Goal: Contribute content: Contribute content

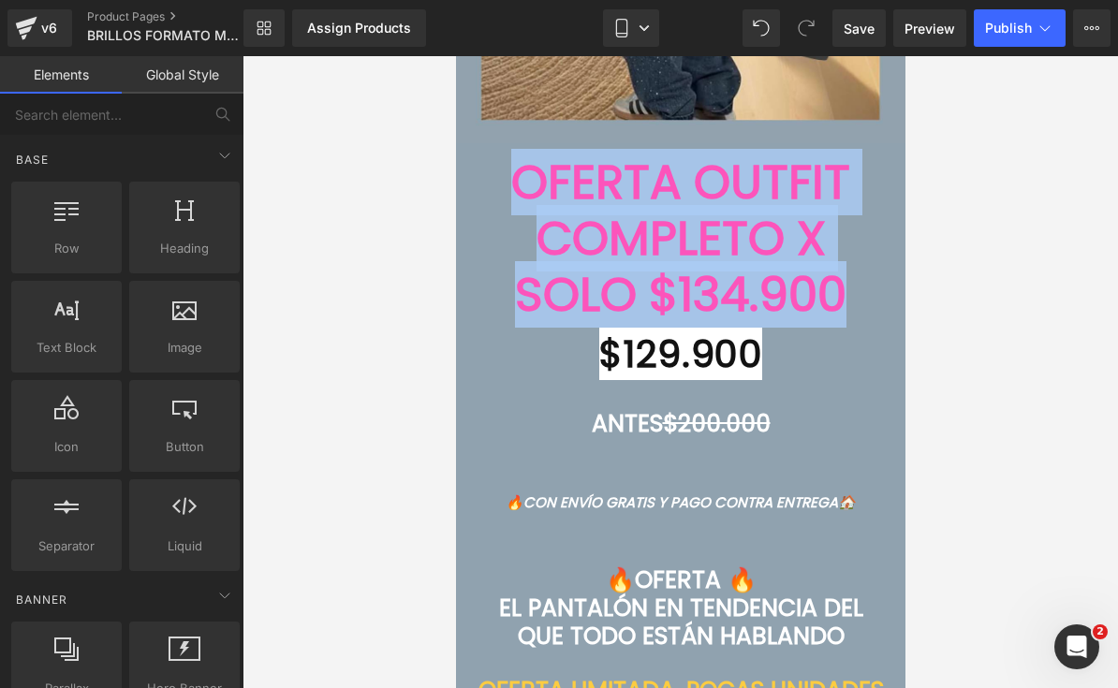
click at [844, 278] on font "OFERTA OUTFIT COMPLETO X SOLO $134.900" at bounding box center [679, 238] width 339 height 179
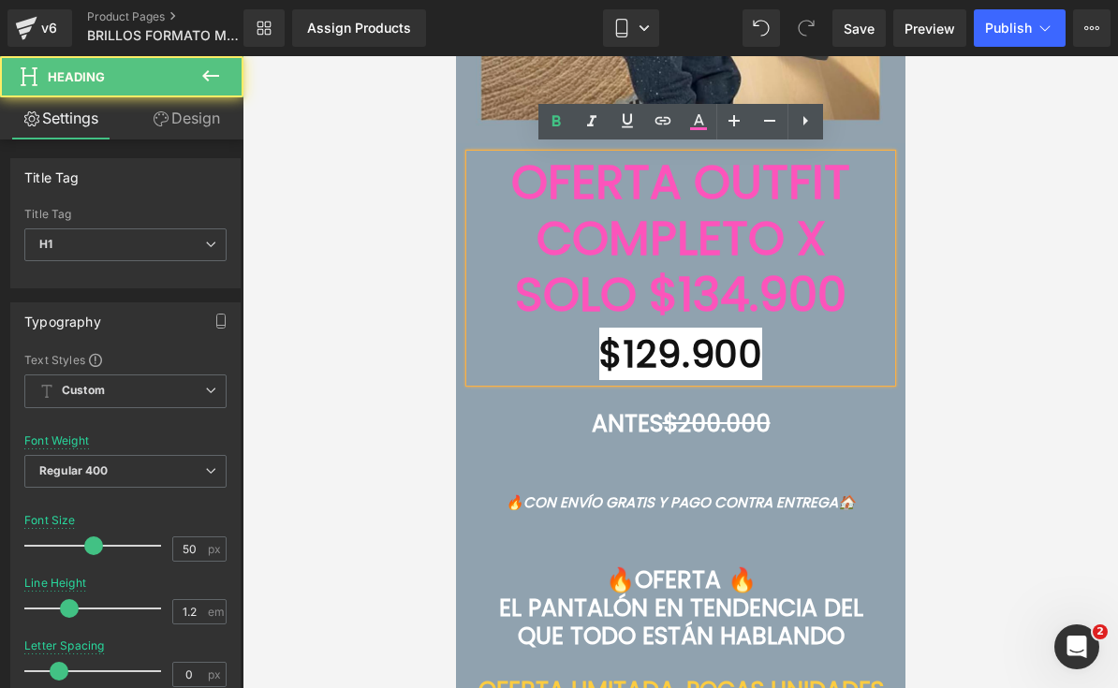
click at [840, 285] on font "OFERTA OUTFIT COMPLETO X SOLO $134.900" at bounding box center [679, 238] width 339 height 179
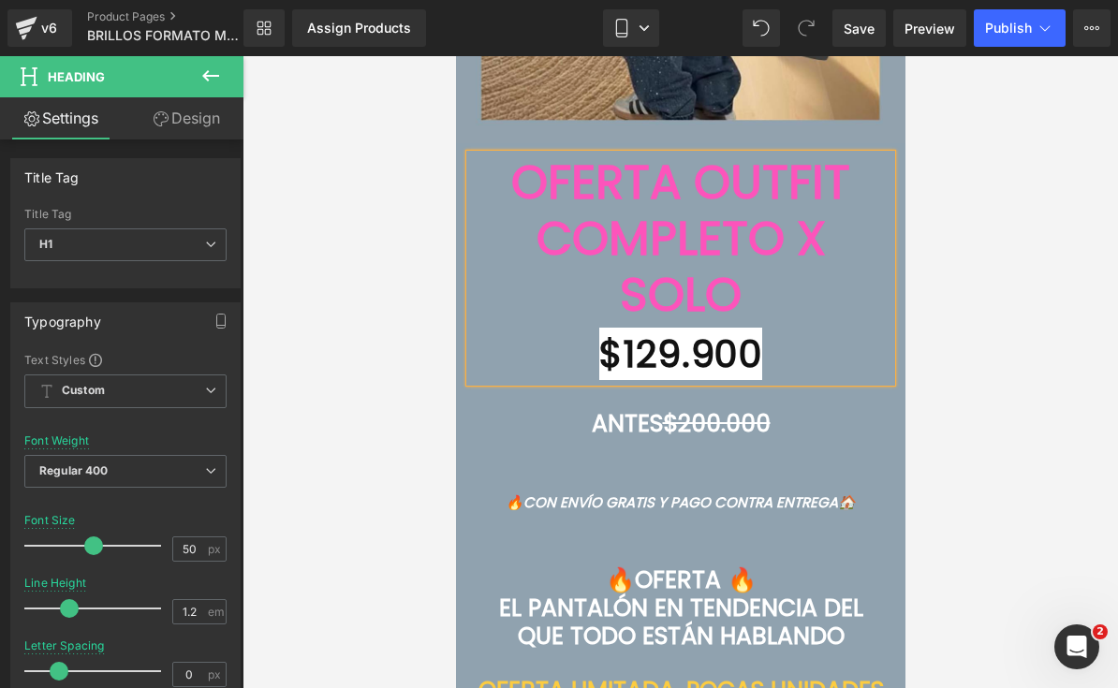
click at [660, 355] on font "$129.900" at bounding box center [680, 354] width 164 height 52
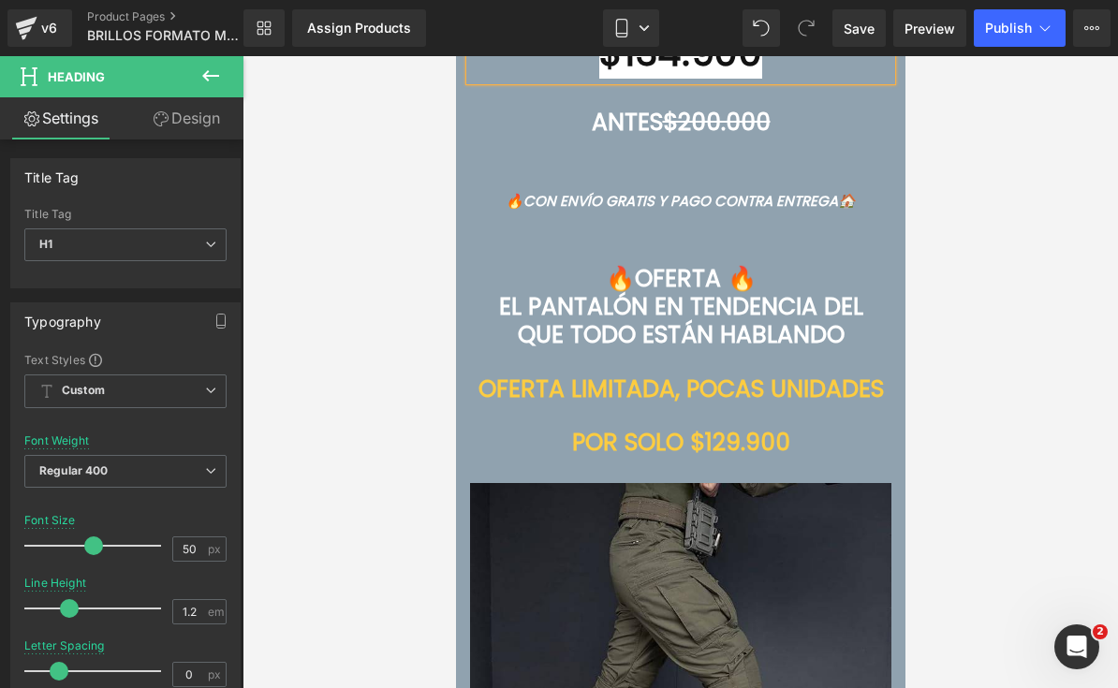
scroll to position [6868, 0]
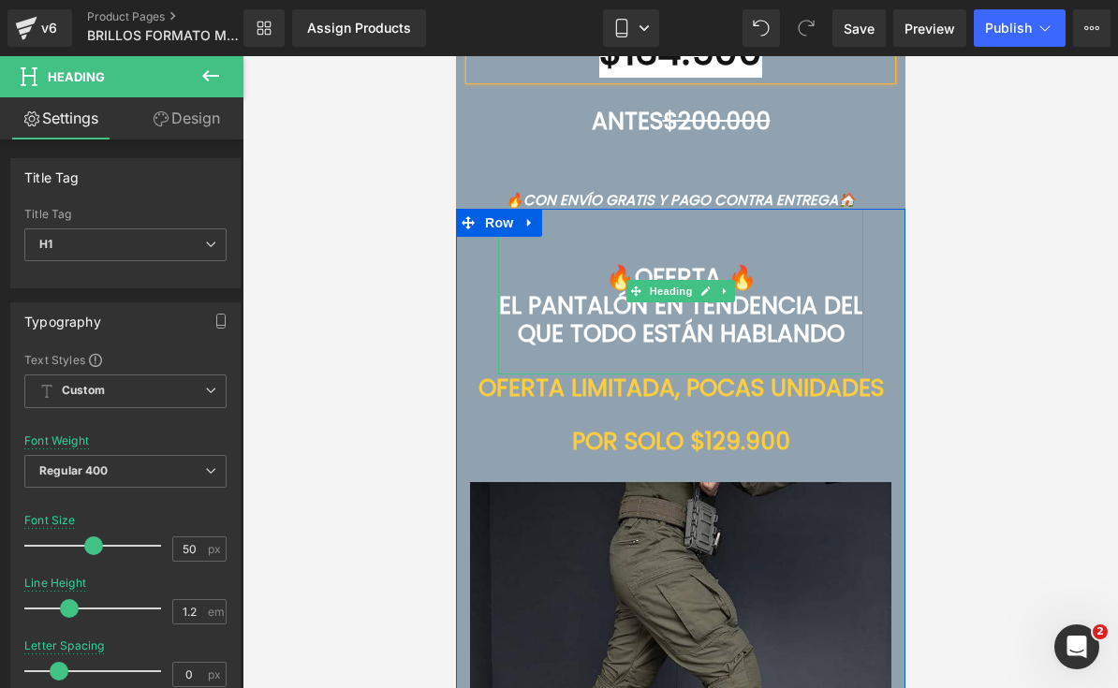
click at [714, 321] on span "EL PANTALÓN EN TENDENCIA DEL QUE TODO ESTÁN HABLANDO" at bounding box center [680, 319] width 364 height 61
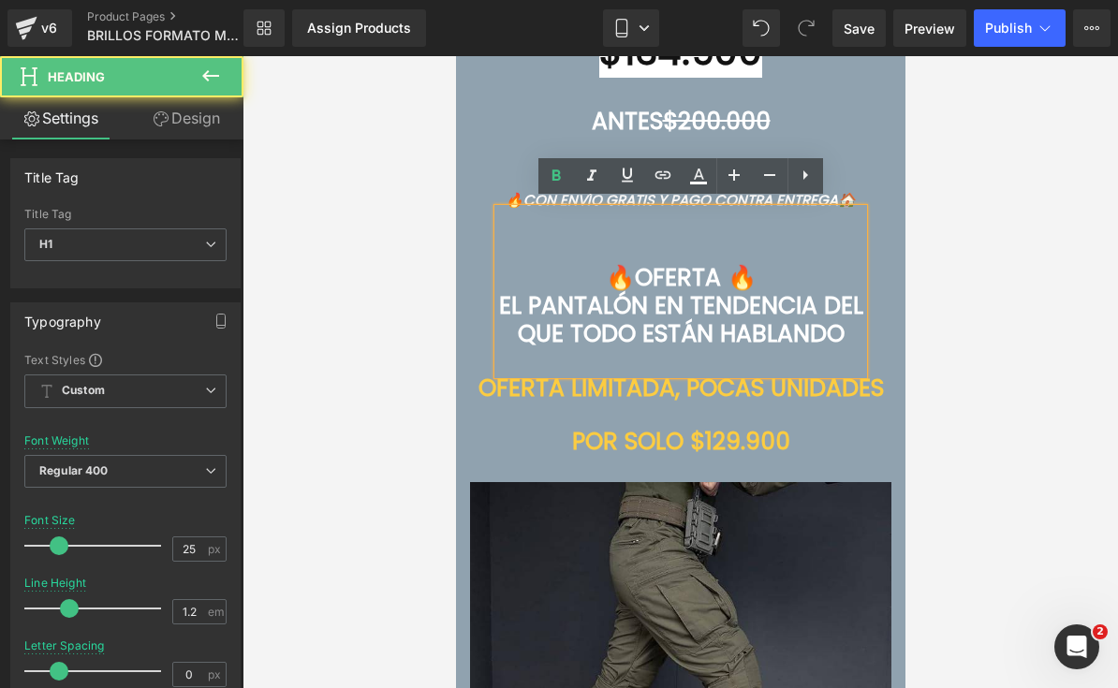
click at [713, 321] on span "EL PANTALÓN EN TENDENCIA DEL QUE TODO ESTÁN HABLANDO" at bounding box center [680, 319] width 364 height 61
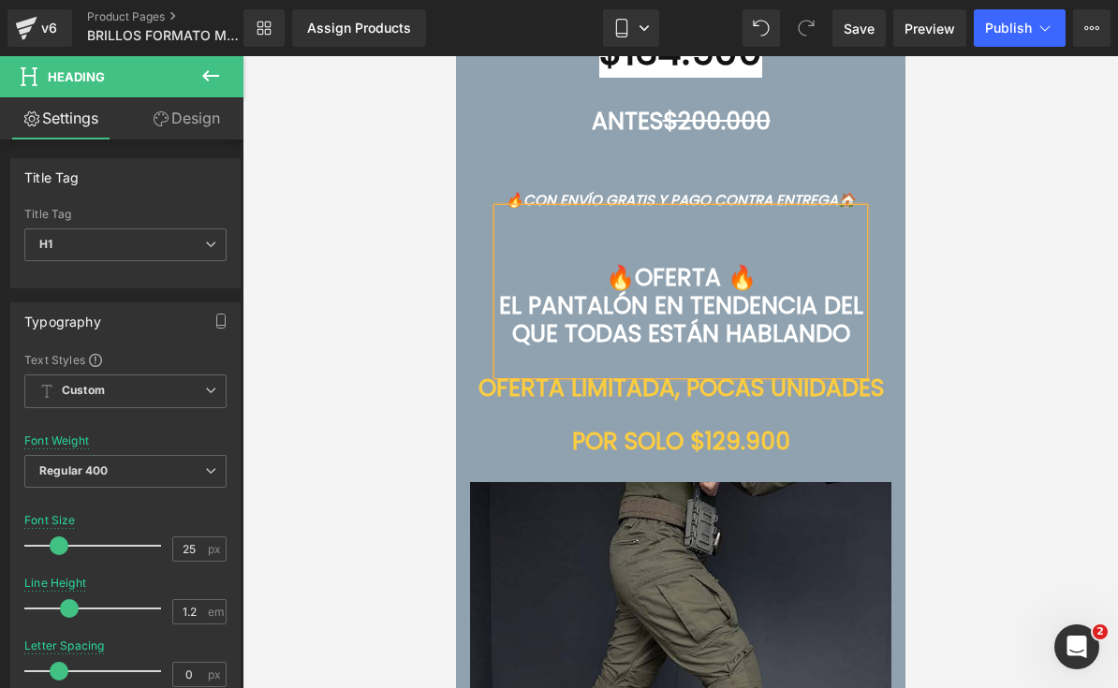
click at [744, 403] on h1 "OFERTA LIMITADA , POCAS UNIDADES" at bounding box center [679, 388] width 421 height 28
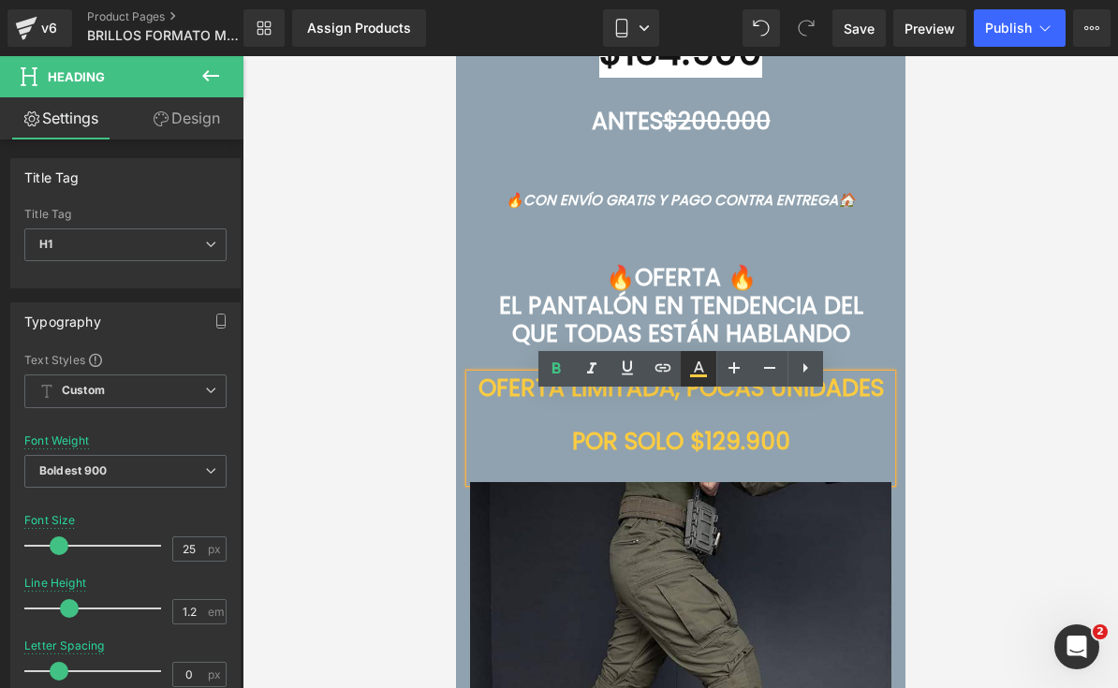
click at [705, 371] on icon at bounding box center [698, 369] width 22 height 22
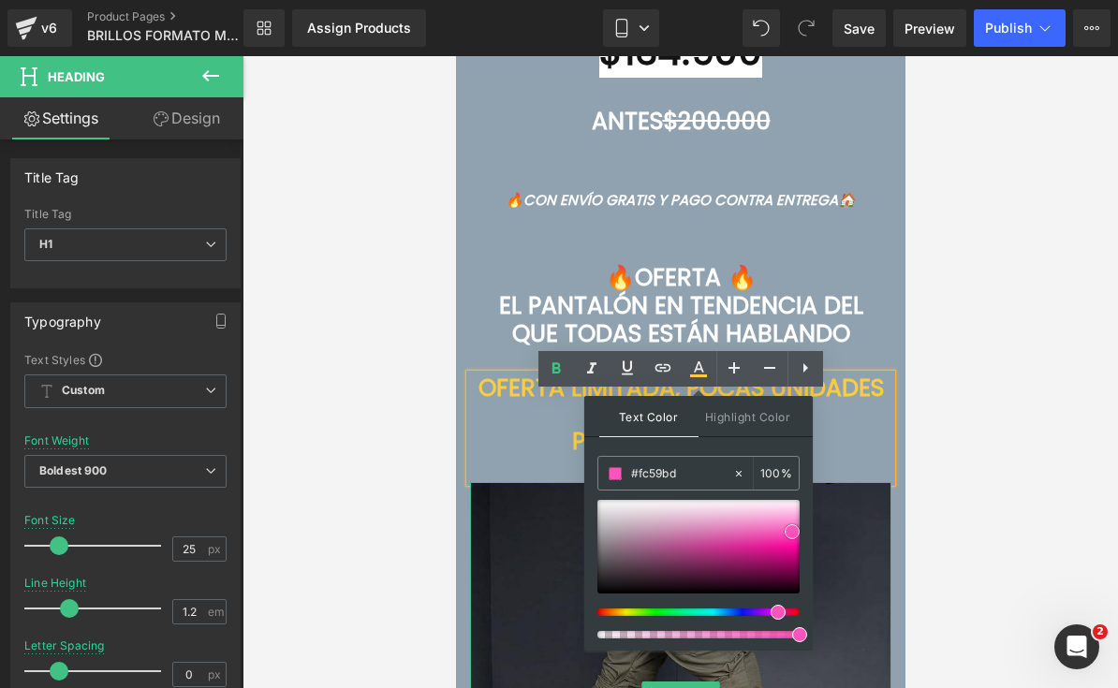
type input "#fb5fbf"
click at [651, 471] on input "#fb55bb" at bounding box center [681, 473] width 101 height 21
click at [789, 531] on span at bounding box center [790, 531] width 15 height 15
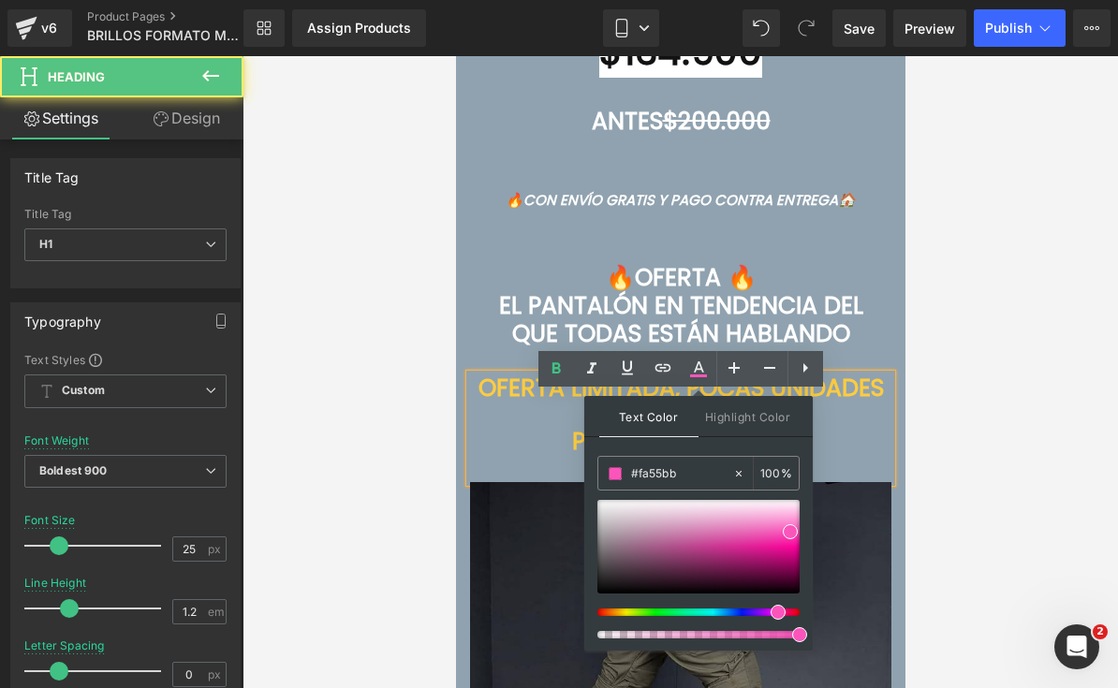
click at [875, 429] on div at bounding box center [679, 416] width 421 height 26
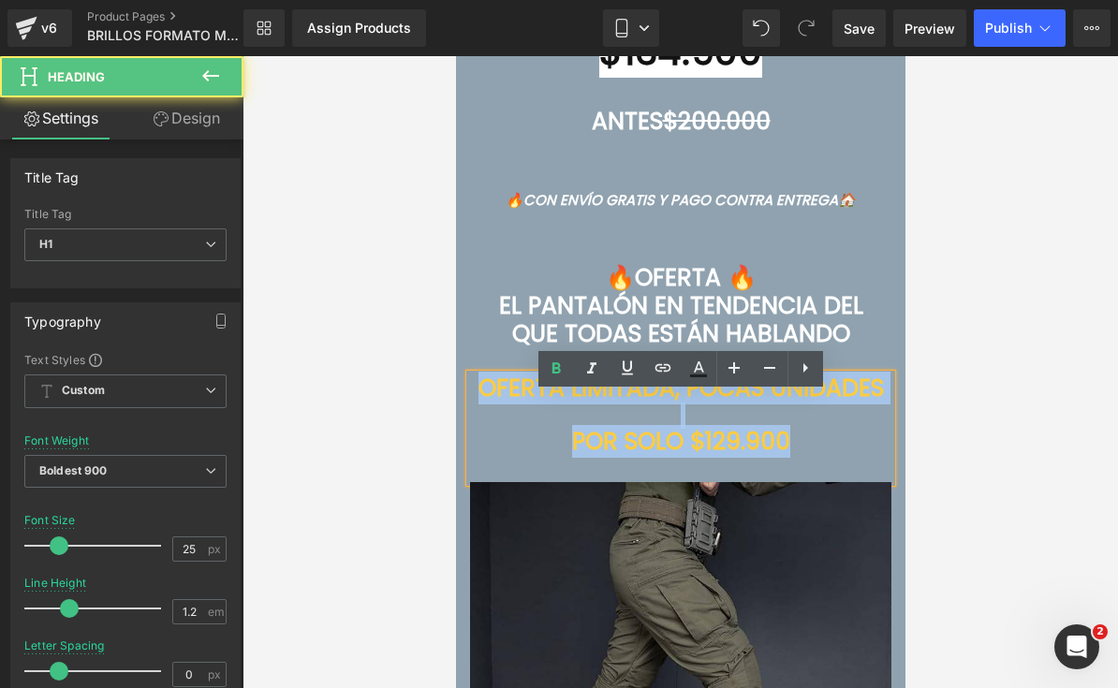
drag, startPoint x: 810, startPoint y: 485, endPoint x: 517, endPoint y: 413, distance: 301.7
click at [517, 413] on div "OFERTA LIMITADA , POCAS UNIDADES POR SOLO $129.900" at bounding box center [679, 428] width 421 height 109
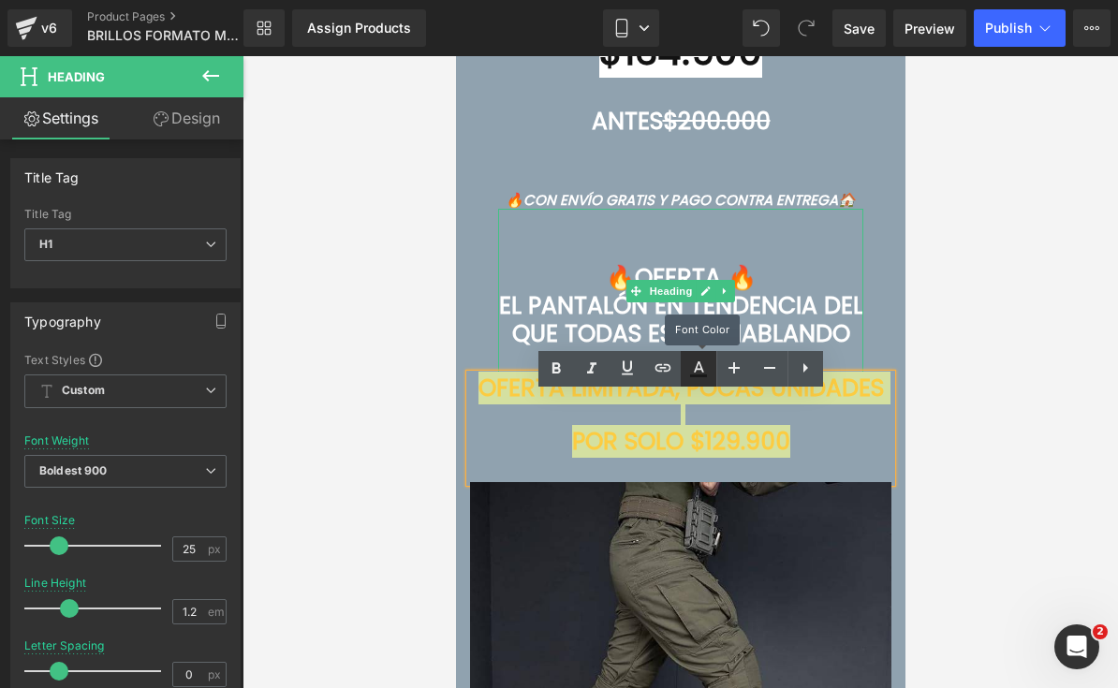
click at [706, 365] on icon at bounding box center [698, 369] width 22 height 22
type input "#121212"
type input "75"
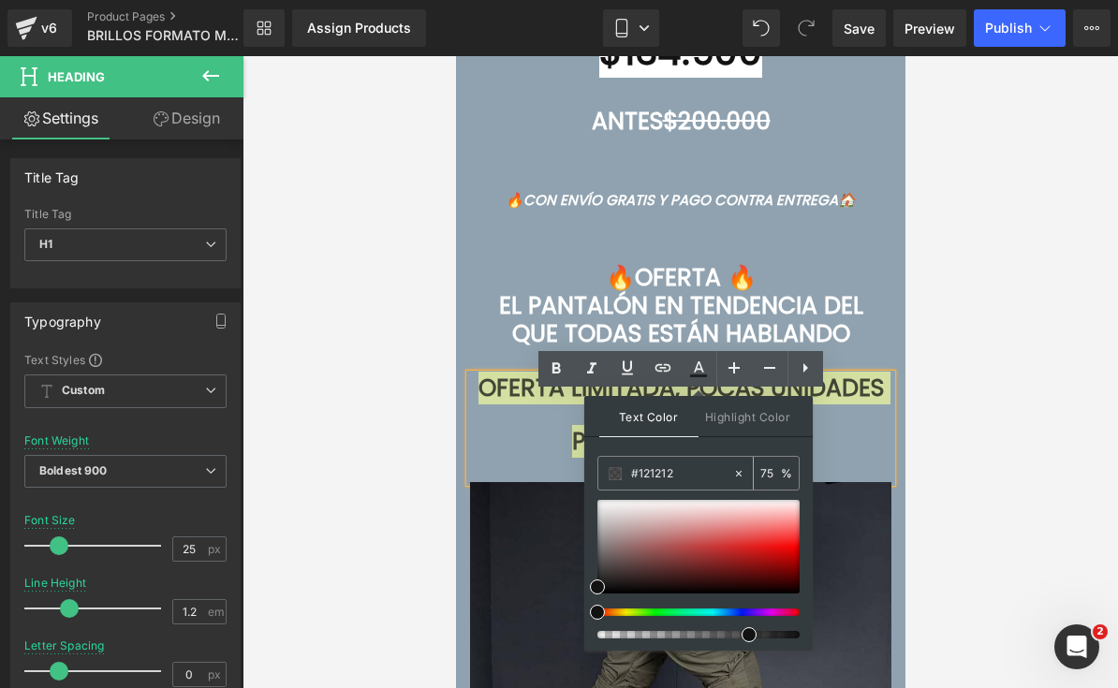
click at [683, 470] on input "#121212" at bounding box center [681, 473] width 101 height 21
paste input "text"
type input "#"
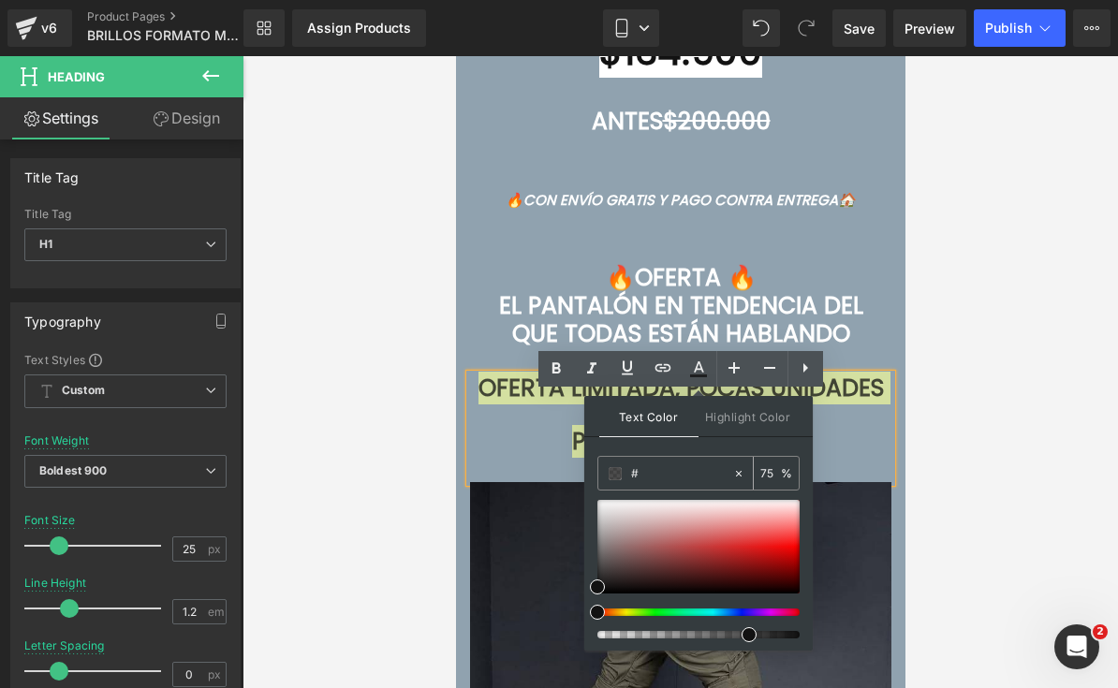
type input "0"
type input "#"
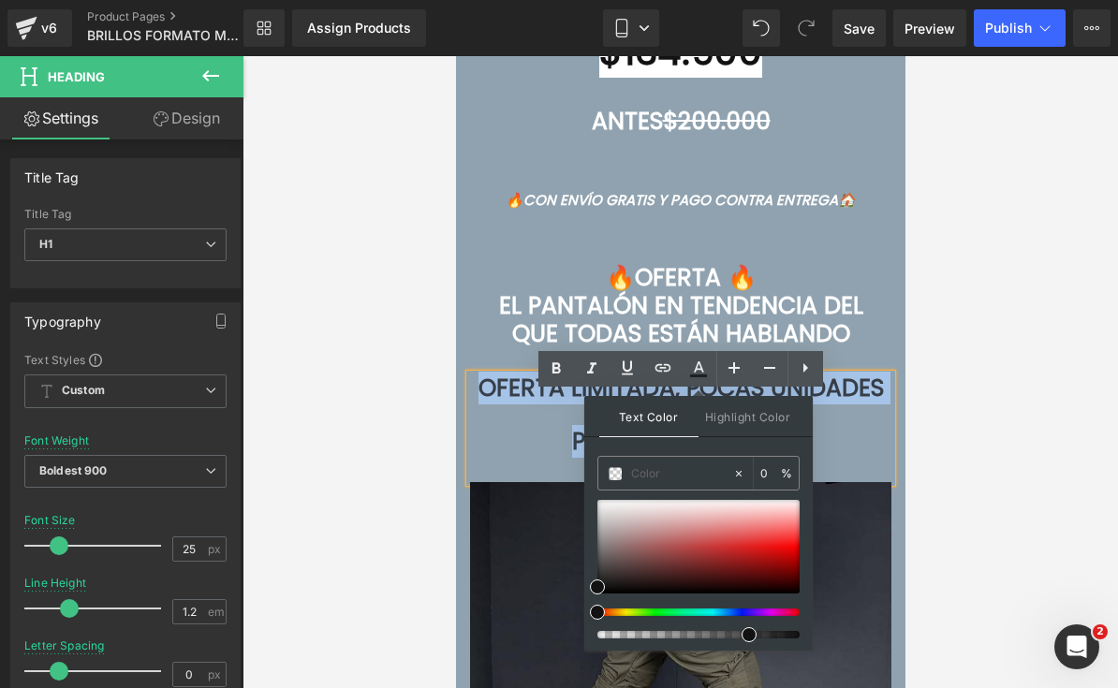
click at [840, 429] on div at bounding box center [679, 416] width 421 height 26
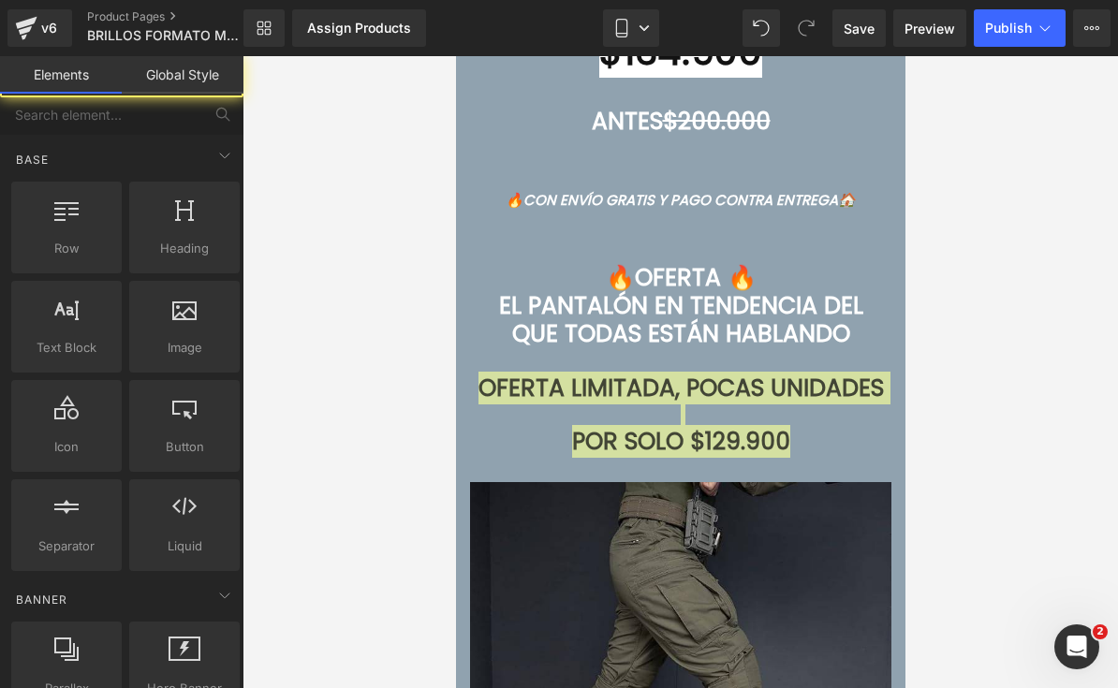
click at [956, 386] on div at bounding box center [679, 372] width 875 height 632
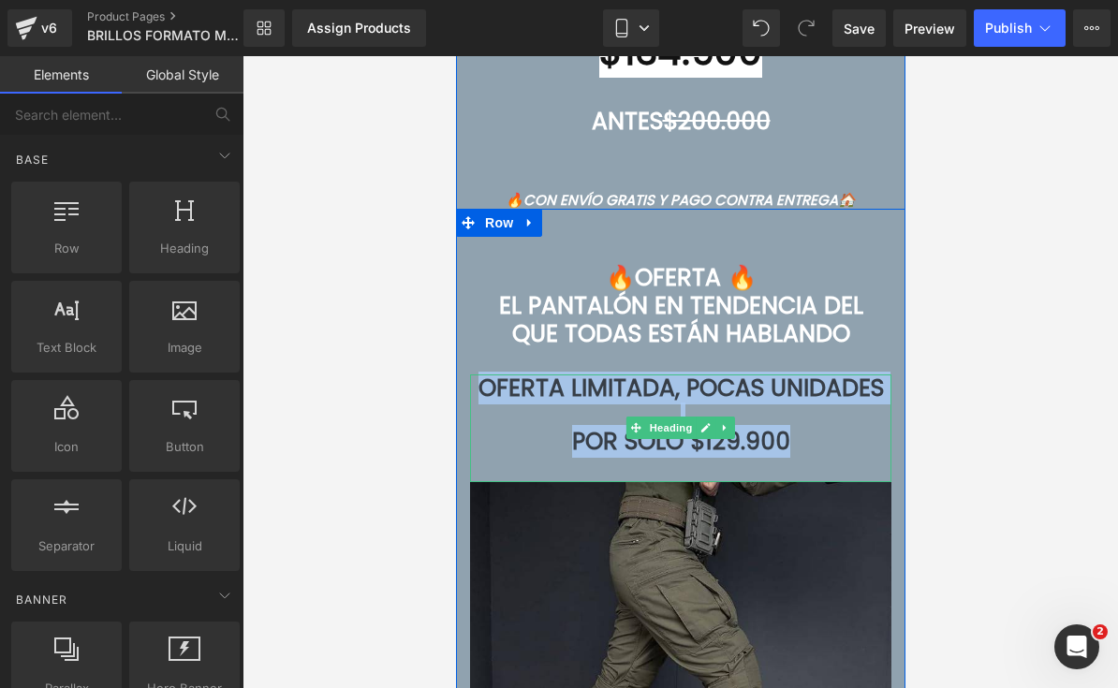
click at [726, 433] on icon at bounding box center [724, 427] width 10 height 11
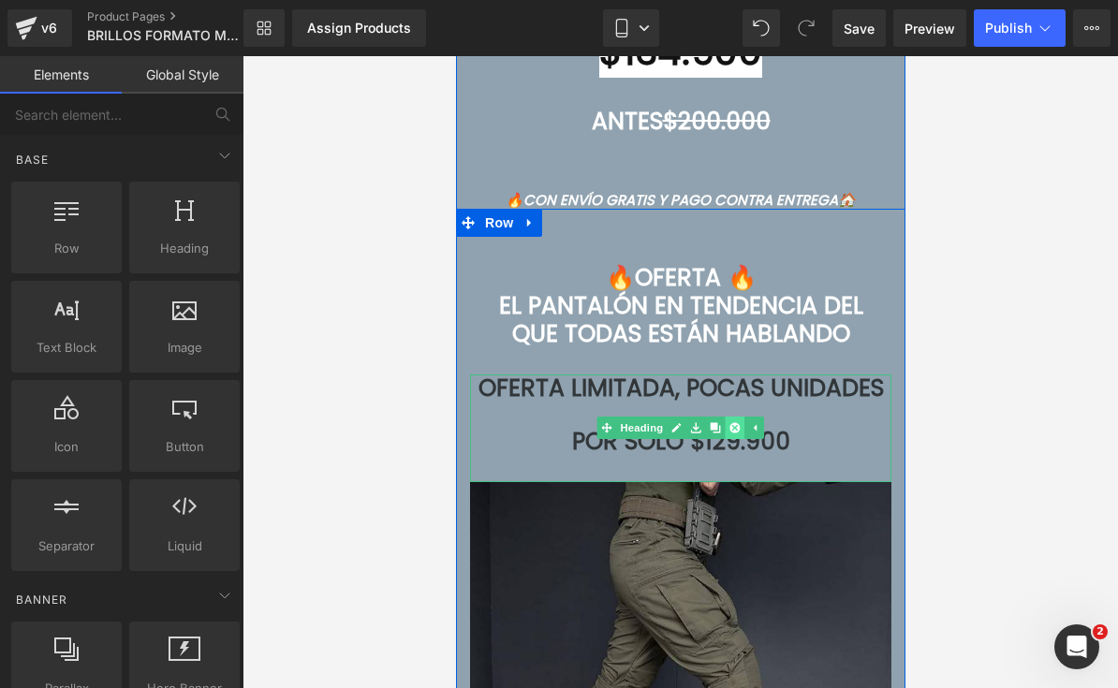
click at [737, 433] on icon at bounding box center [734, 428] width 10 height 10
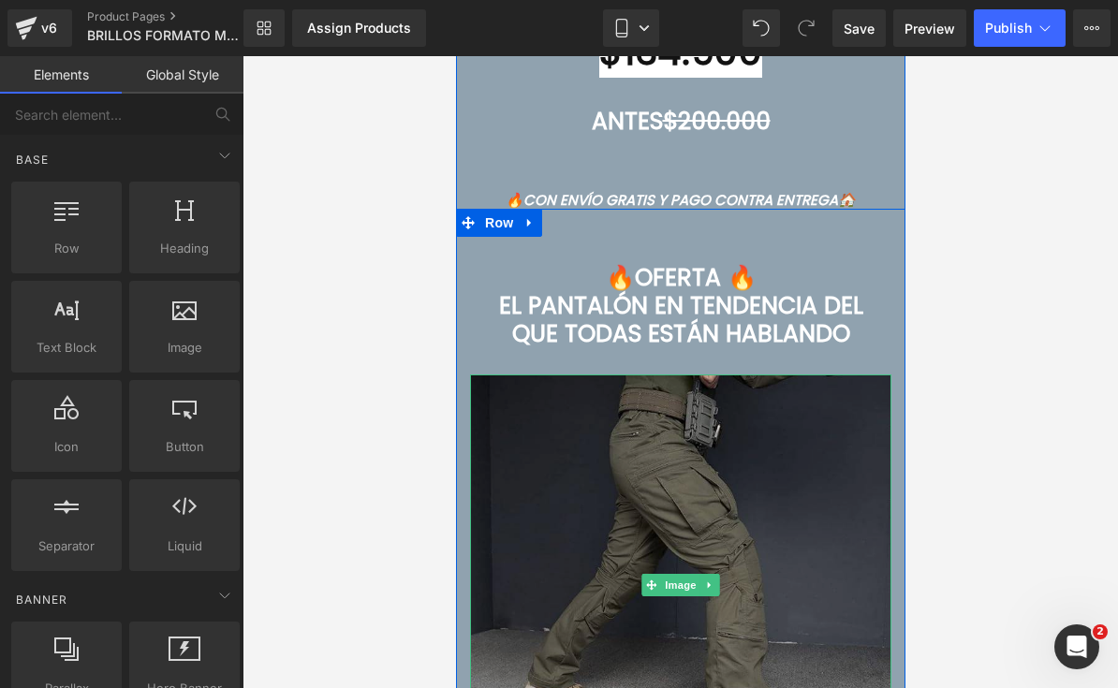
click at [738, 452] on img at bounding box center [679, 584] width 421 height 421
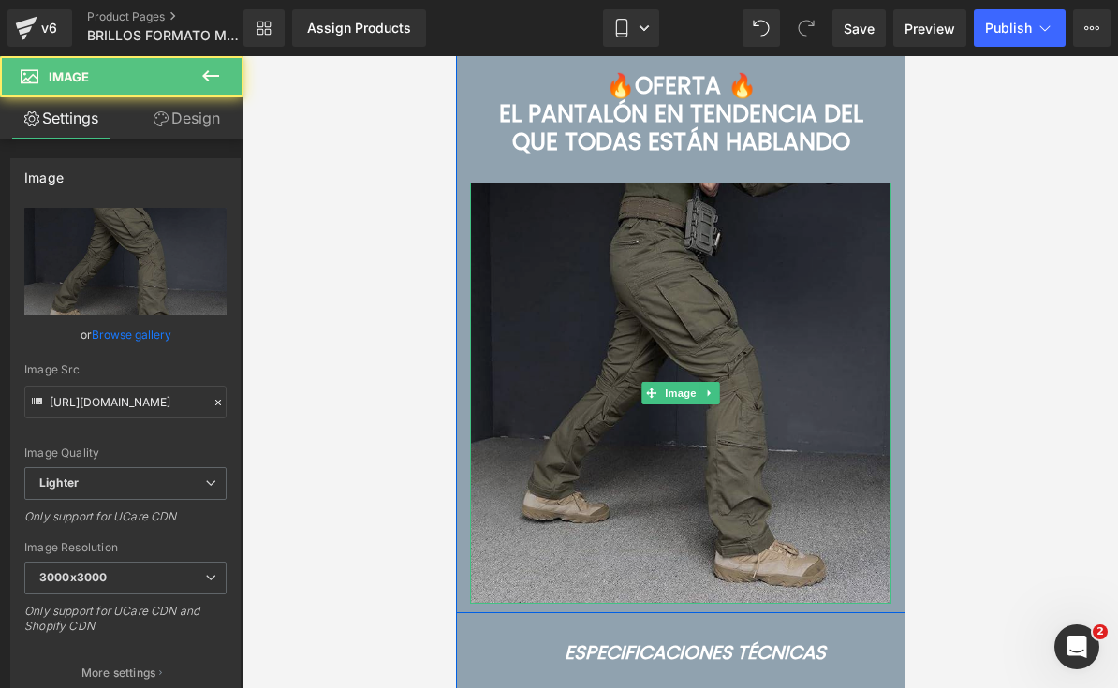
scroll to position [7061, 0]
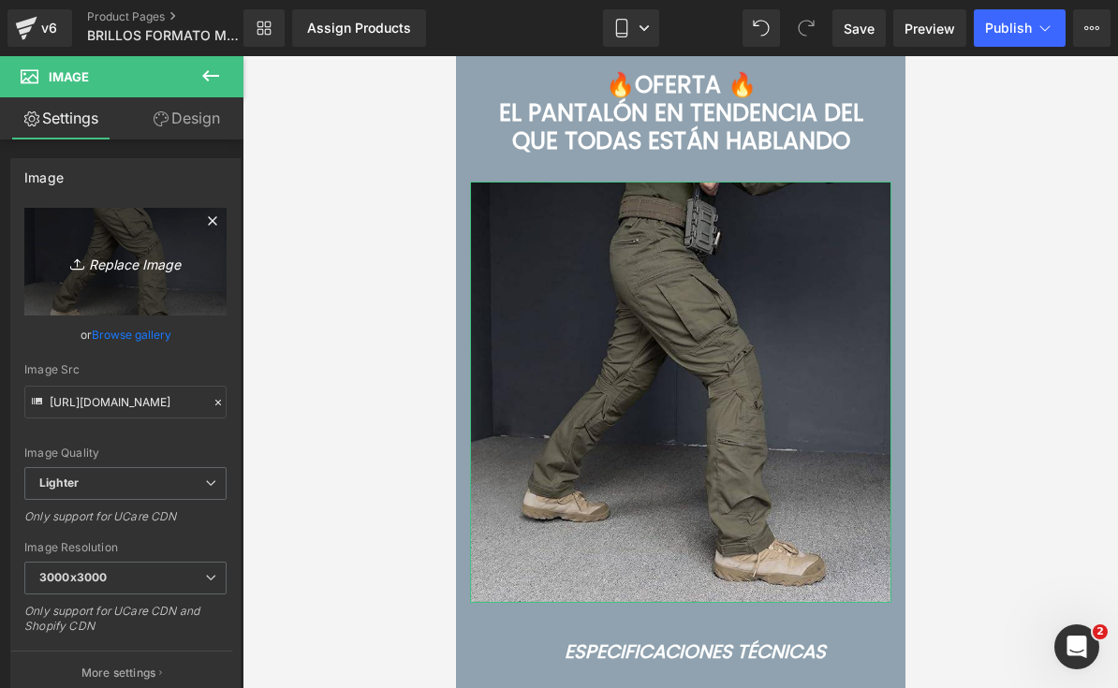
click at [133, 265] on icon "Replace Image" at bounding box center [126, 261] width 150 height 23
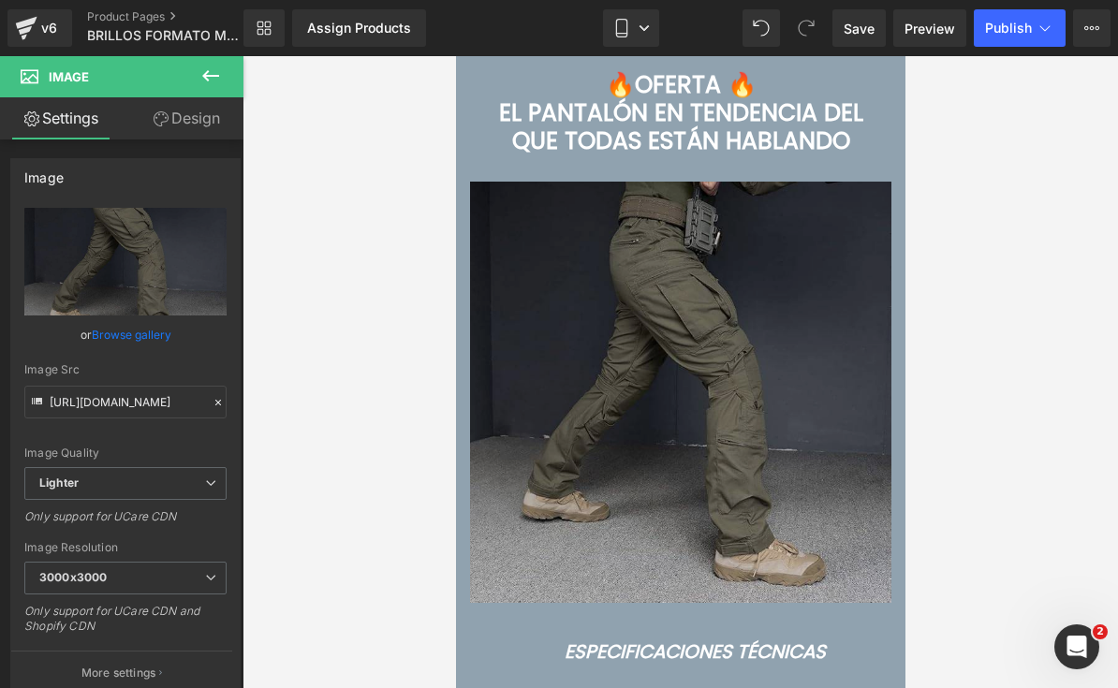
type input "C:\fakepath\IMG_8554.webp"
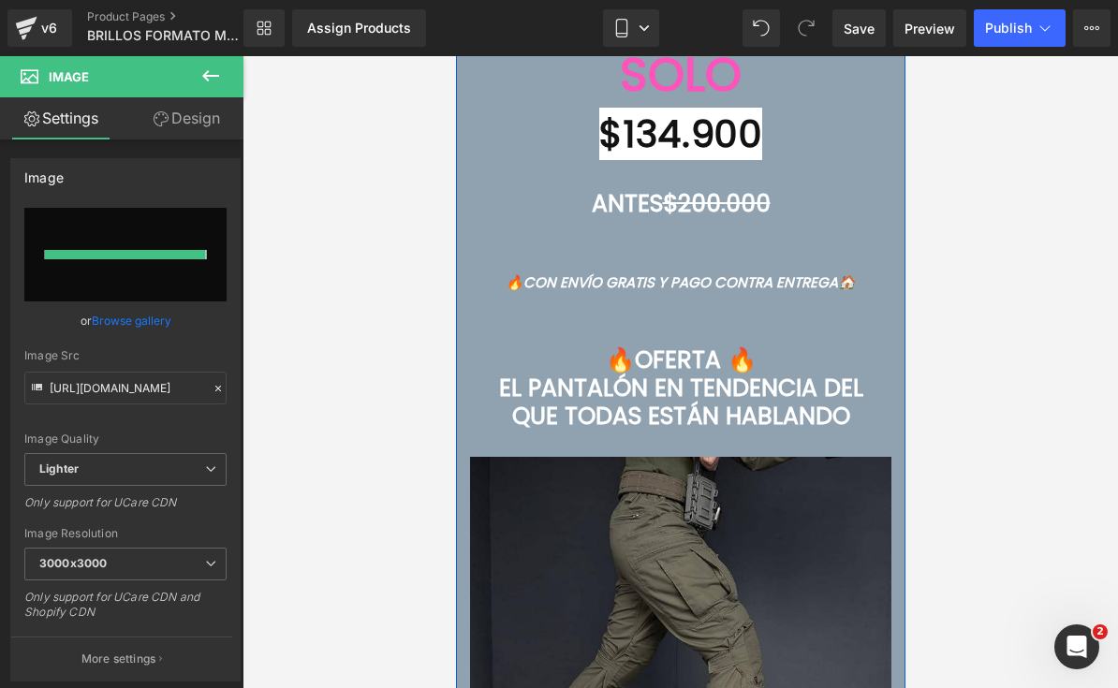
type input "[URL][DOMAIN_NAME]"
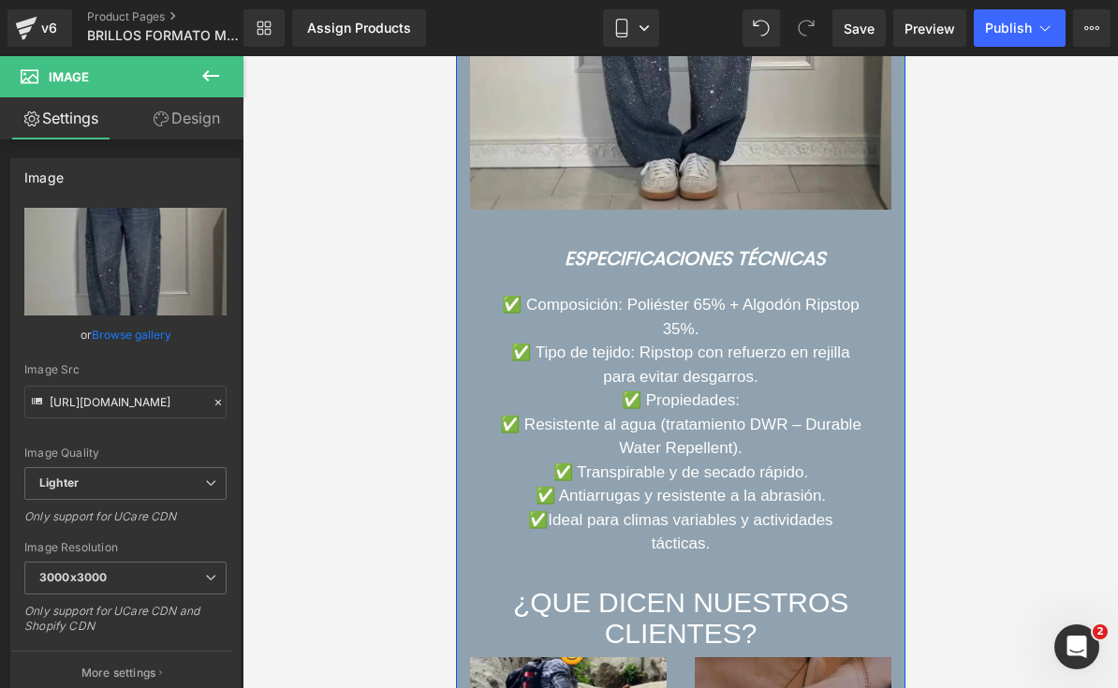
scroll to position [7458, 0]
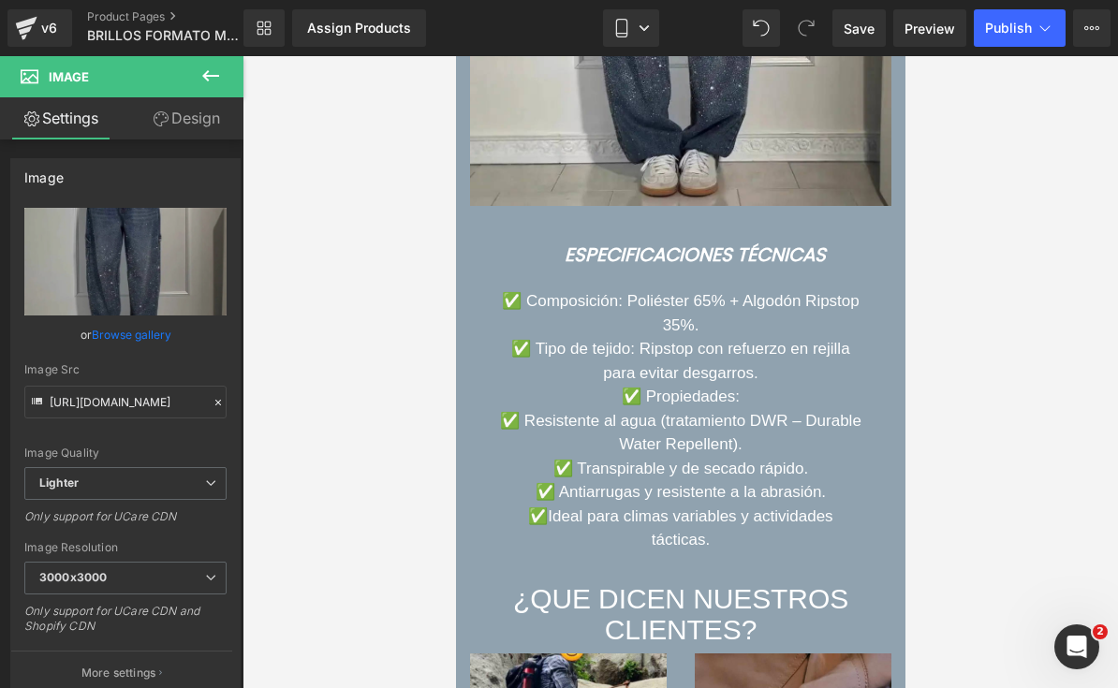
click at [704, 382] on font "✅ Tipo de tejido: Ripstop con refuerzo en rejilla para evitar desgarros." at bounding box center [679, 361] width 338 height 42
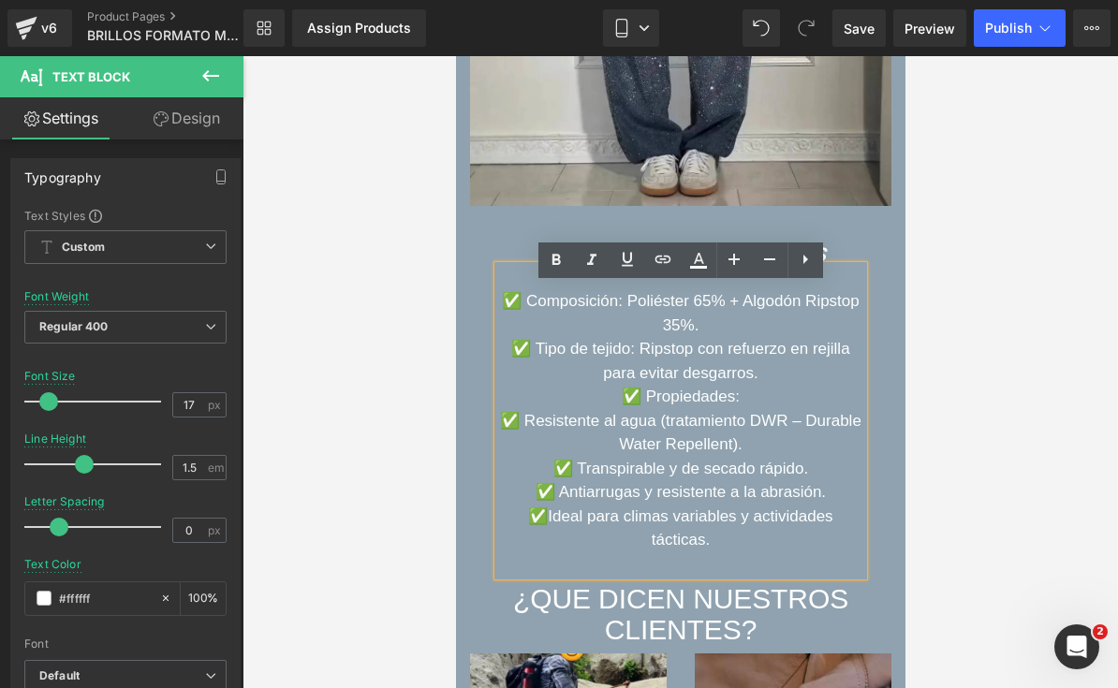
click at [532, 315] on font "✅ Composición: Poliéster 65% + Algodón Ripstop 35%." at bounding box center [680, 313] width 358 height 42
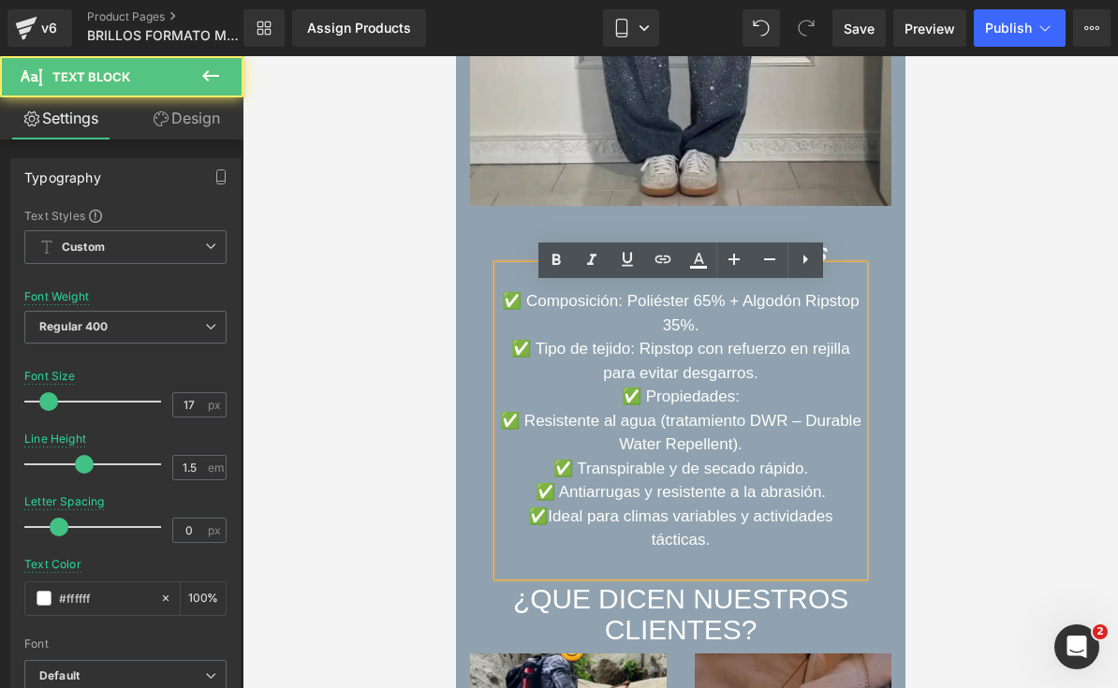
click at [539, 321] on font "✅ Composición: Poliéster 65% + Algodón Ripstop 35%." at bounding box center [680, 313] width 358 height 42
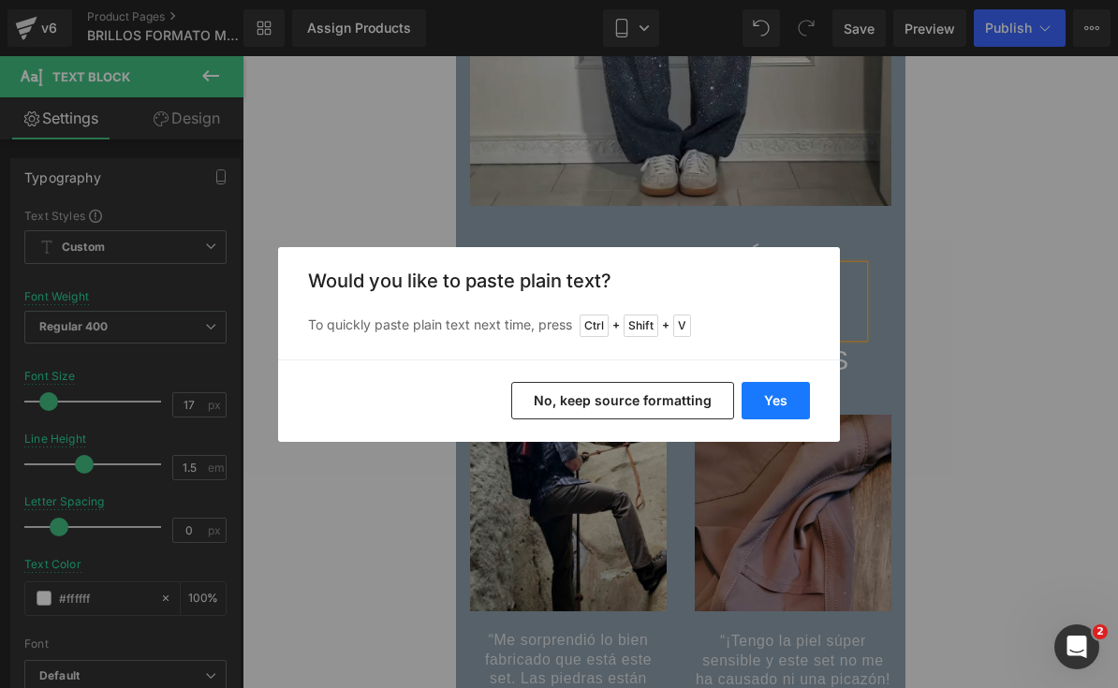
click at [788, 404] on button "Yes" at bounding box center [775, 400] width 68 height 37
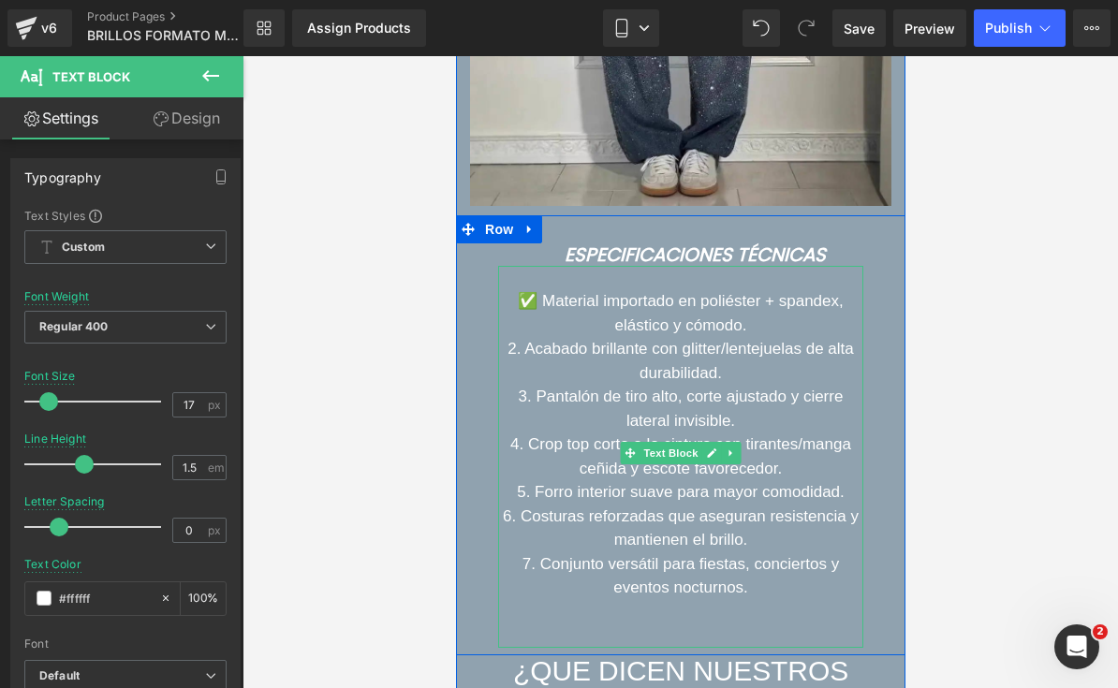
click at [523, 374] on font "2. Acabado brillante con glitter/lentejuelas de alta durabilidad." at bounding box center [679, 361] width 346 height 42
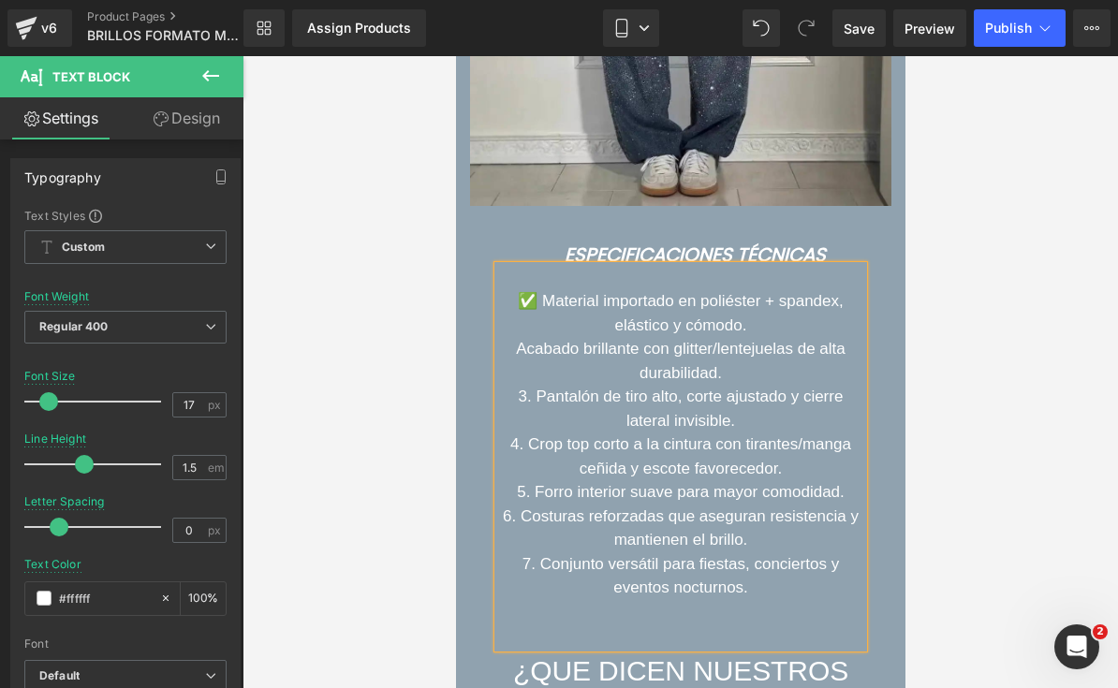
click at [535, 419] on font "3. Pantalón de tiro alto, corte ajustado y cierre lateral invisible." at bounding box center [680, 409] width 325 height 42
click at [520, 461] on font "4. Crop top corto a la cintura con tirantes/manga ceñida y escote favorecedor." at bounding box center [679, 456] width 341 height 42
click at [535, 501] on font "5. Forro interior suave para mayor comodidad." at bounding box center [680, 492] width 328 height 18
click at [520, 546] on p "6. Costuras reforzadas que aseguran resistencia y mantienen el brillo." at bounding box center [679, 529] width 365 height 48
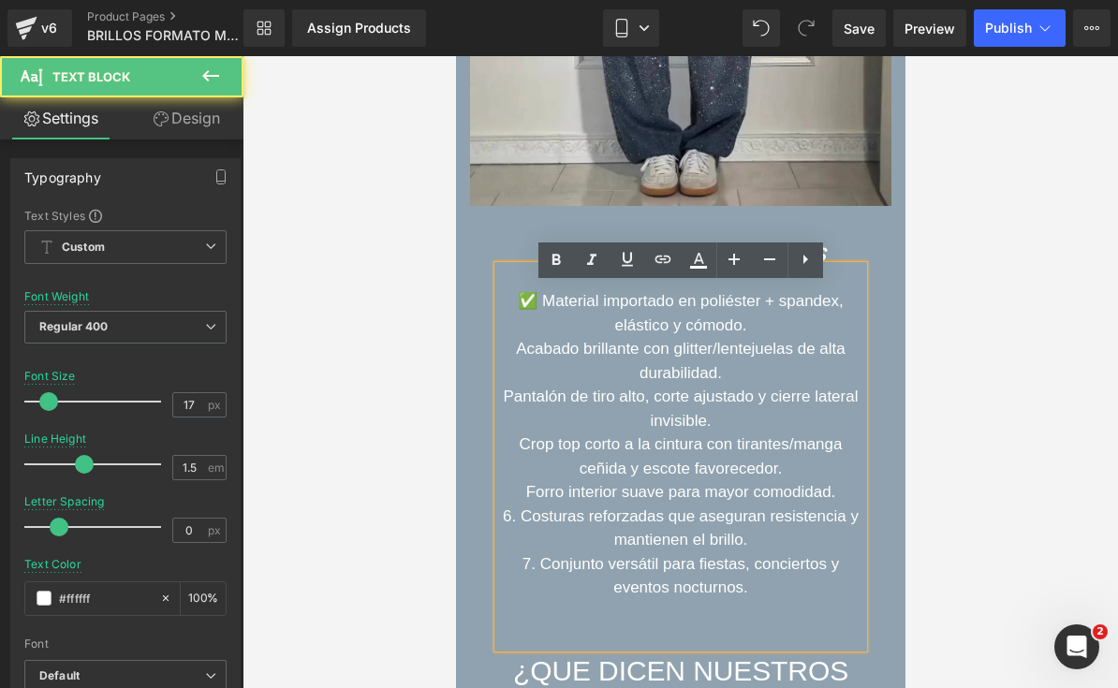
click at [522, 525] on font "6. Costuras reforzadas que aseguran resistencia y mantienen el brillo." at bounding box center [680, 528] width 356 height 42
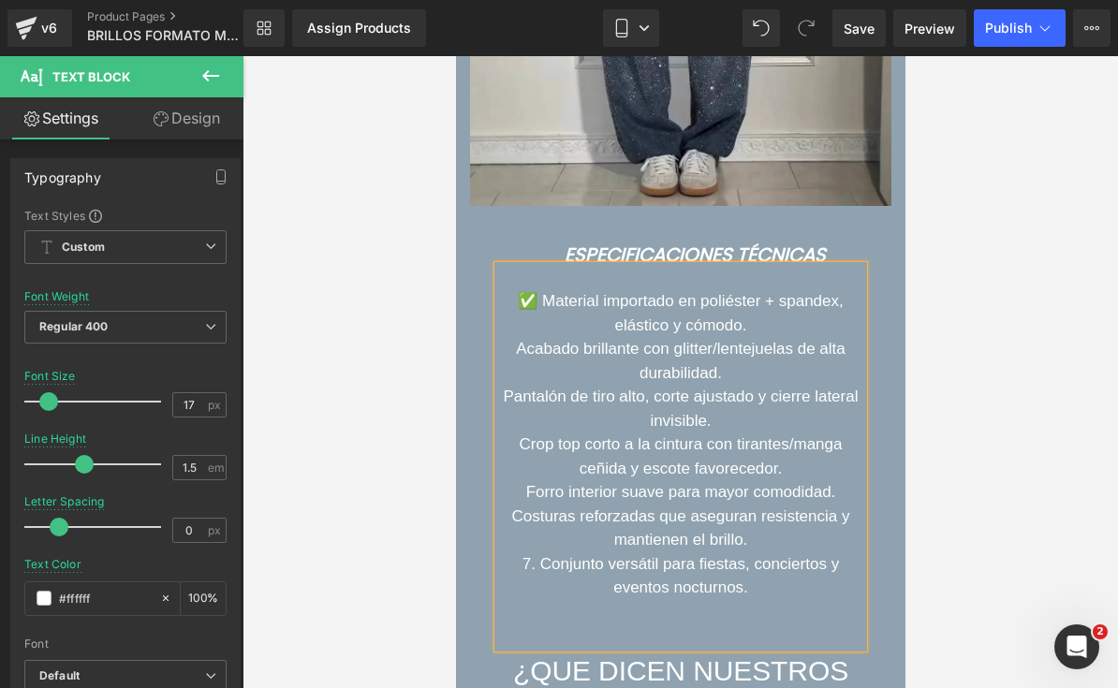
click at [535, 579] on font "7. Conjunto versátil para fiestas, conciertos y eventos nocturnos." at bounding box center [679, 576] width 316 height 42
click at [530, 316] on font "✅ Material importado en poliéster + spandex, elástico y cómodo." at bounding box center [680, 313] width 326 height 42
click at [766, 337] on p "✨ Material importado en poliéster + spandex, elástico y cómodo." at bounding box center [679, 313] width 365 height 48
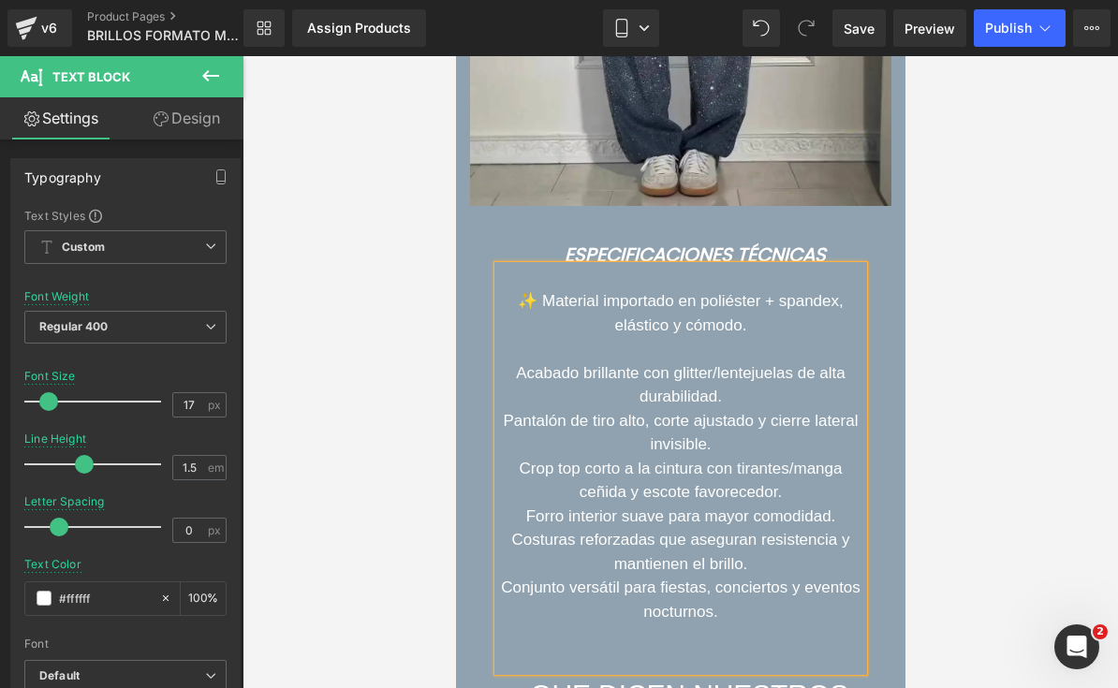
click at [515, 395] on font "Acabado brillante con glitter/lentejuelas de alta durabilidad." at bounding box center [680, 385] width 330 height 42
click at [771, 409] on p "✨ Acabado brillante con glitter/lentejuelas de alta durabilidad." at bounding box center [679, 385] width 365 height 48
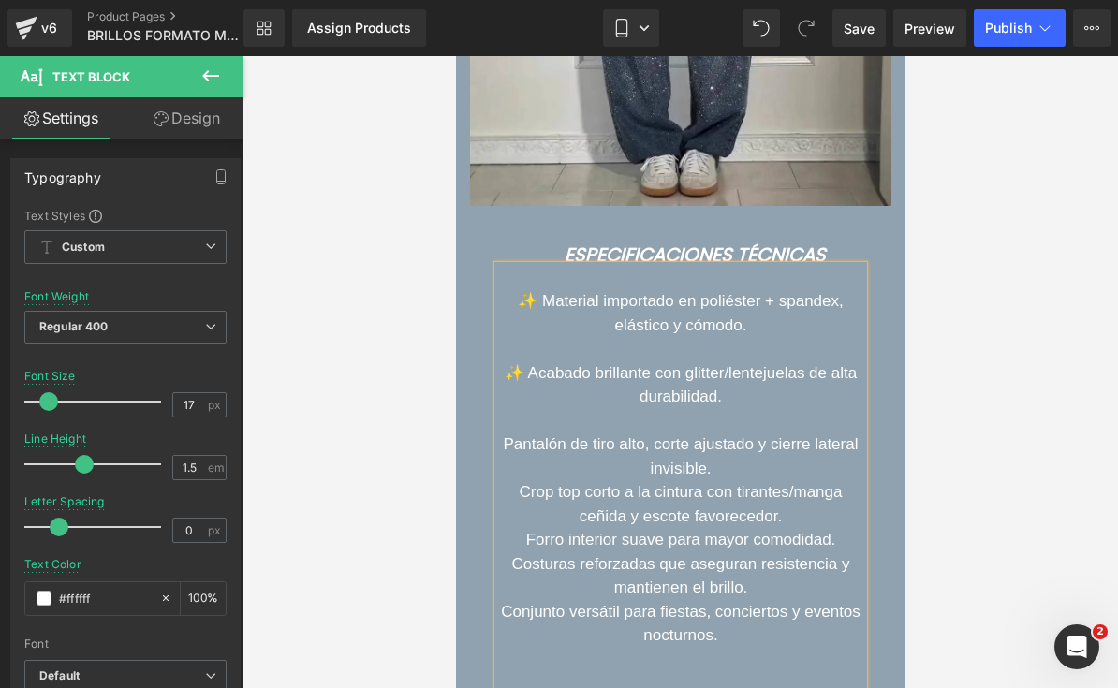
click at [489, 462] on div "Especificaciones Técnicas Heading ✨ Material importado en poliéster + spandex, …" at bounding box center [679, 469] width 449 height 452
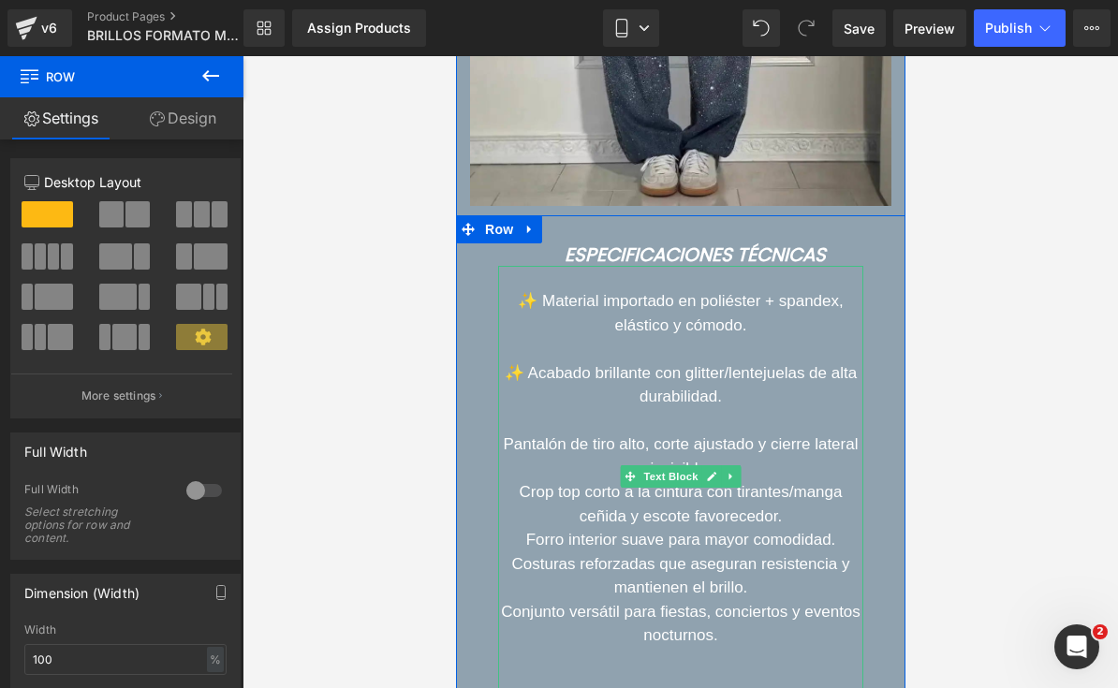
click at [503, 462] on font "Pantalón de tiro alto, corte ajustado y cierre lateral invisible." at bounding box center [680, 456] width 355 height 42
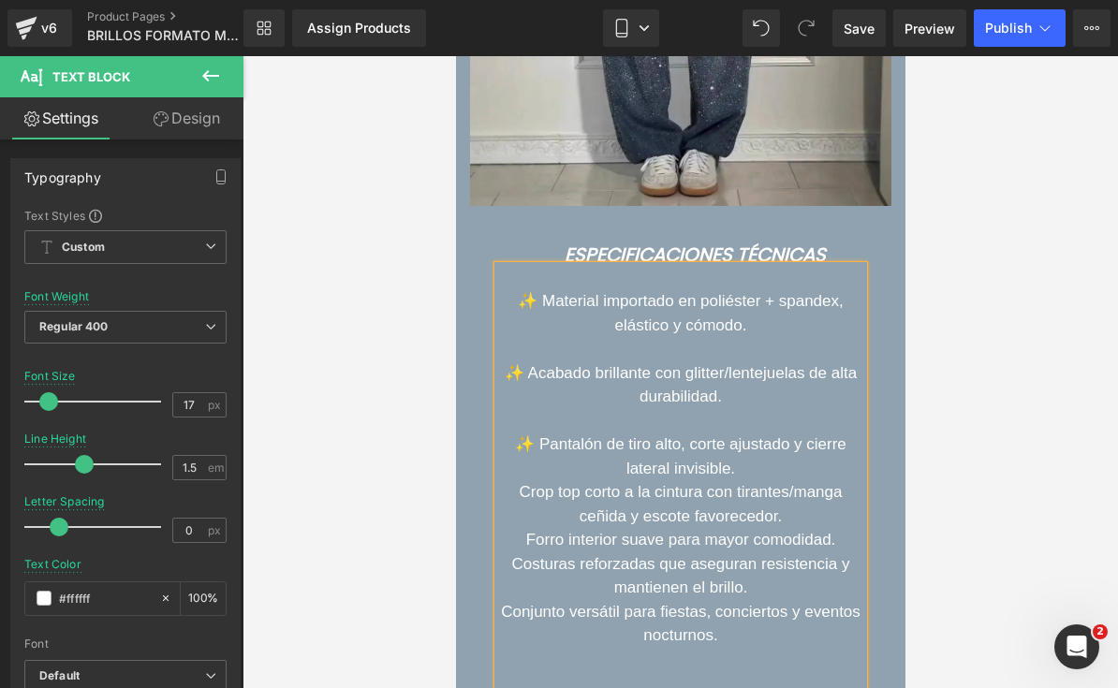
click at [777, 480] on p "✨ Pantalón de tiro alto, corte ajustado y cierre lateral invisible." at bounding box center [679, 456] width 365 height 48
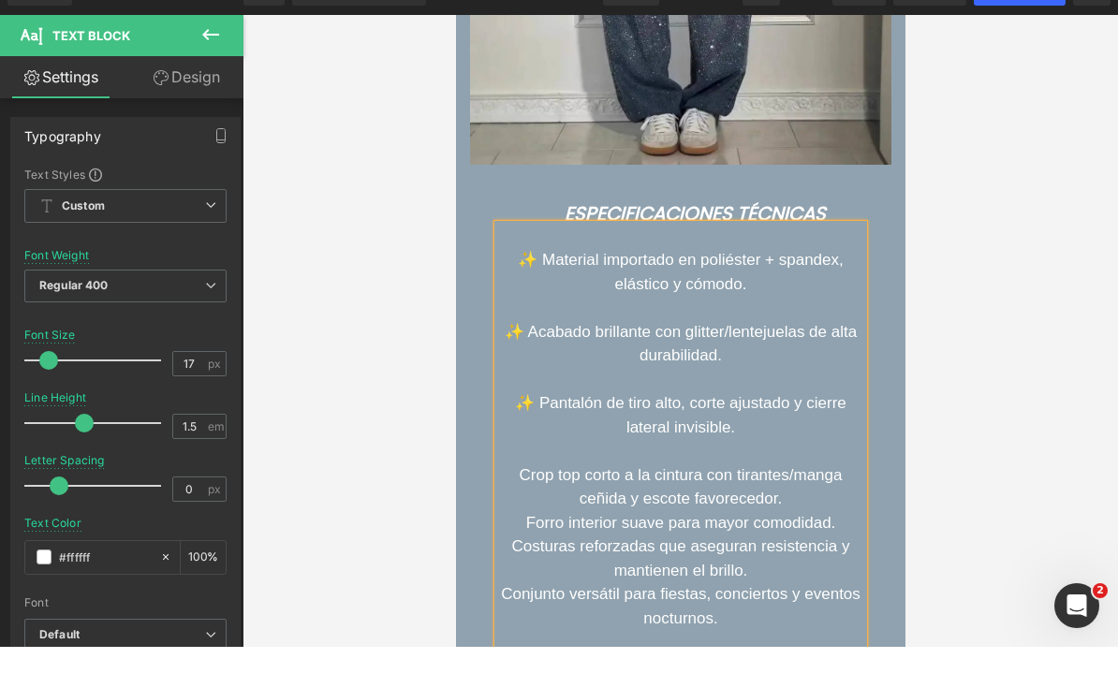
click at [519, 491] on font "Crop top corto a la cintura con tirantes/manga ceñida y escote favorecedor." at bounding box center [680, 487] width 323 height 42
click at [813, 511] on p "✨ Crop top corto a la cintura con tirantes/manga ceñida y escote favorecedor." at bounding box center [679, 487] width 365 height 48
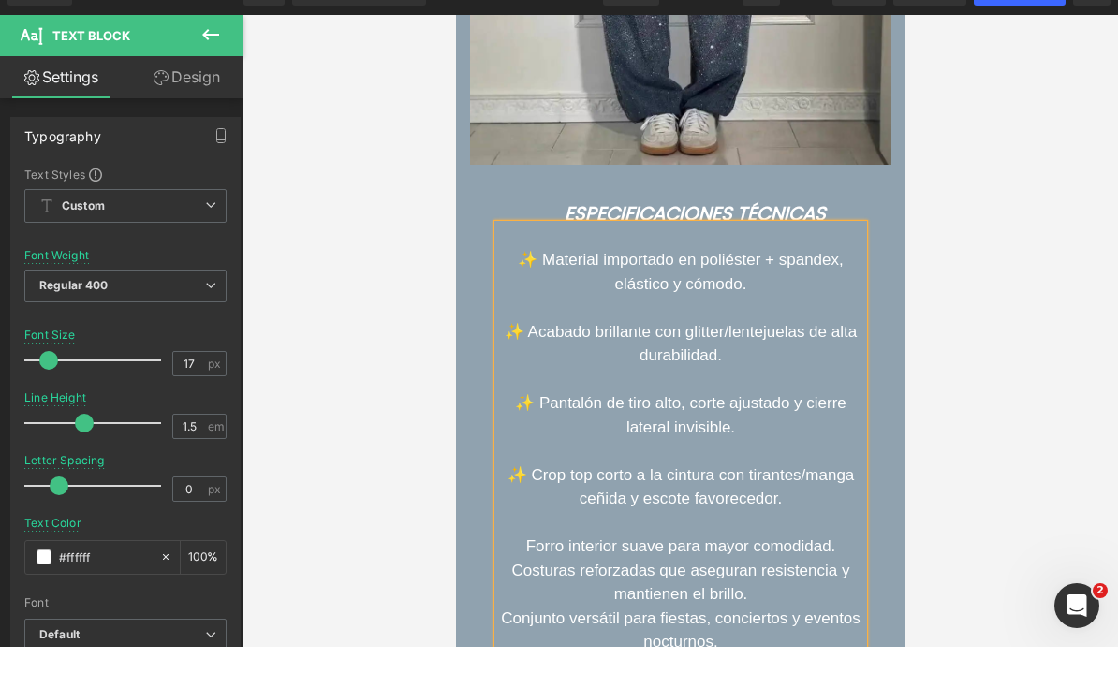
click at [532, 555] on font "Forro interior suave para mayor comodidad." at bounding box center [680, 546] width 310 height 18
click at [842, 555] on font "✨Forro interior suave para mayor comodidad." at bounding box center [680, 546] width 330 height 18
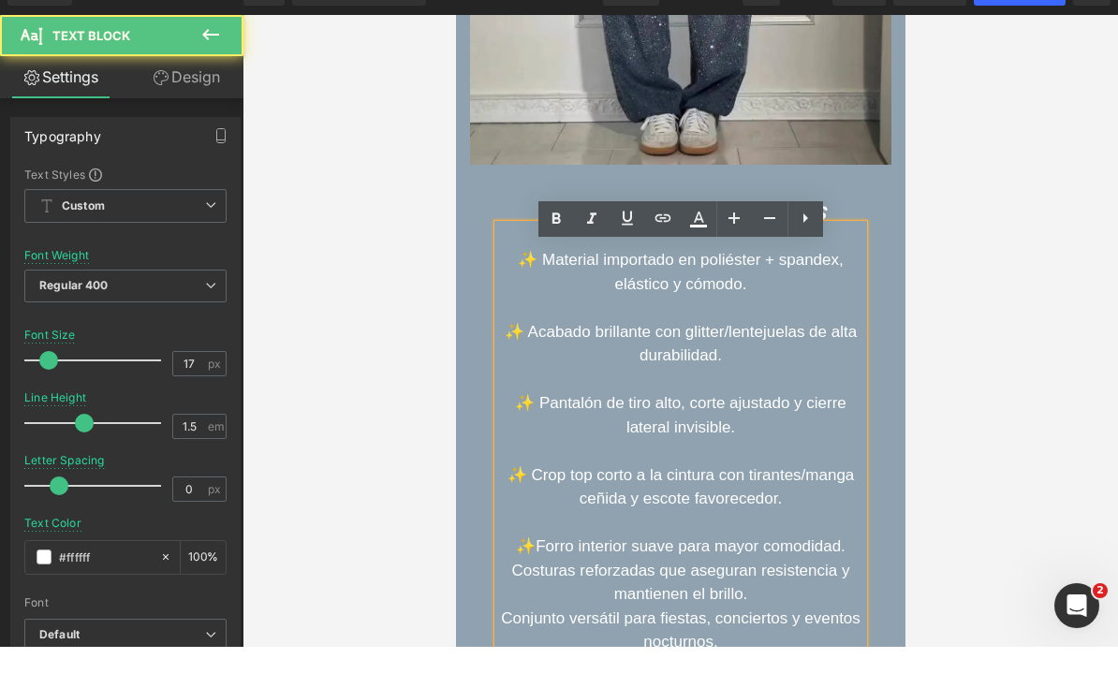
click at [849, 559] on p "✨Forro interior suave para mayor comodidad." at bounding box center [679, 547] width 365 height 24
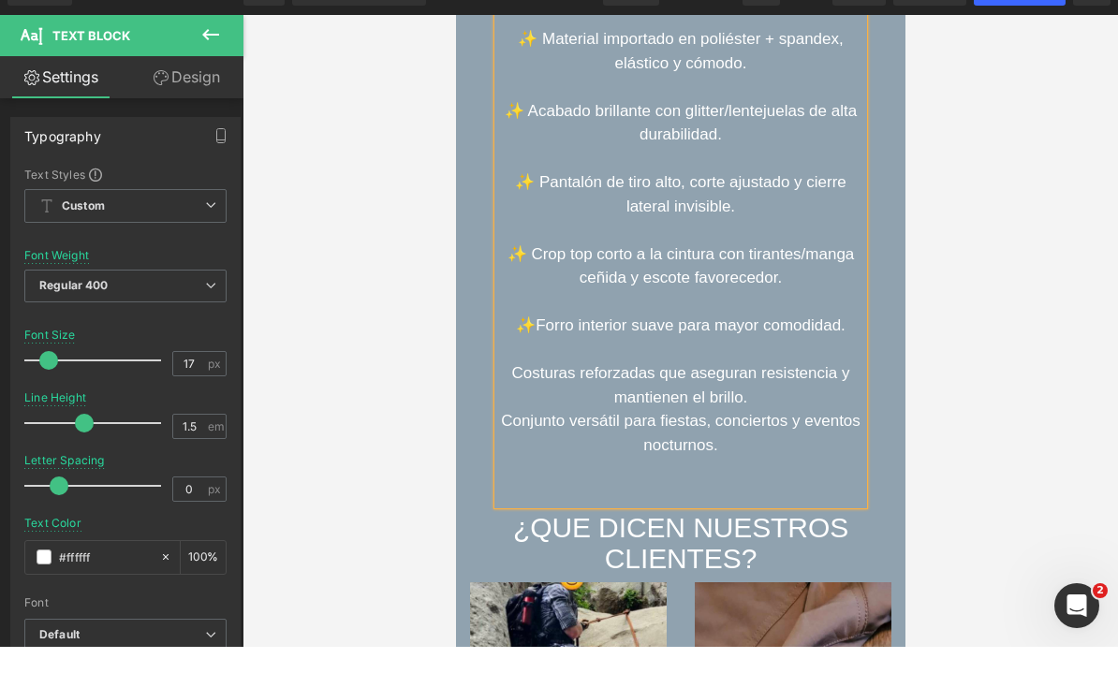
scroll to position [7687, 0]
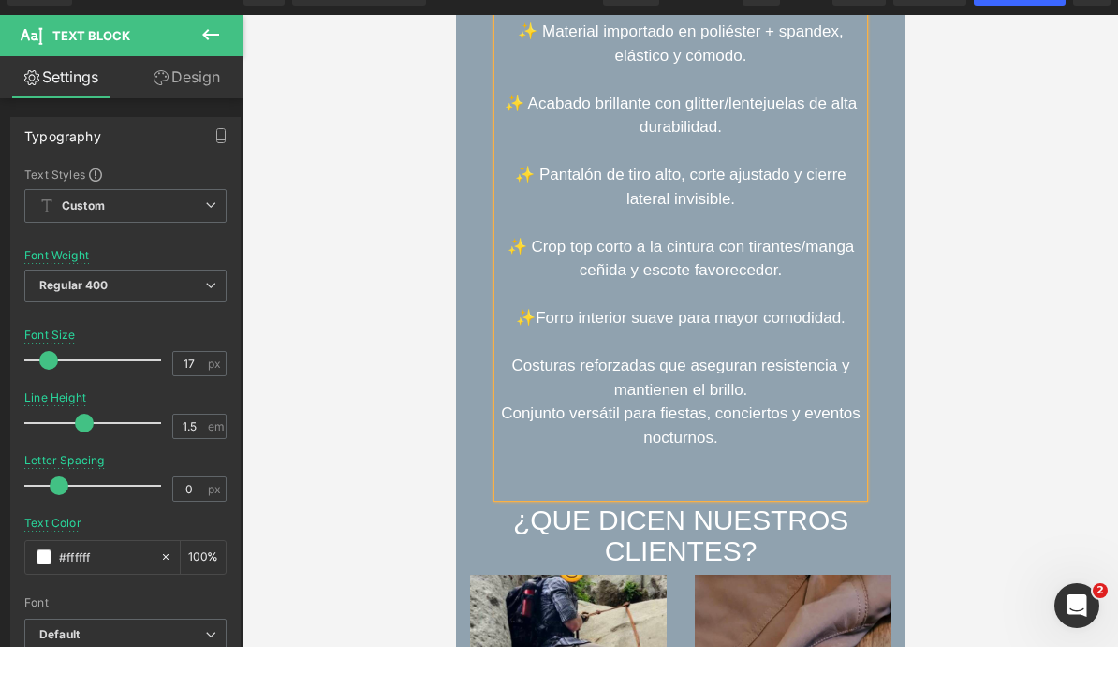
click at [511, 377] on font "Costuras reforzadas que aseguran resistencia y mantienen el brillo." at bounding box center [680, 378] width 338 height 42
click at [805, 399] on p "✨ Costuras reforzadas que aseguran resistencia y mantienen el brillo." at bounding box center [679, 378] width 365 height 48
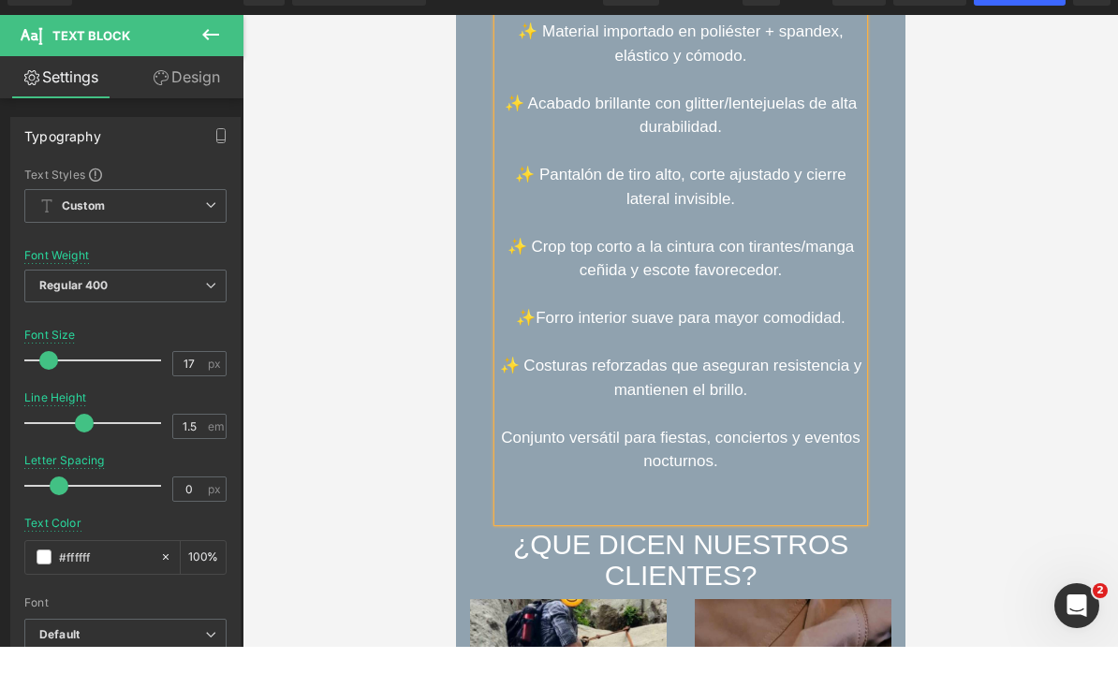
click at [497, 459] on div "✨ Material importado en poliéster + spandex, elástico y cómodo. ✨ Acabado brill…" at bounding box center [679, 258] width 365 height 525
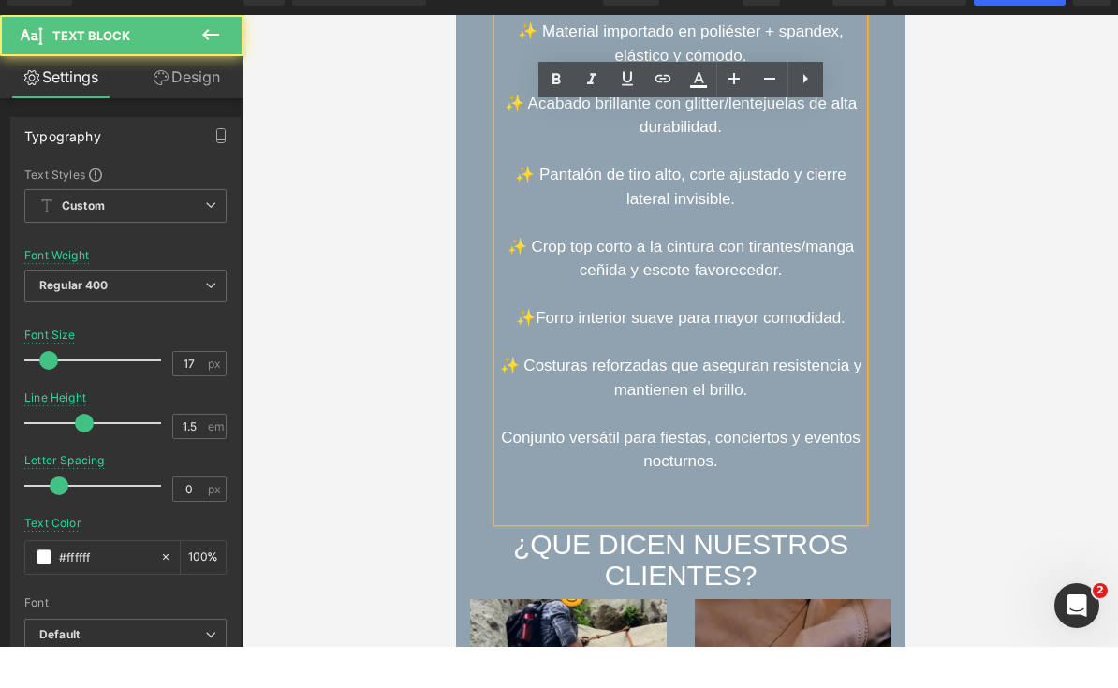
click at [502, 445] on font "Conjunto versátil para fiestas, conciertos y eventos nocturnos." at bounding box center [679, 450] width 359 height 42
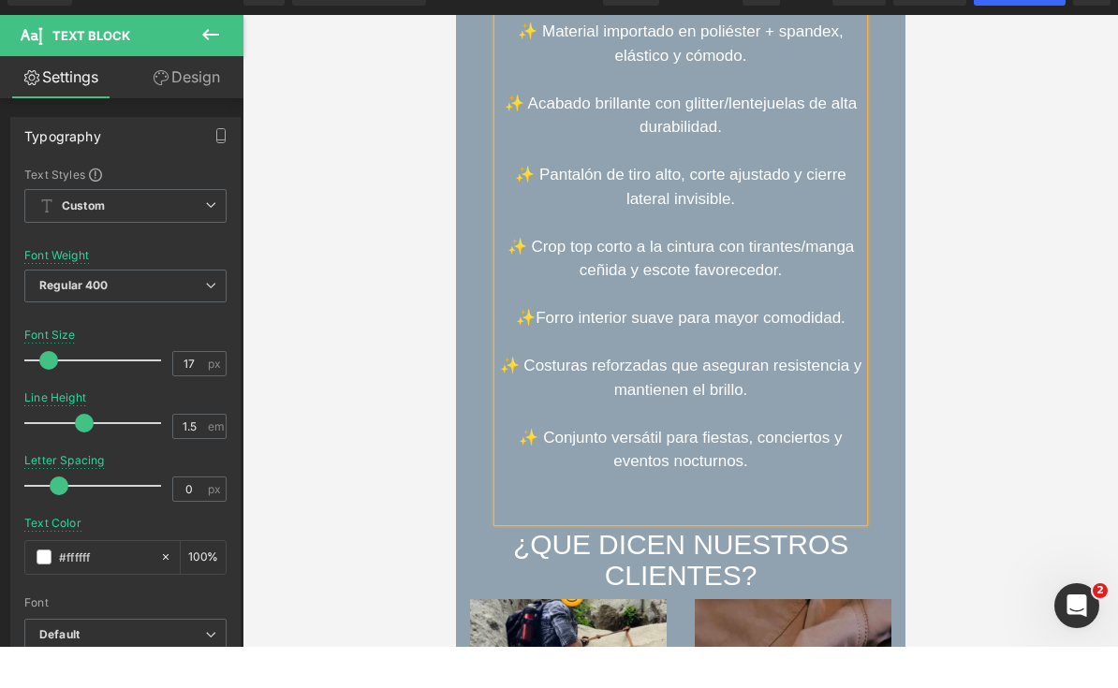
click at [993, 339] on div at bounding box center [679, 372] width 875 height 632
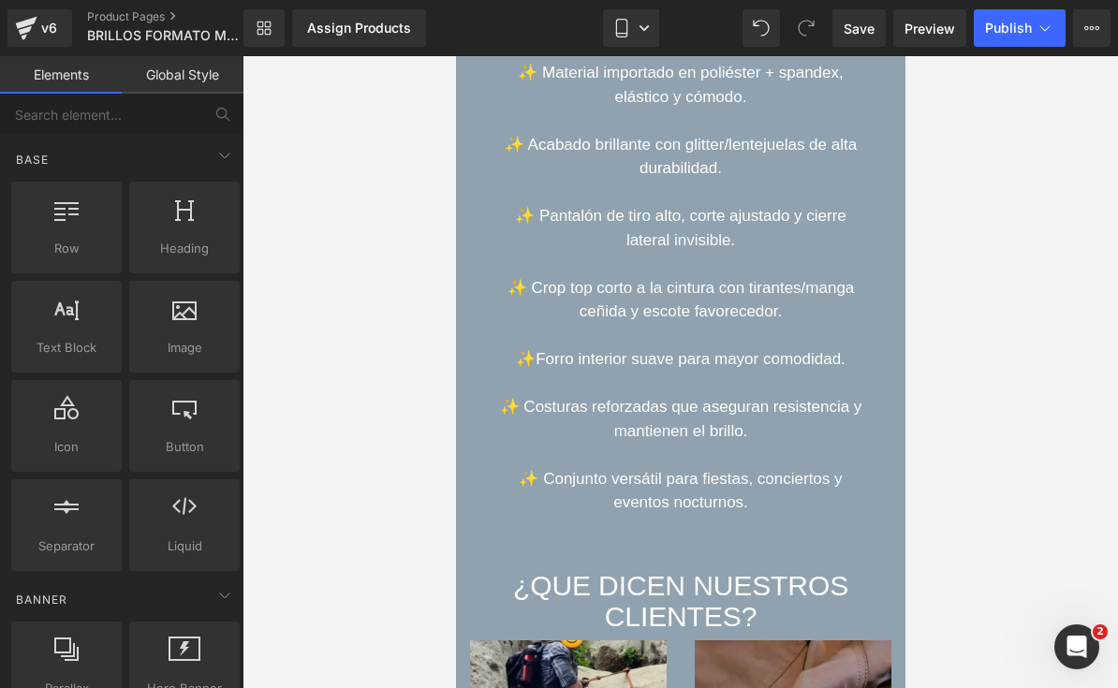
click at [821, 587] on div "¿QUE DICEN NUESTROS CLIENTES?" at bounding box center [679, 601] width 449 height 62
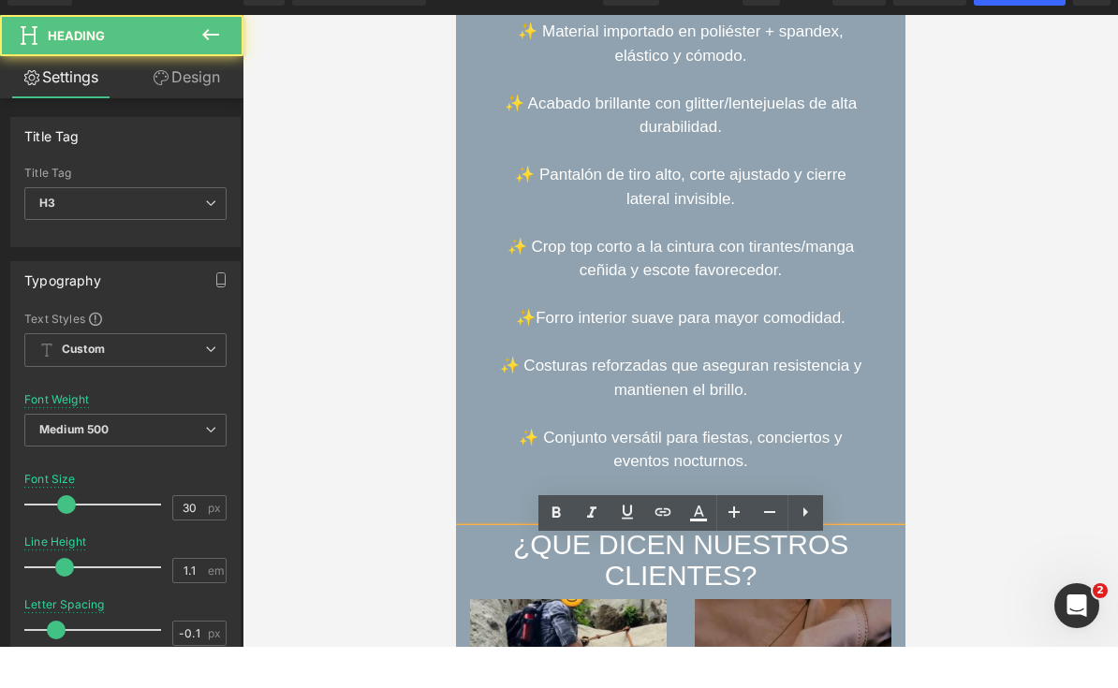
click at [820, 591] on div "¿QUE DICEN NUESTROS CLIENTES?" at bounding box center [679, 560] width 449 height 62
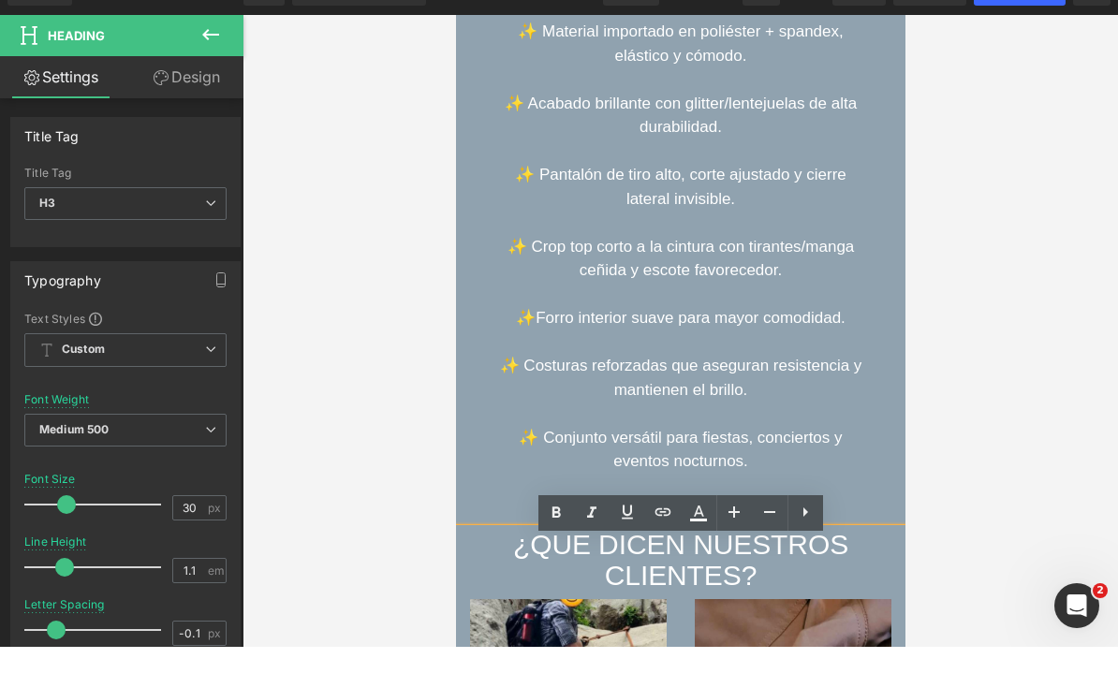
click at [832, 543] on div "¿QUE DICEN NUESTROS CLIENTES?" at bounding box center [679, 560] width 449 height 62
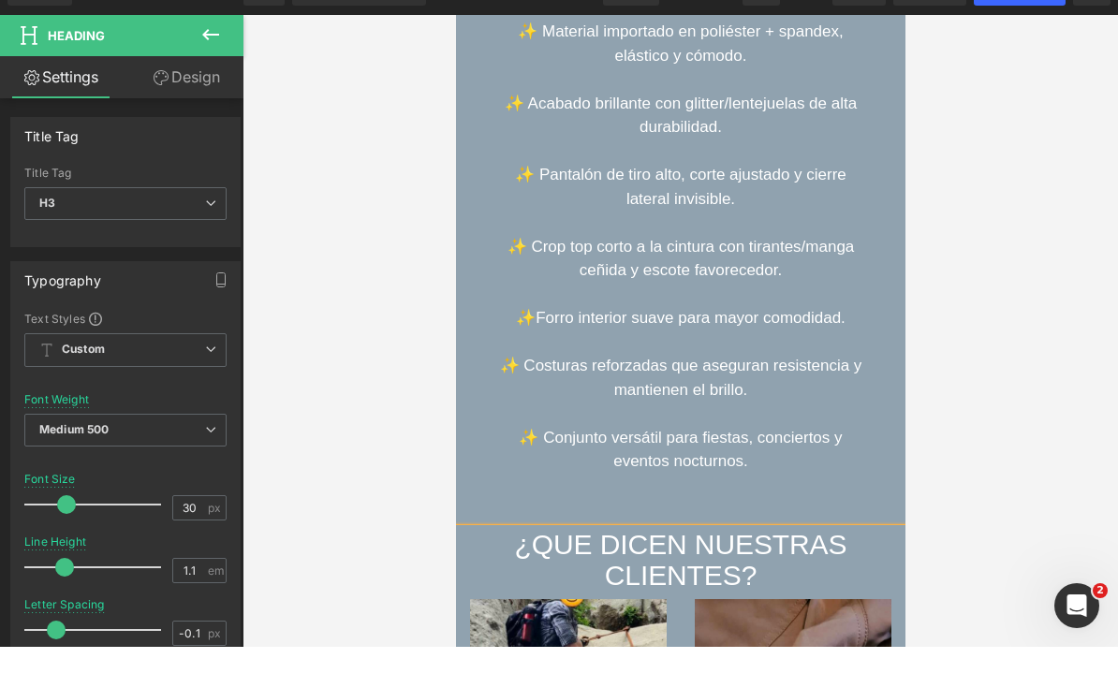
click at [720, 579] on div "¿QUE DICEN NUESTRAS CLIENTES?" at bounding box center [679, 560] width 449 height 62
click at [1030, 326] on div at bounding box center [679, 372] width 875 height 632
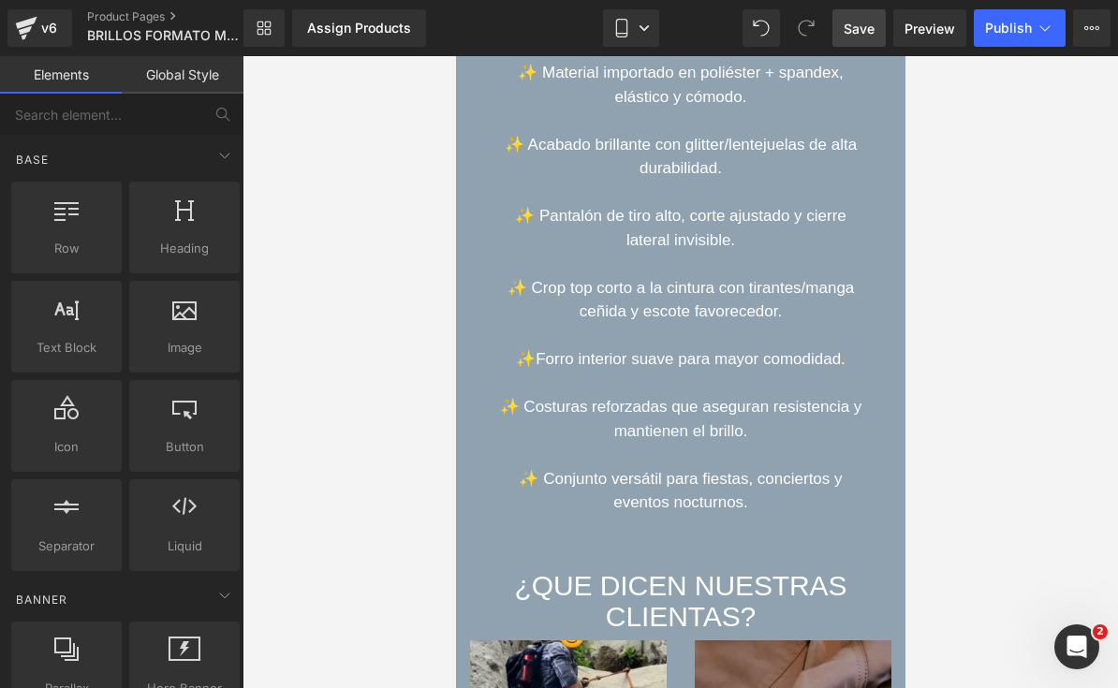
click at [869, 28] on span "Save" at bounding box center [858, 29] width 31 height 20
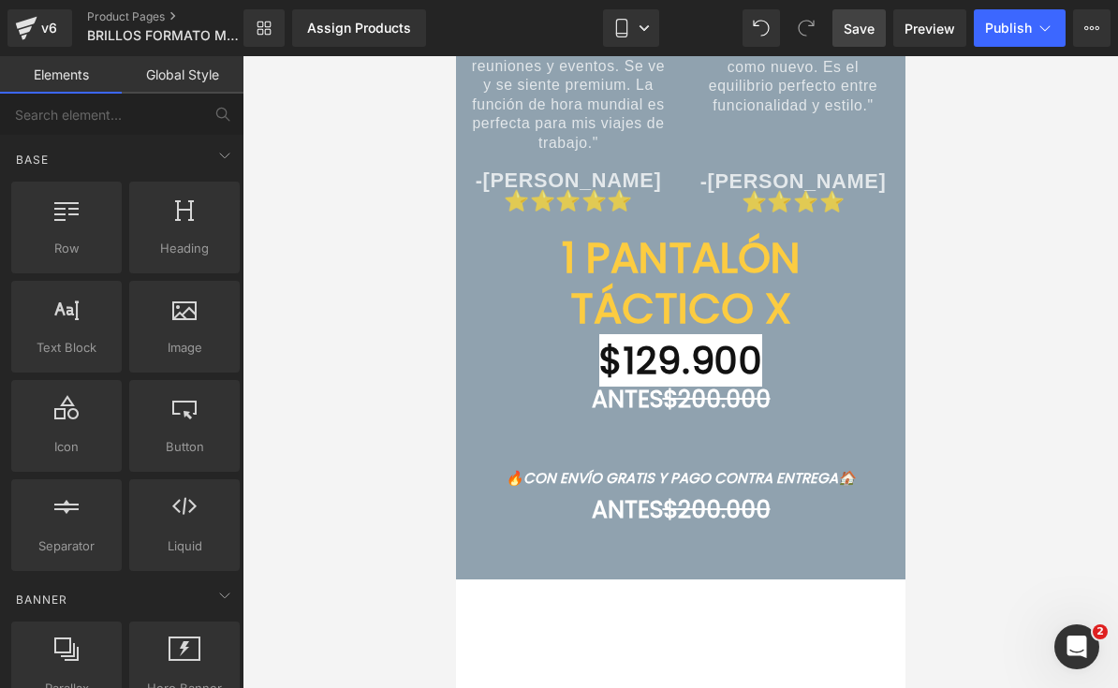
scroll to position [8977, 0]
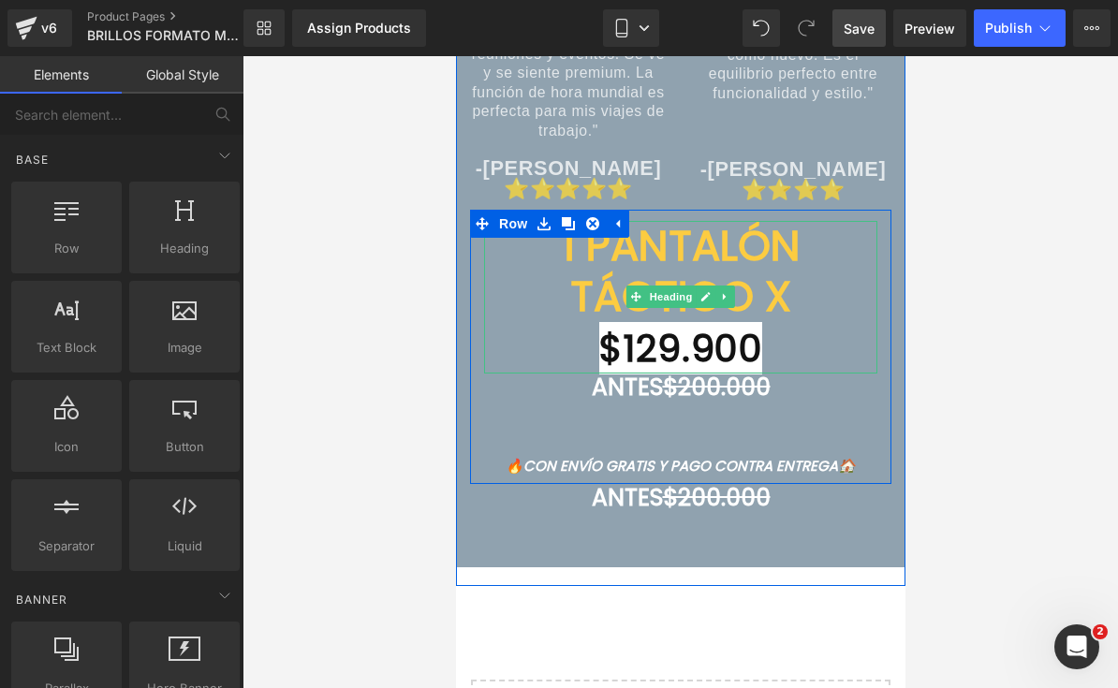
click at [786, 282] on font "1 PANTALÓN TÁCTICO X" at bounding box center [680, 271] width 239 height 110
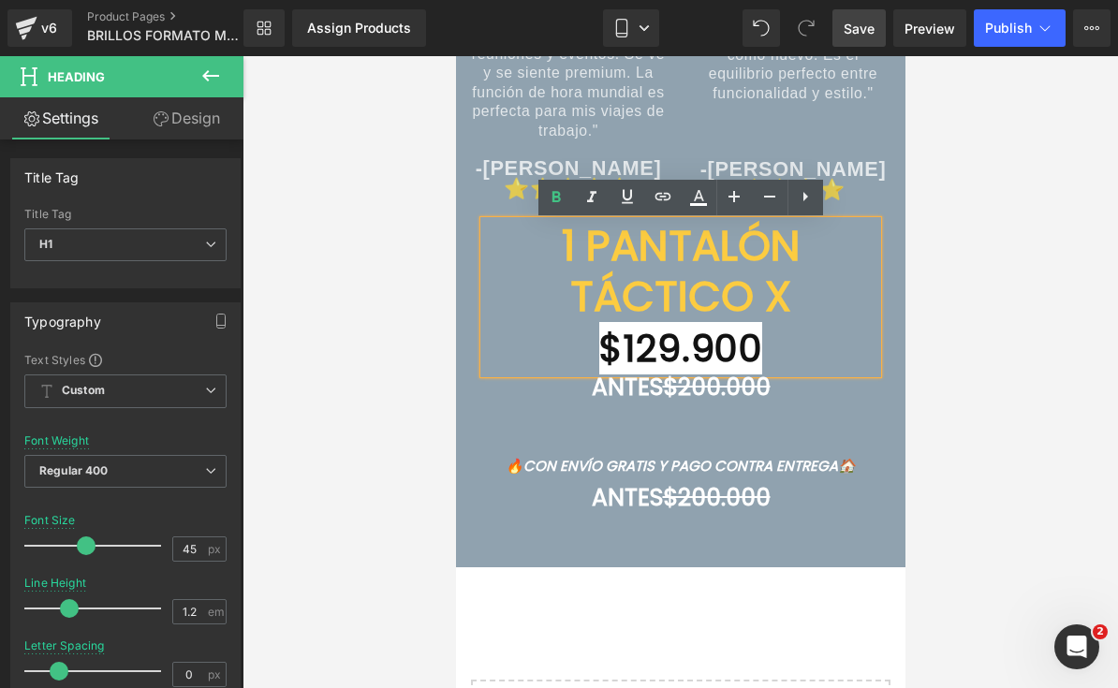
click at [721, 259] on font "1 PANTALÓN TÁCTICO X" at bounding box center [680, 271] width 239 height 110
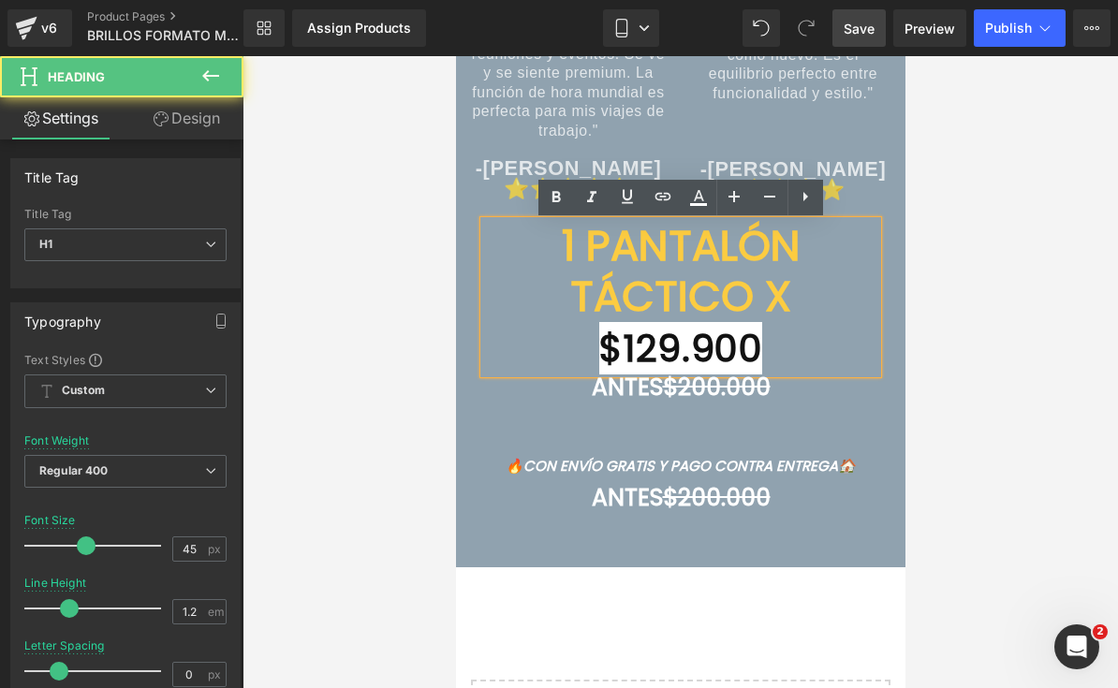
click at [729, 256] on font "1 PANTALÓN TÁCTICO X" at bounding box center [680, 271] width 239 height 110
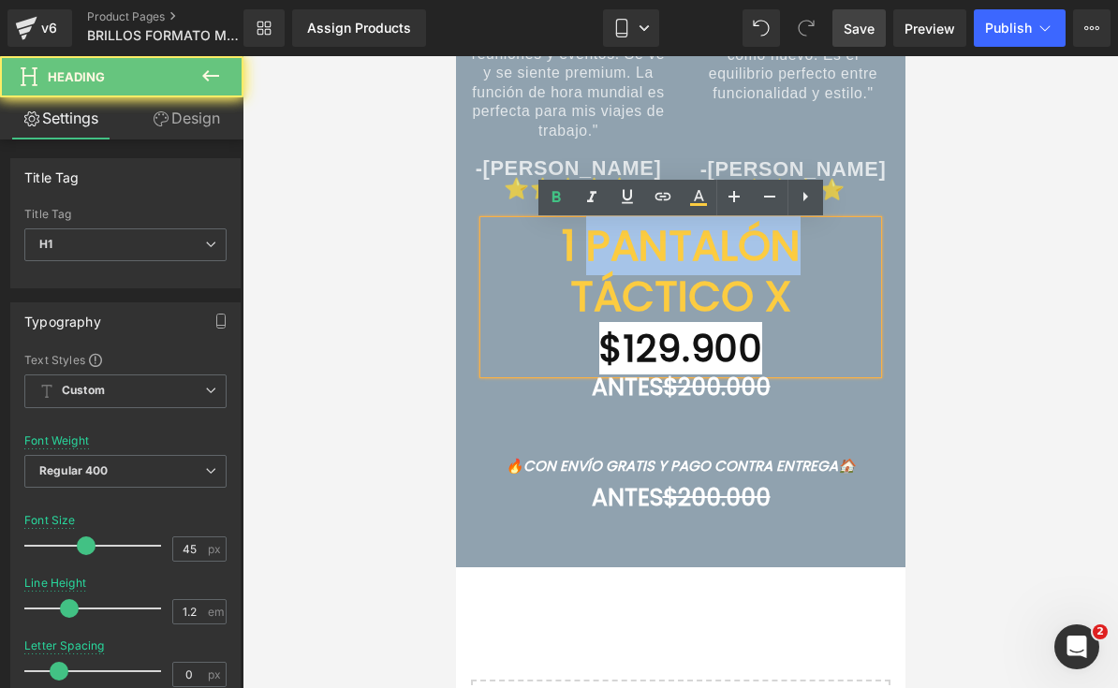
click at [726, 256] on font "1 PANTALÓN TÁCTICO X" at bounding box center [680, 271] width 239 height 110
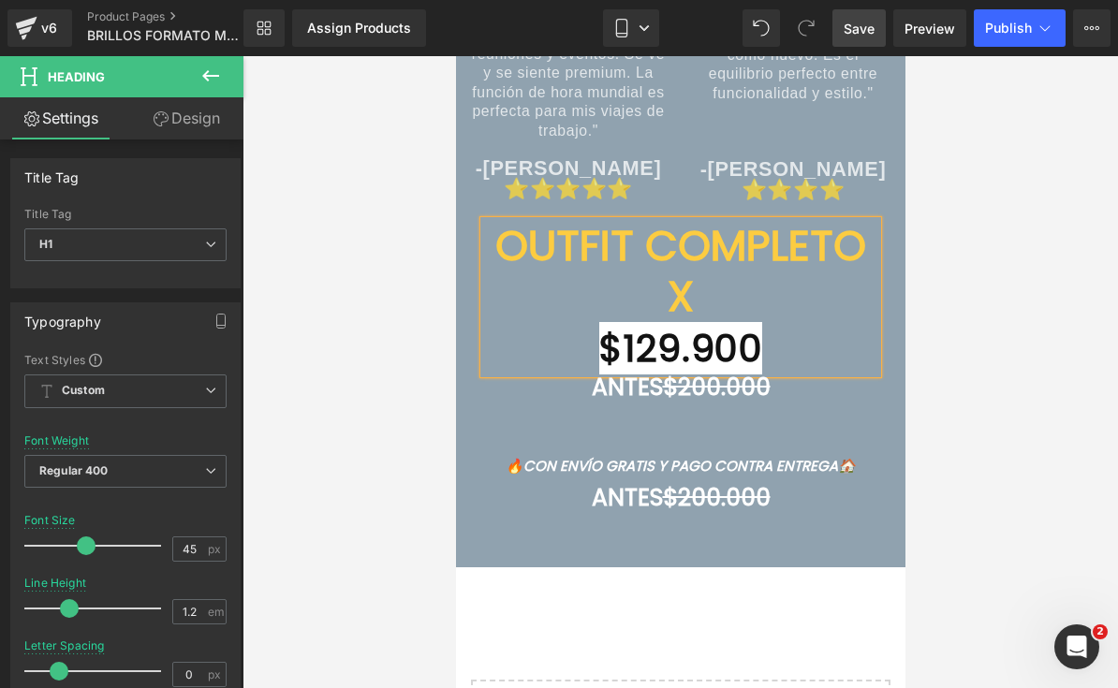
click at [672, 344] on font "$129.900" at bounding box center [680, 348] width 164 height 52
click at [613, 250] on font "OUTFIT COMPLETO X" at bounding box center [679, 271] width 371 height 110
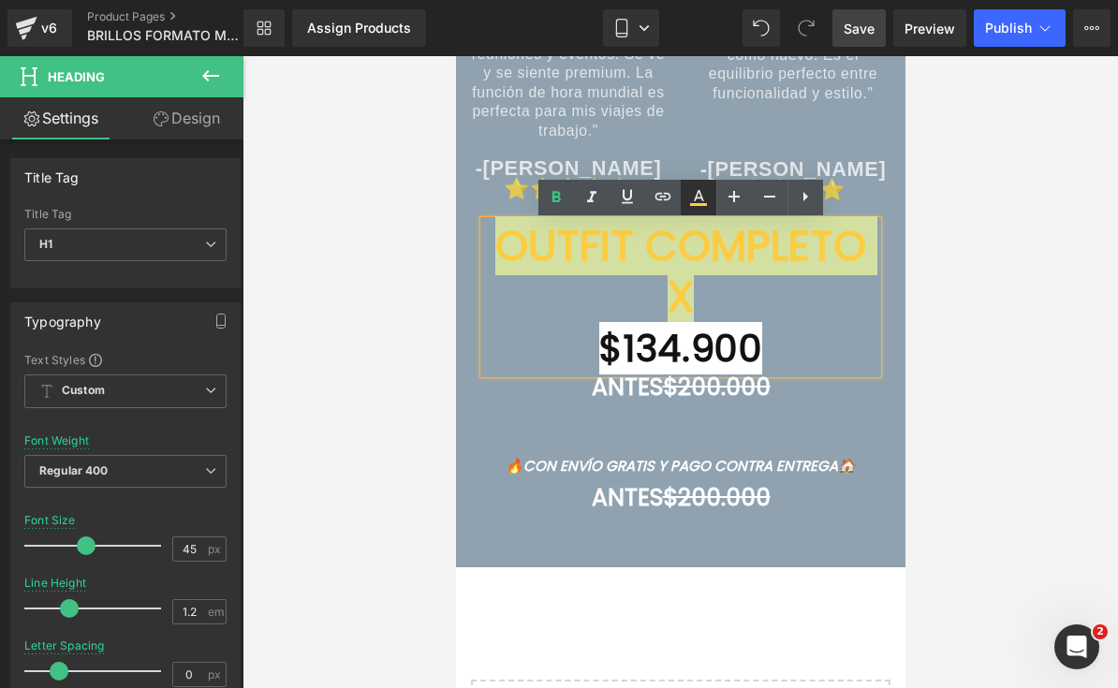
click at [696, 198] on icon at bounding box center [699, 195] width 10 height 11
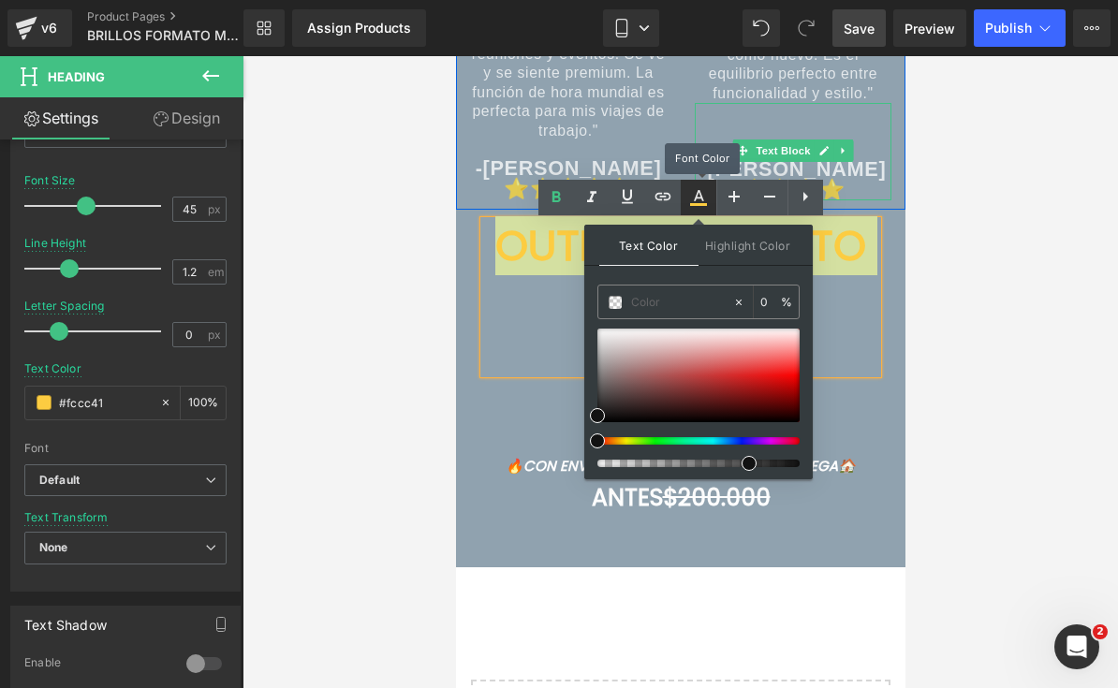
scroll to position [340, 0]
click at [701, 300] on input "text" at bounding box center [681, 302] width 101 height 21
paste input "Material importado en poliéster + spandex, elástico y cómodo. 2. Acabado brilla…"
click at [742, 300] on icon at bounding box center [738, 302] width 13 height 13
click at [730, 302] on input "Material importado en poliéster + spandex, elástico y cómodo. 2. Acabado brilla…" at bounding box center [681, 302] width 101 height 21
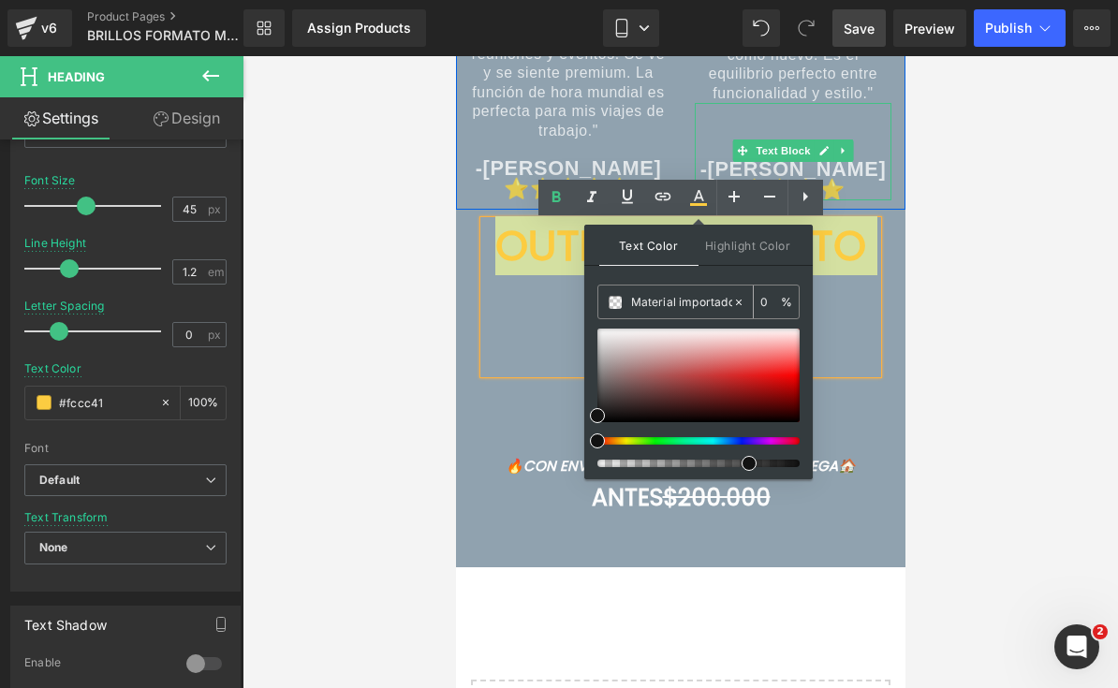
click at [743, 297] on icon at bounding box center [738, 302] width 13 height 13
click at [743, 296] on icon at bounding box center [738, 302] width 13 height 13
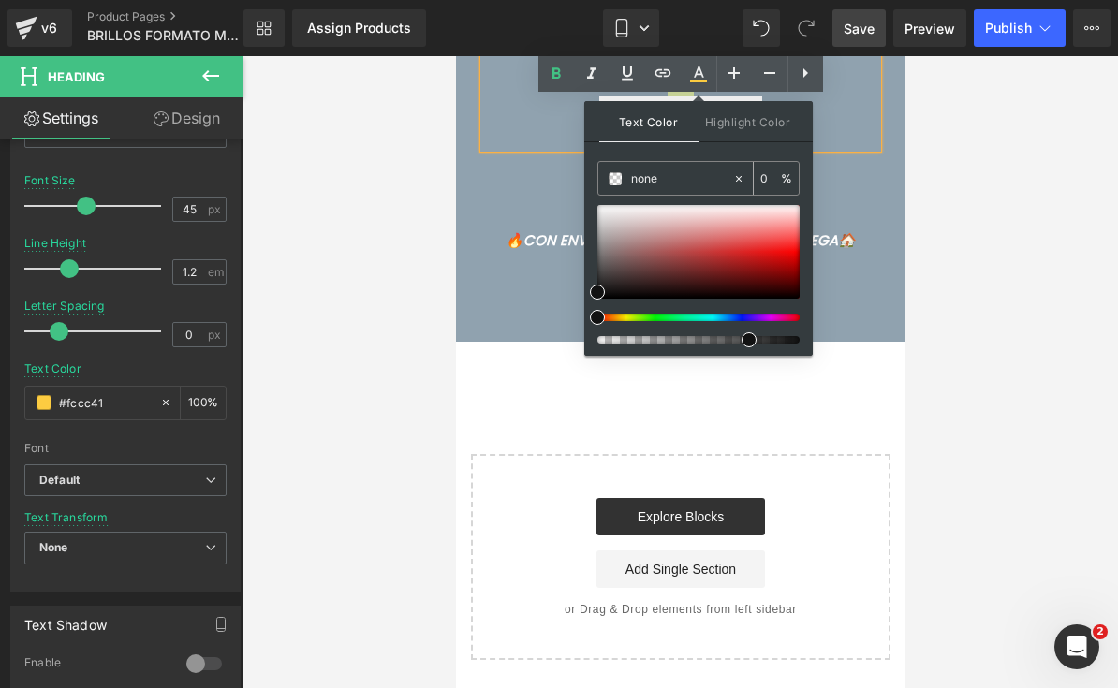
scroll to position [9205, 0]
click at [682, 186] on input "none" at bounding box center [681, 179] width 101 height 21
type input "n"
paste input "#FF66C4"
type input "#FF66C4"
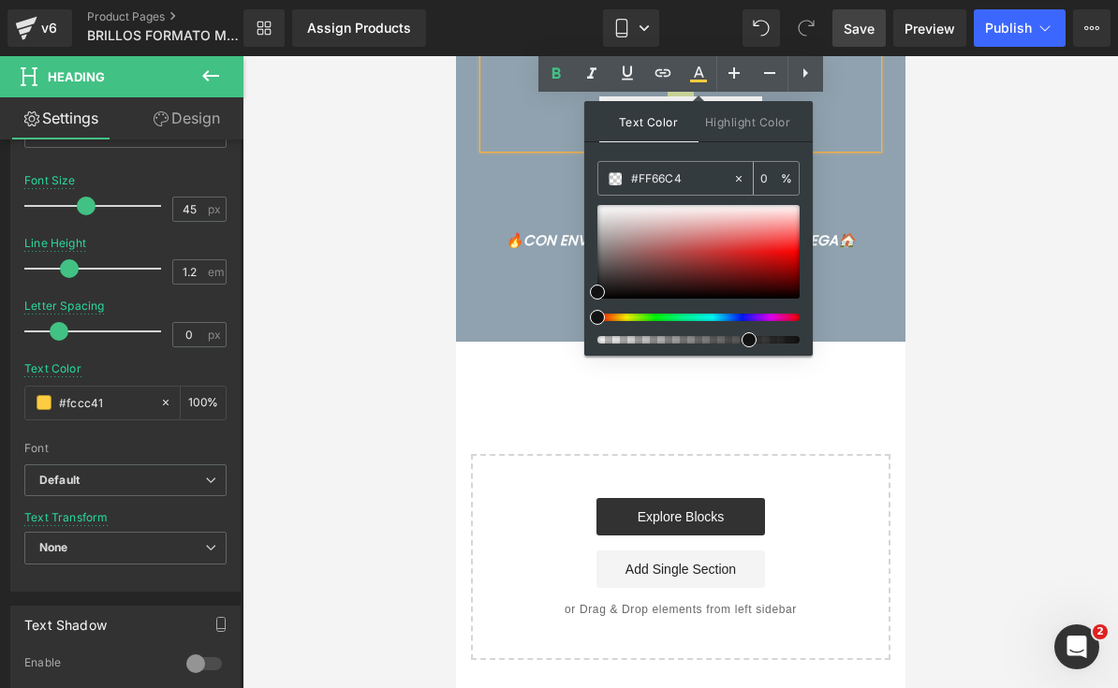
type input "100"
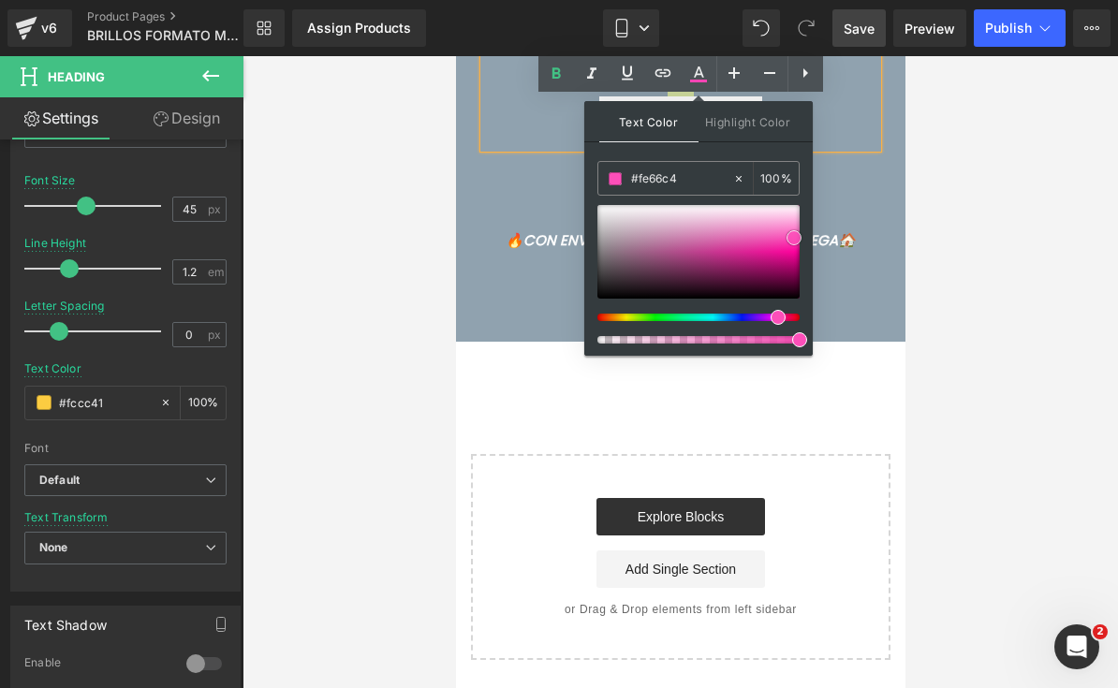
type input "#ff6bc6"
click at [796, 234] on span at bounding box center [798, 232] width 15 height 15
click at [864, 318] on div at bounding box center [679, 372] width 449 height 632
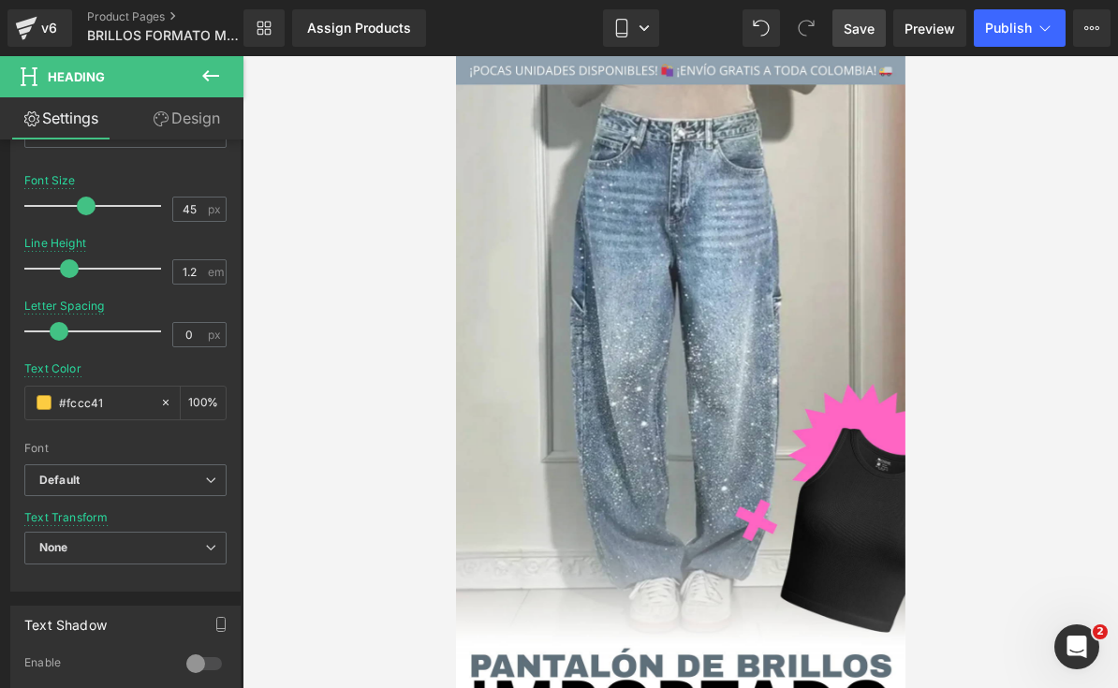
scroll to position [0, 0]
click at [860, 35] on span "Save" at bounding box center [858, 29] width 31 height 20
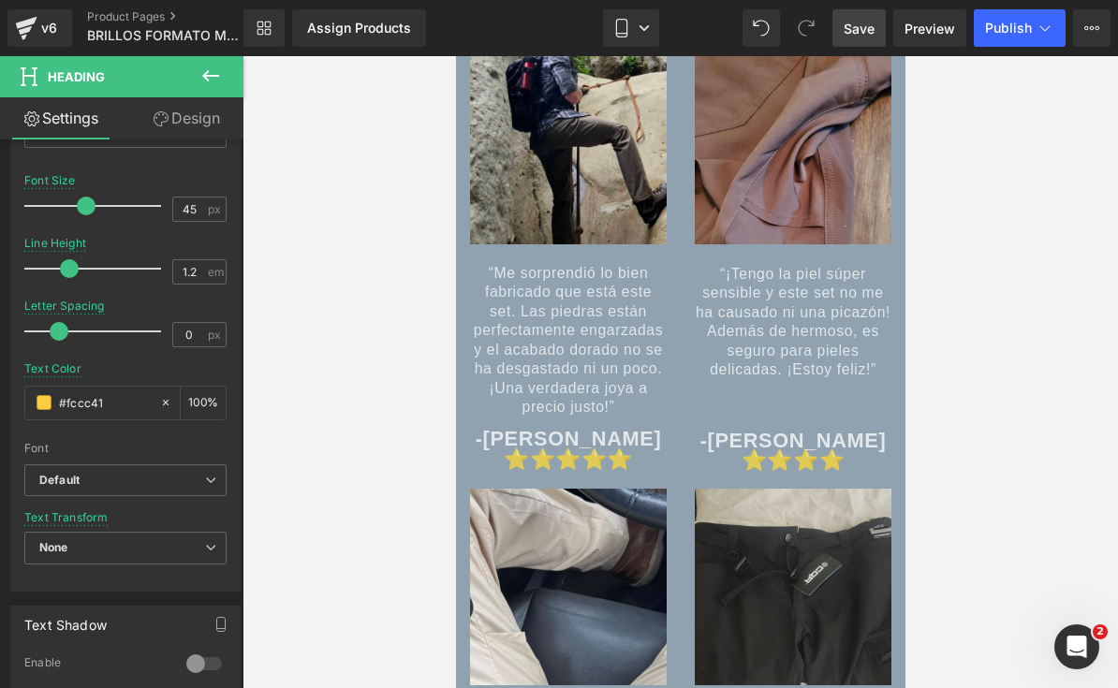
scroll to position [8211, 0]
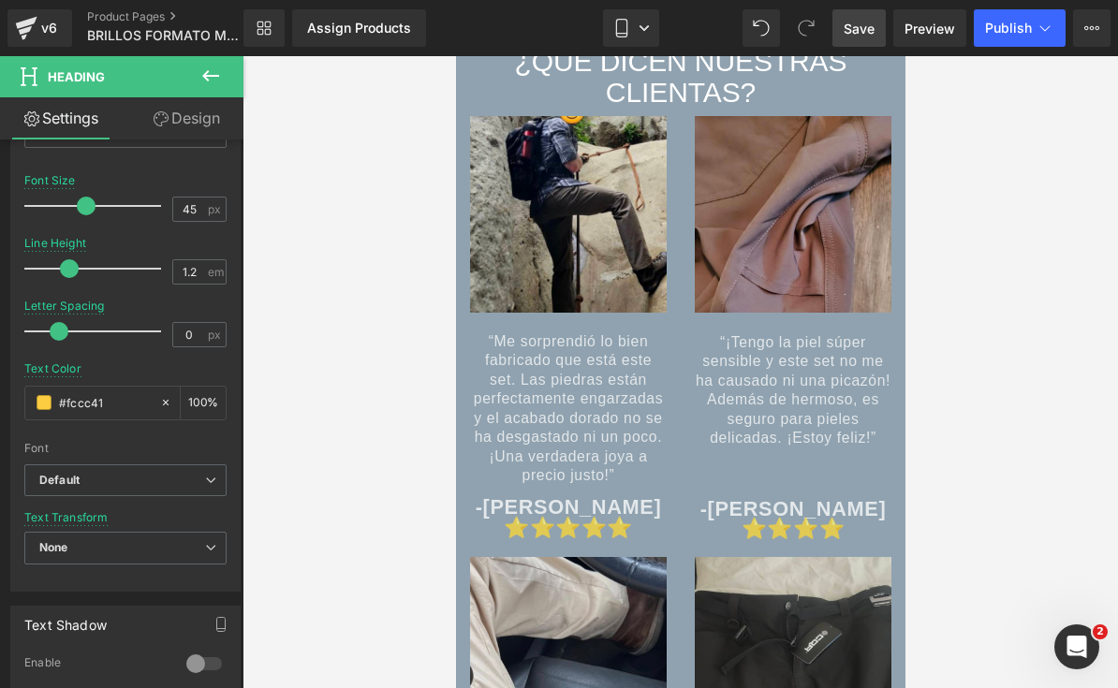
click at [579, 252] on div at bounding box center [679, 372] width 449 height 632
click at [592, 223] on div at bounding box center [679, 372] width 449 height 632
click at [610, 246] on div at bounding box center [679, 372] width 449 height 632
click at [572, 254] on div at bounding box center [679, 372] width 449 height 632
click at [590, 241] on div at bounding box center [679, 372] width 449 height 632
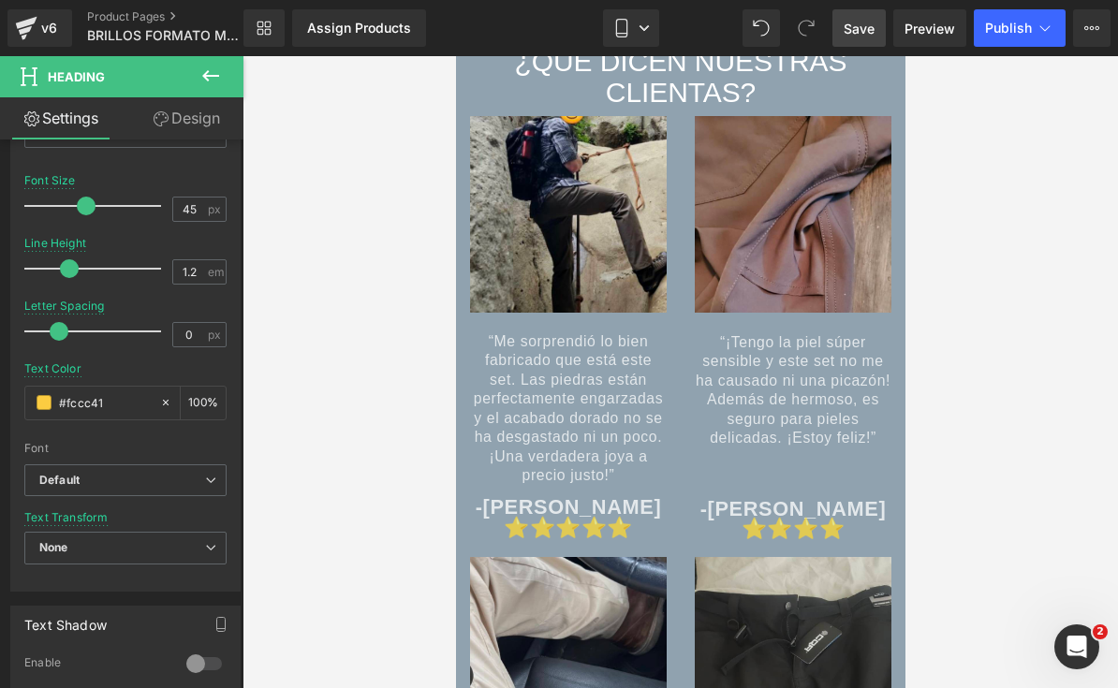
click at [589, 241] on div at bounding box center [679, 372] width 449 height 632
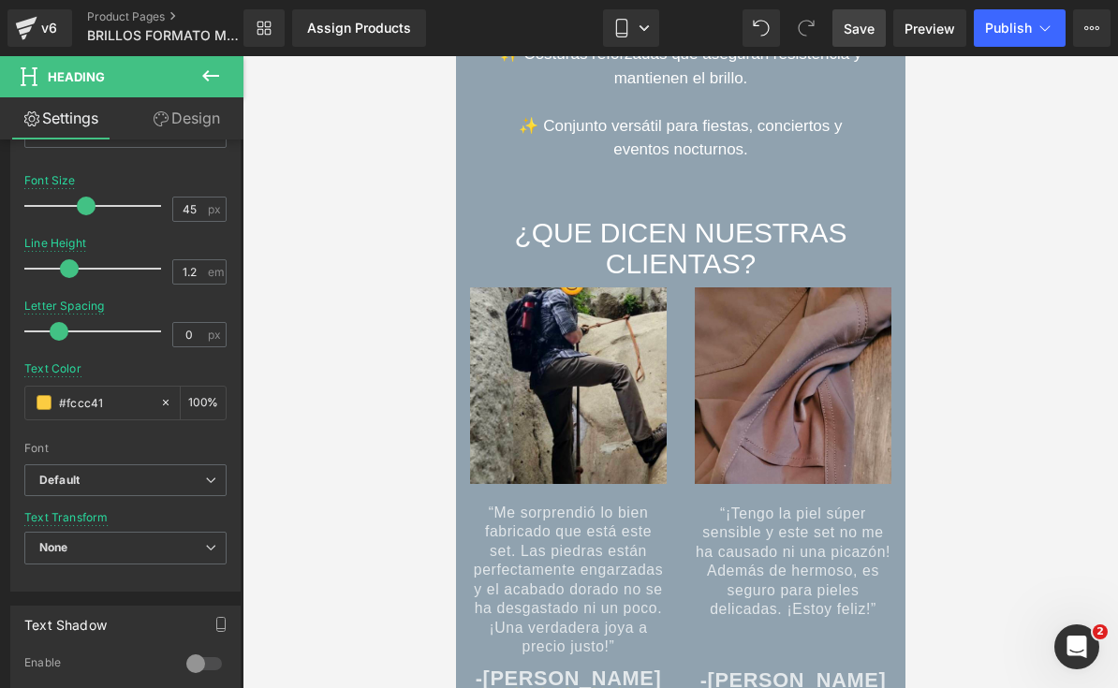
click at [865, 29] on span "Save" at bounding box center [858, 29] width 31 height 20
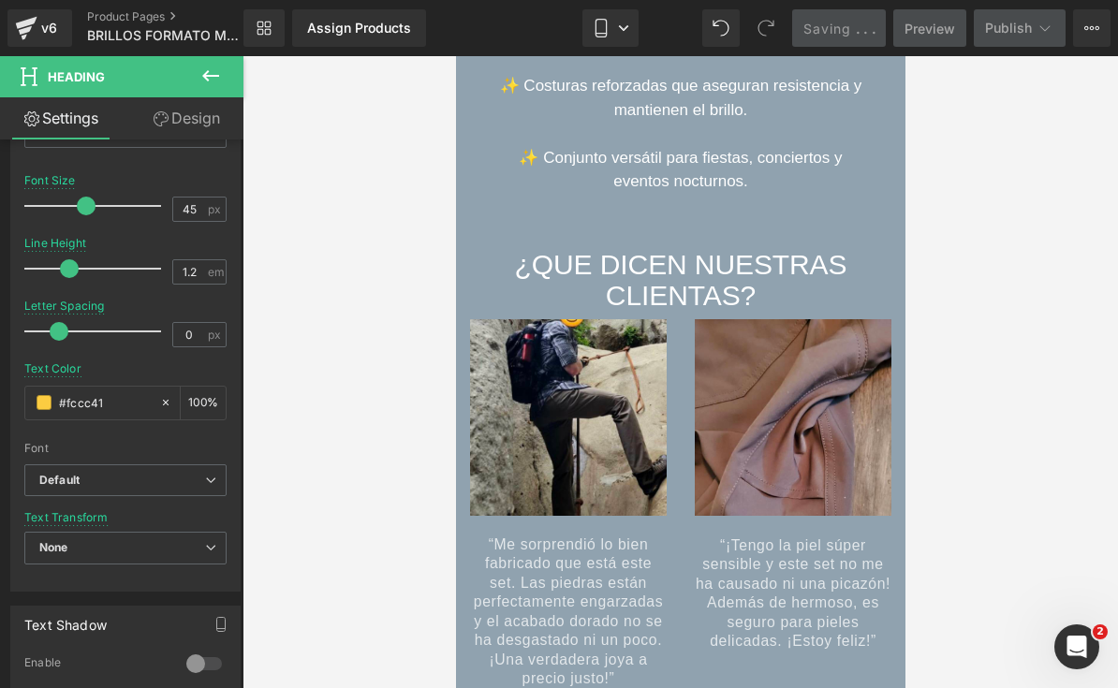
scroll to position [8006, 0]
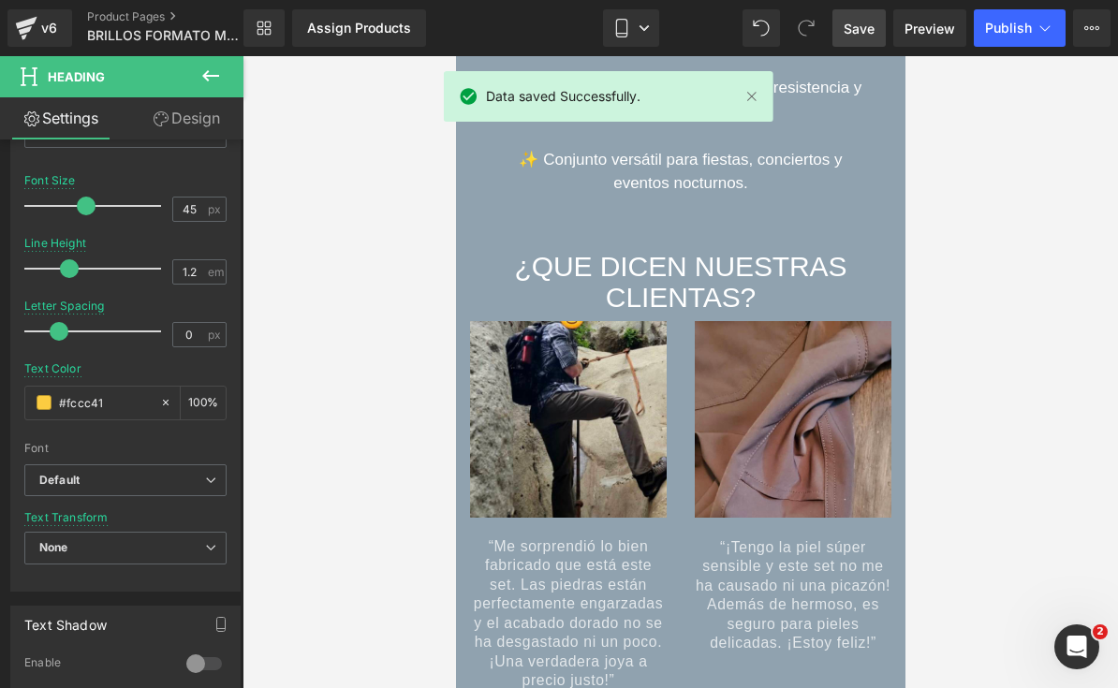
click at [589, 461] on div at bounding box center [679, 372] width 449 height 632
click at [632, 427] on div at bounding box center [679, 372] width 449 height 632
click at [632, 426] on div at bounding box center [679, 372] width 449 height 632
click at [223, 72] on button at bounding box center [211, 76] width 66 height 41
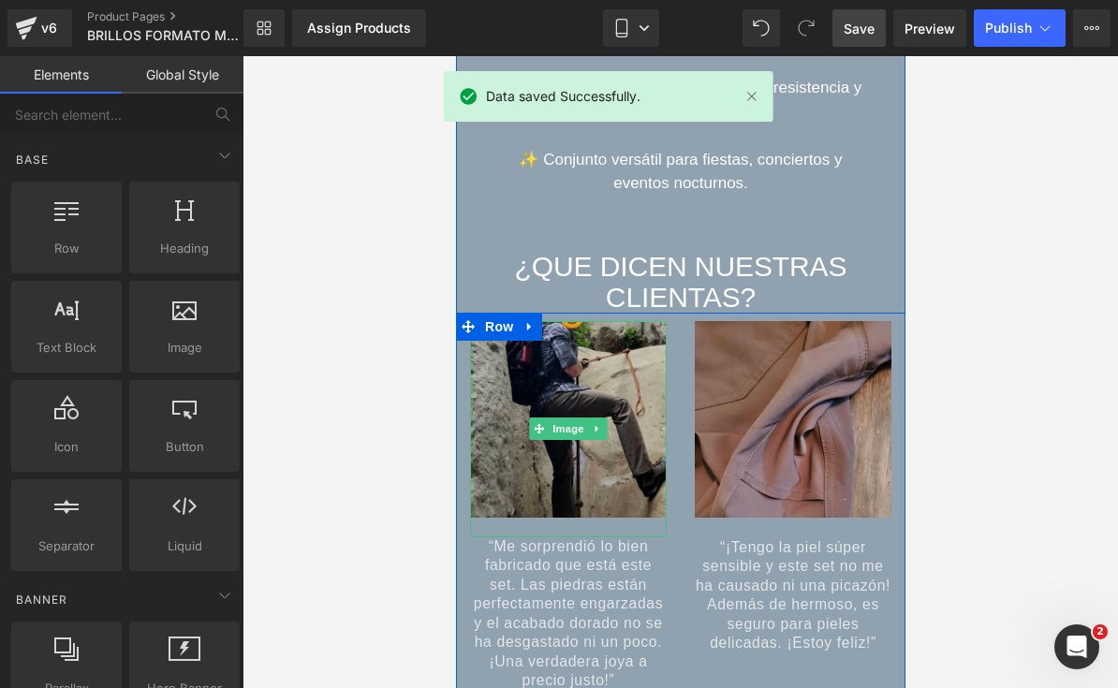
click at [587, 430] on link at bounding box center [597, 429] width 20 height 22
click at [455, 56] on link at bounding box center [455, 56] width 0 height 0
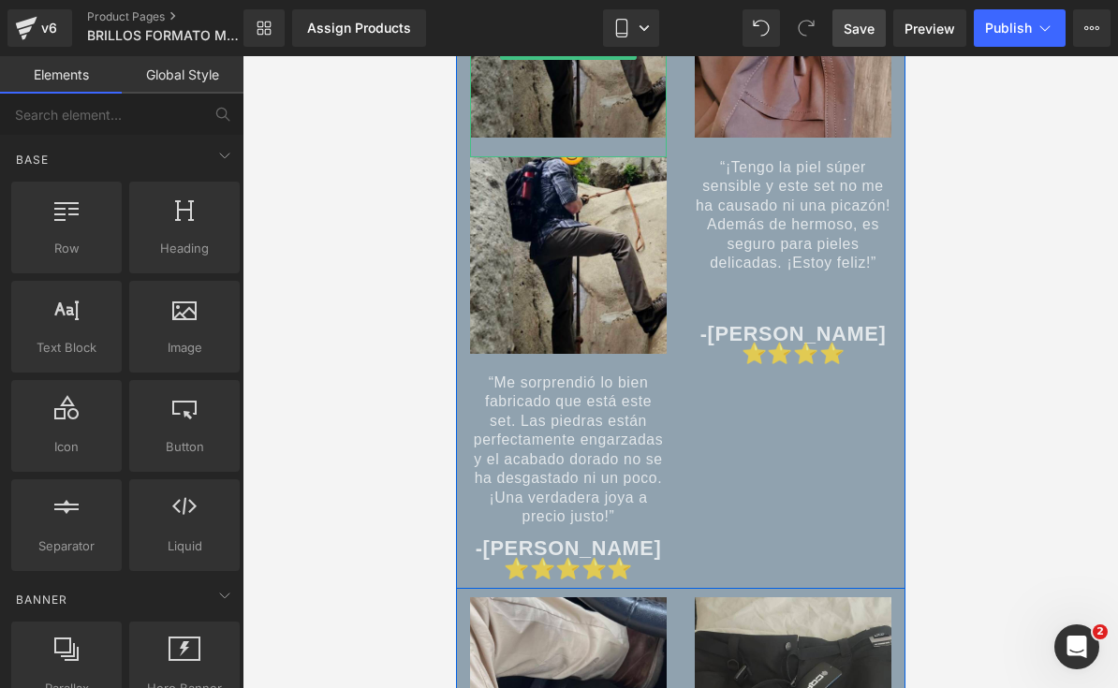
scroll to position [8353, 0]
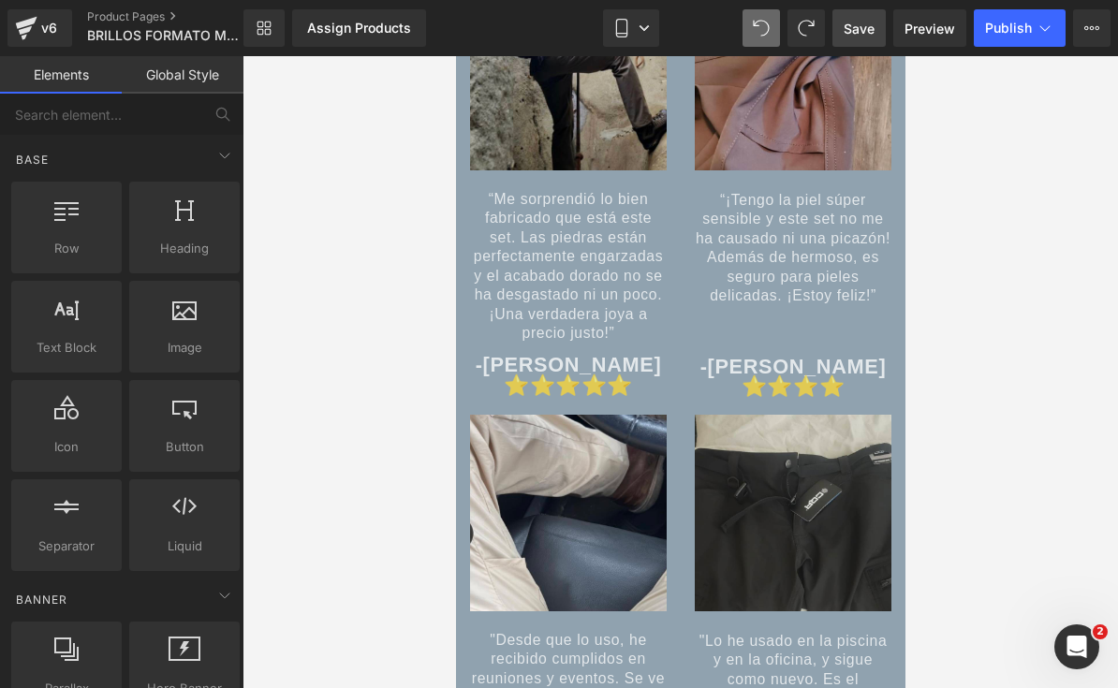
click at [611, 159] on img at bounding box center [567, 82] width 197 height 216
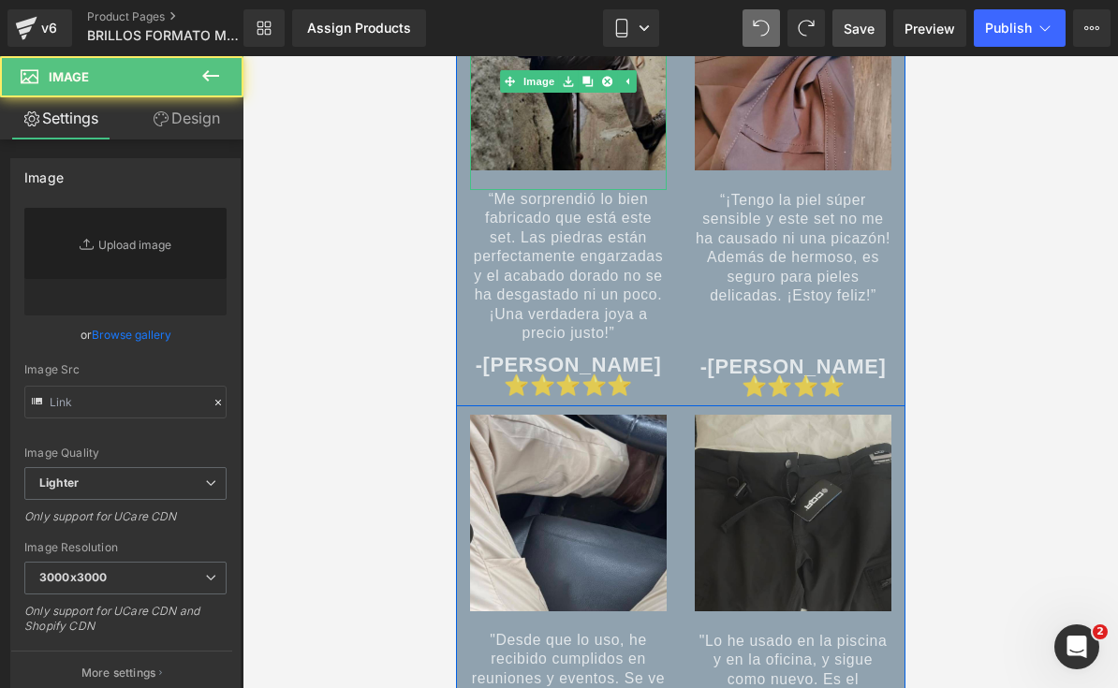
type input "[URL][DOMAIN_NAME]"
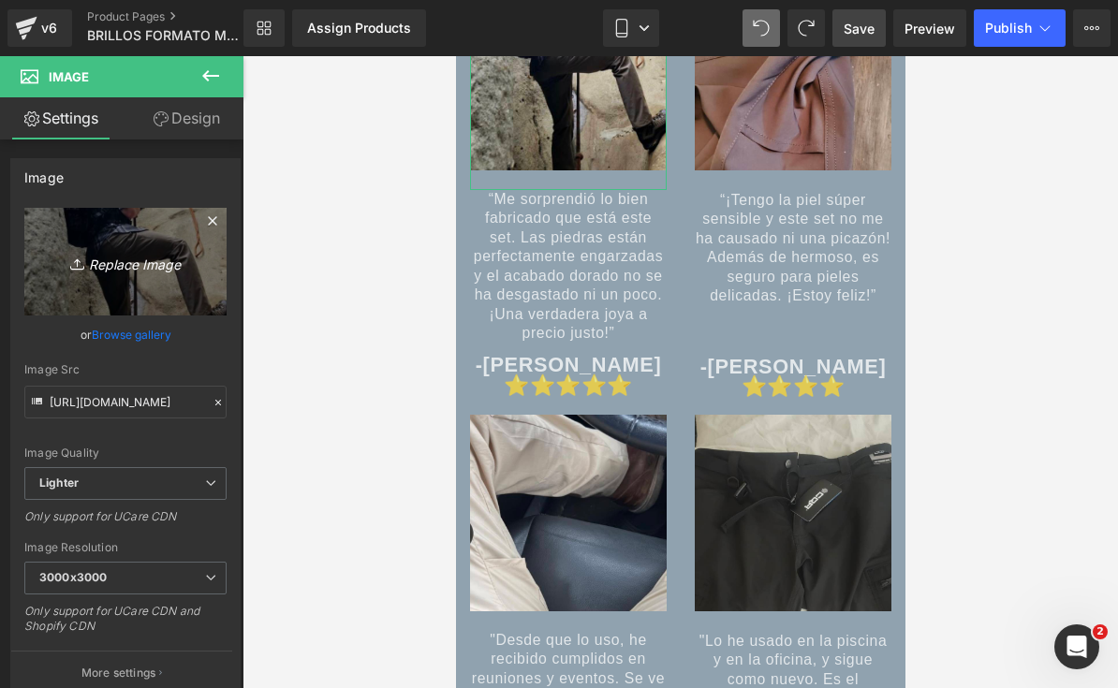
click at [128, 270] on icon "Replace Image" at bounding box center [126, 261] width 150 height 23
type input "C:\fakepath\IMG_8562.jpeg"
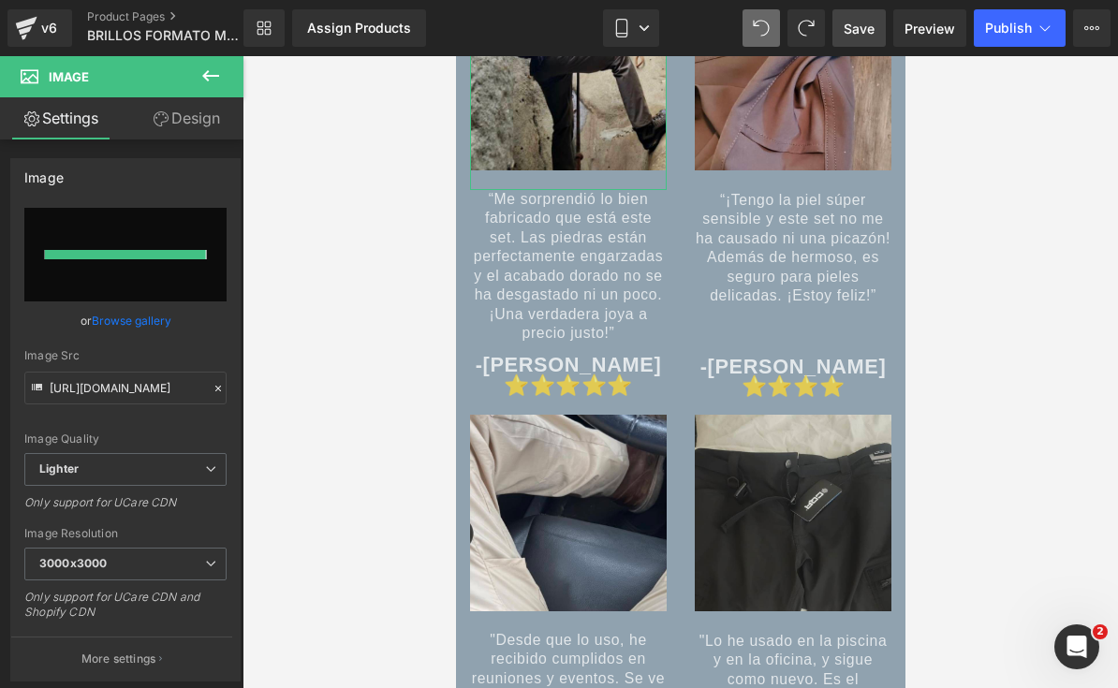
type input "[URL][DOMAIN_NAME]"
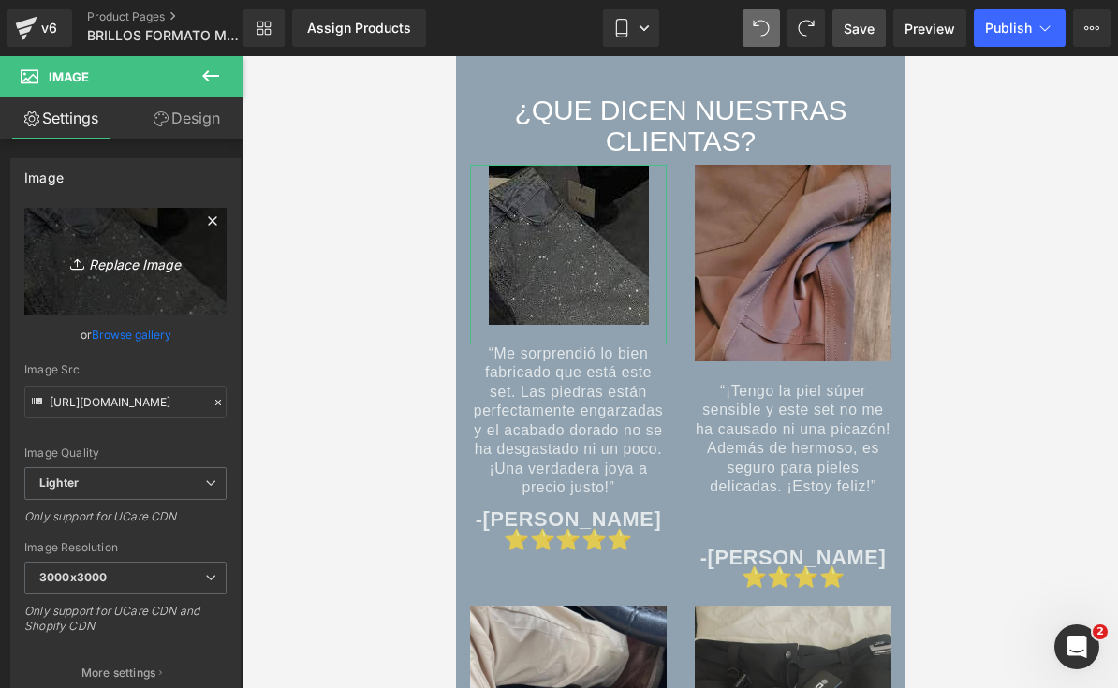
scroll to position [8146, 0]
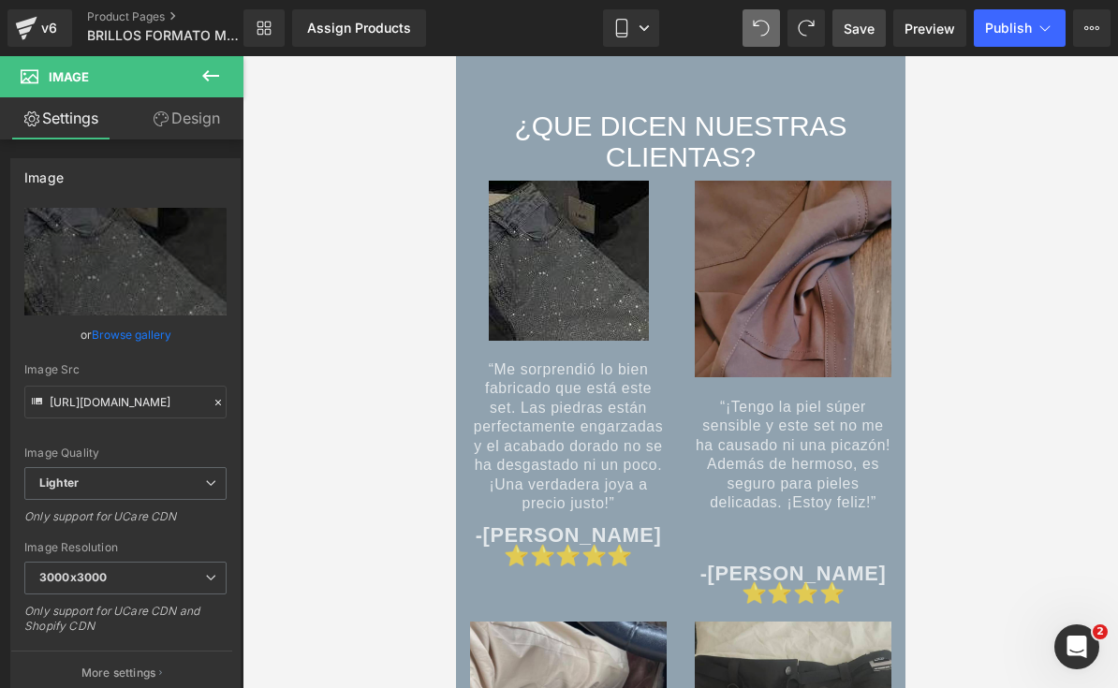
click at [803, 334] on img at bounding box center [792, 279] width 197 height 197
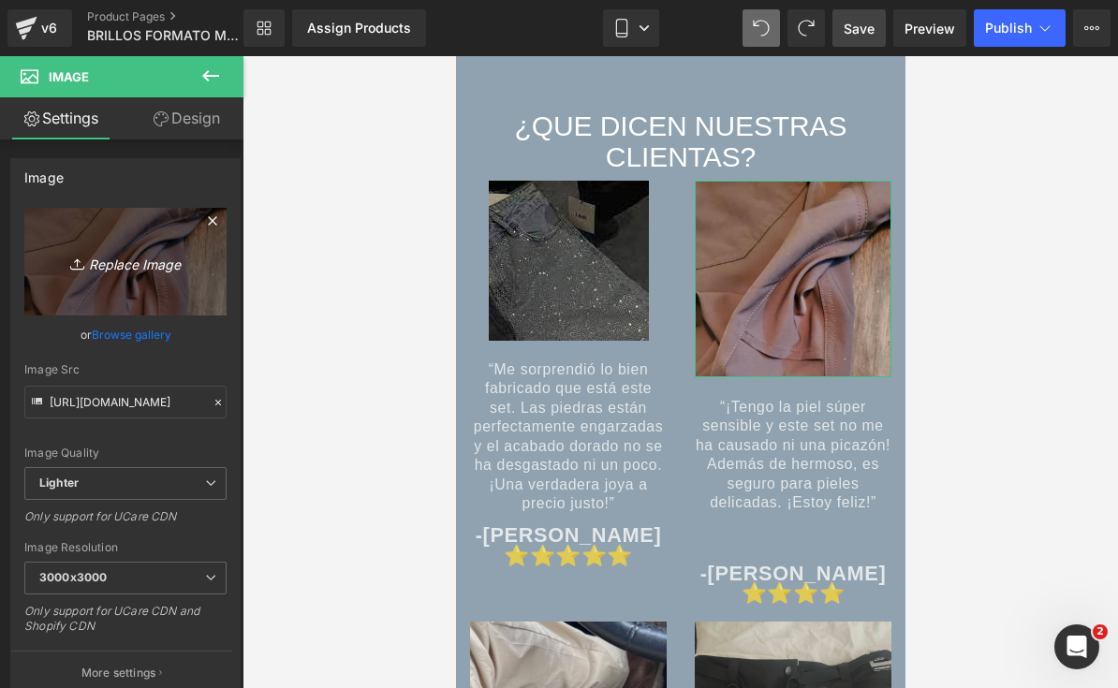
click at [118, 278] on link "Replace Image" at bounding box center [125, 262] width 202 height 108
type input "C:\fakepath\IMG_8560.jpeg"
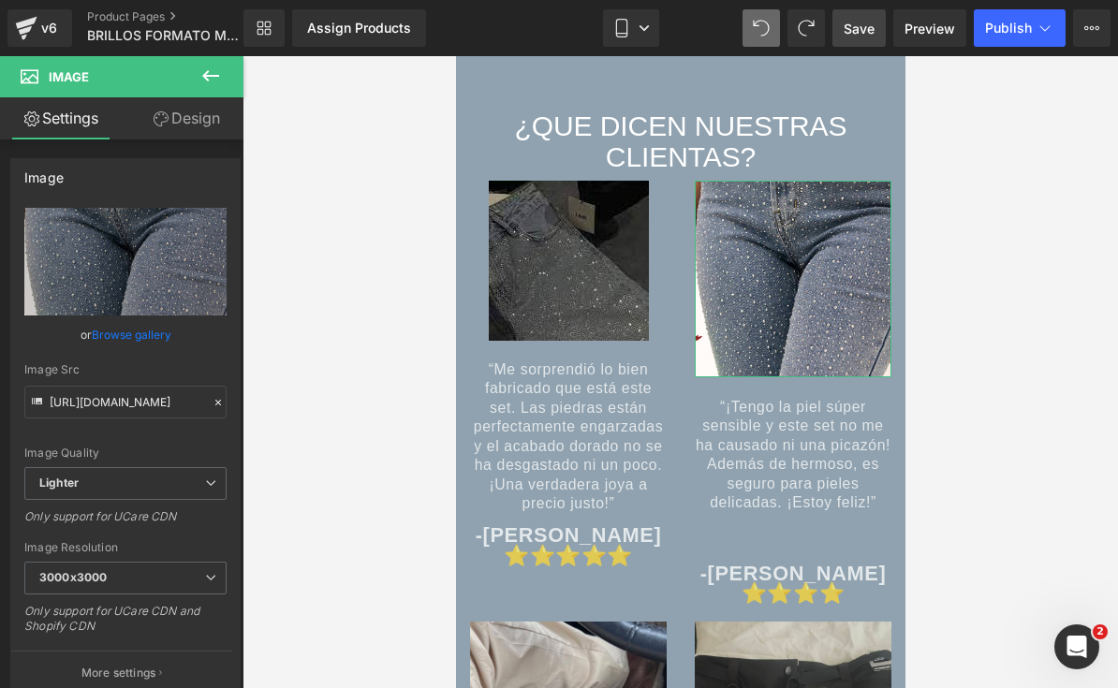
type input "[URL][DOMAIN_NAME]"
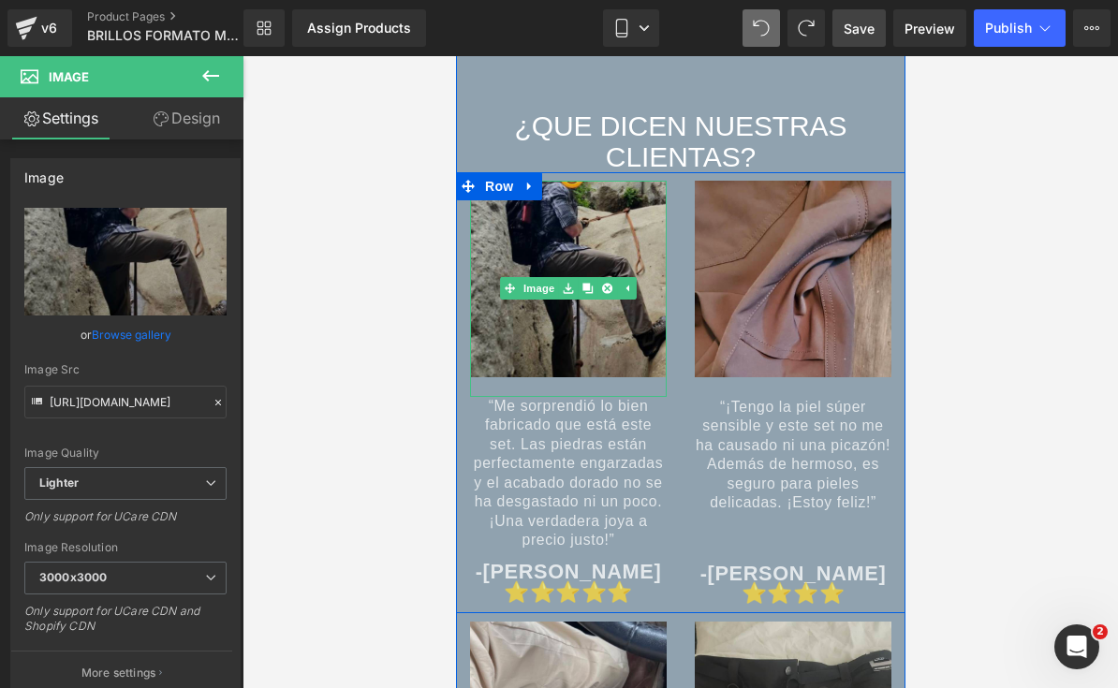
click at [621, 322] on img at bounding box center [567, 289] width 197 height 216
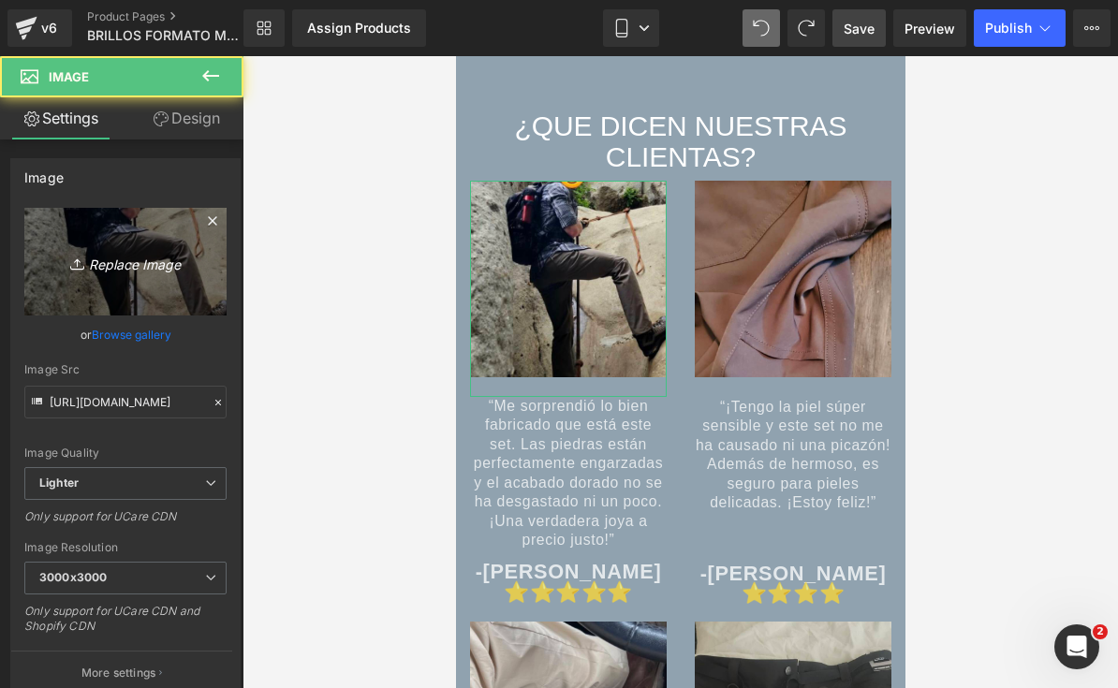
click at [115, 271] on icon "Replace Image" at bounding box center [126, 261] width 150 height 23
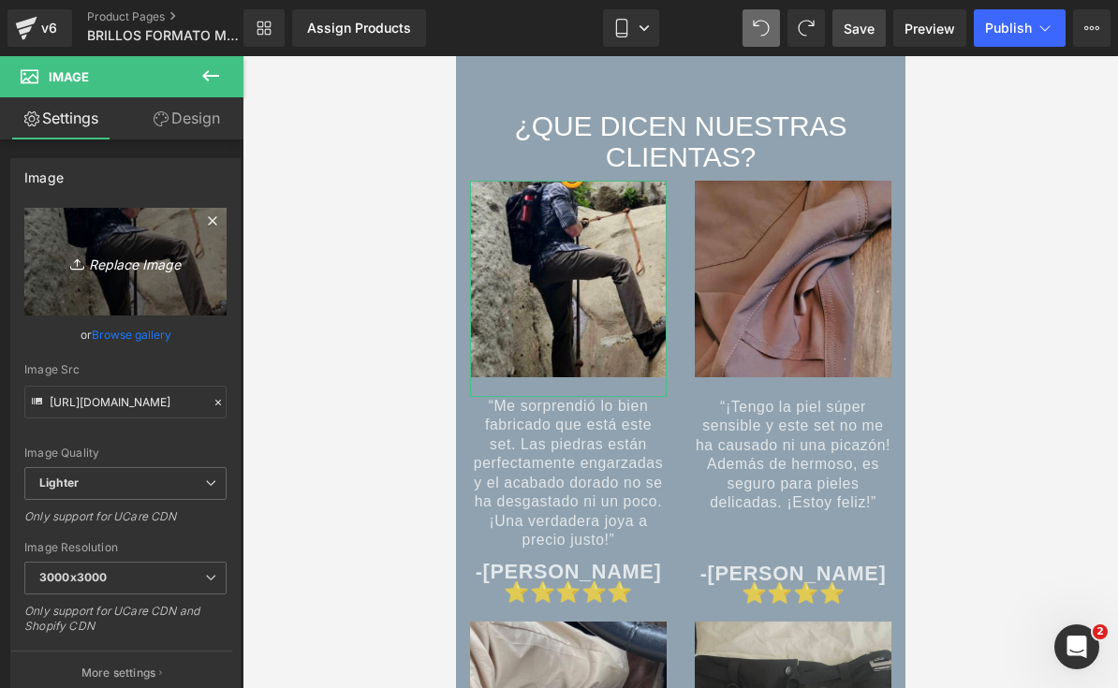
type input "C:\fakepath\IMG_8560.jpeg"
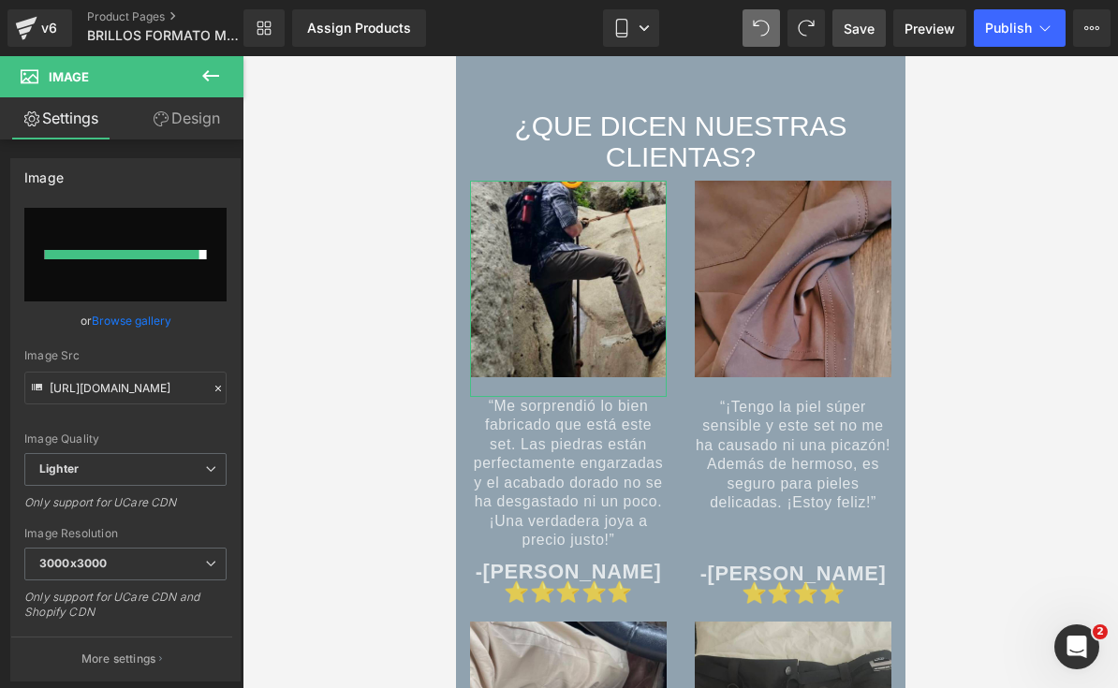
type input "[URL][DOMAIN_NAME]"
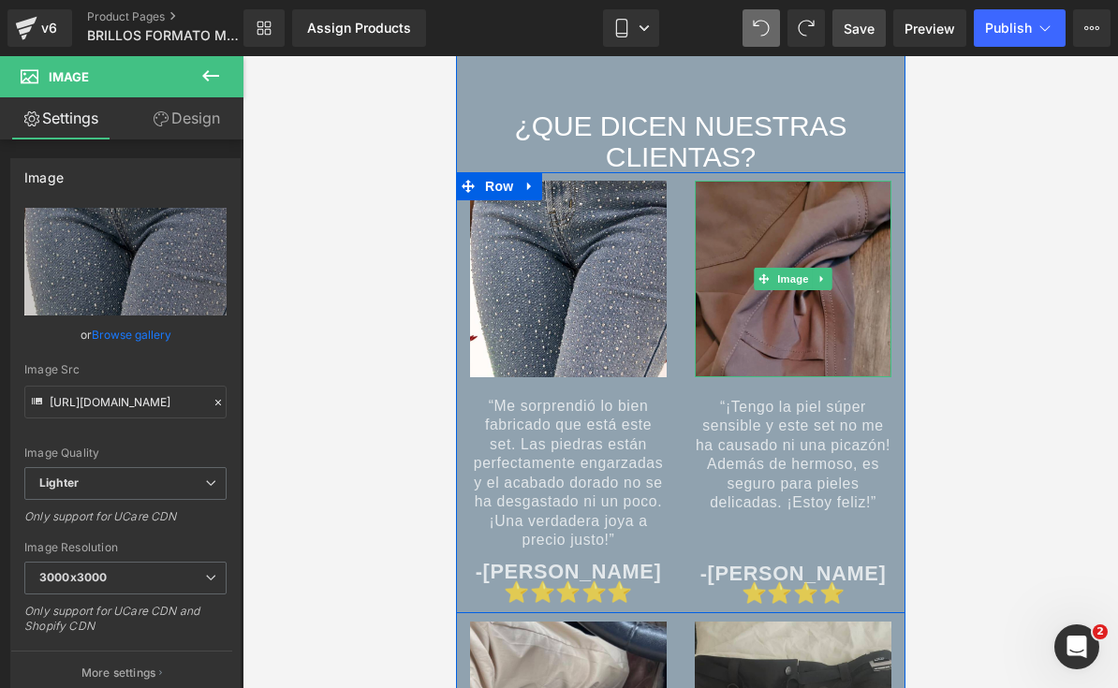
click at [788, 311] on img at bounding box center [792, 279] width 197 height 197
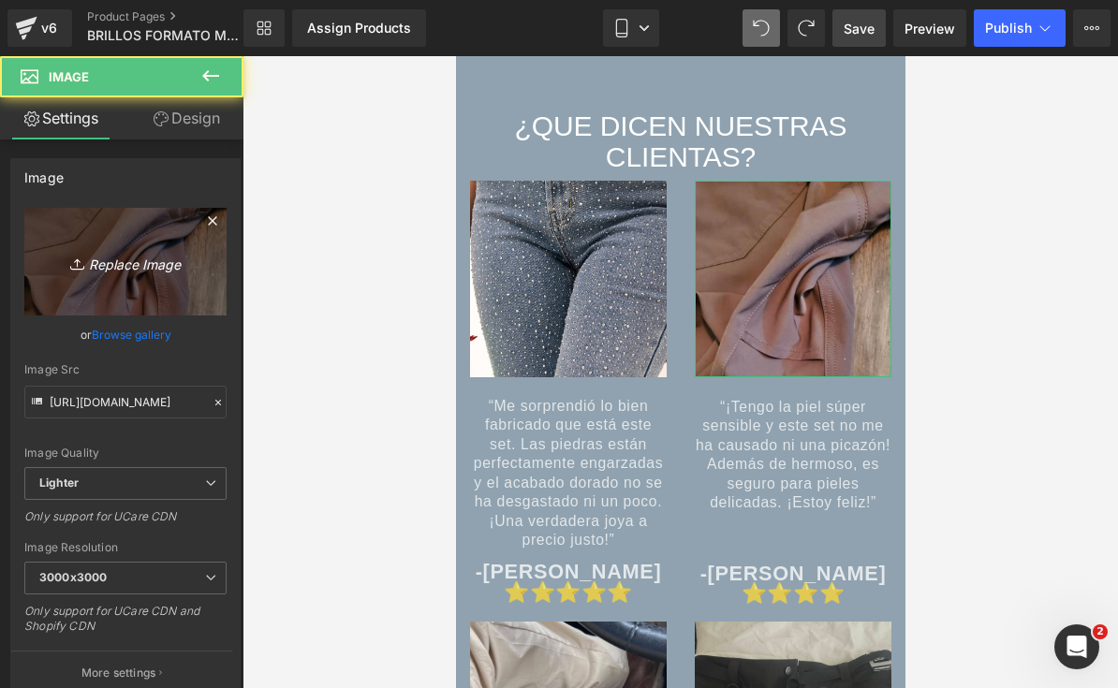
click at [125, 277] on link "Replace Image" at bounding box center [125, 262] width 202 height 108
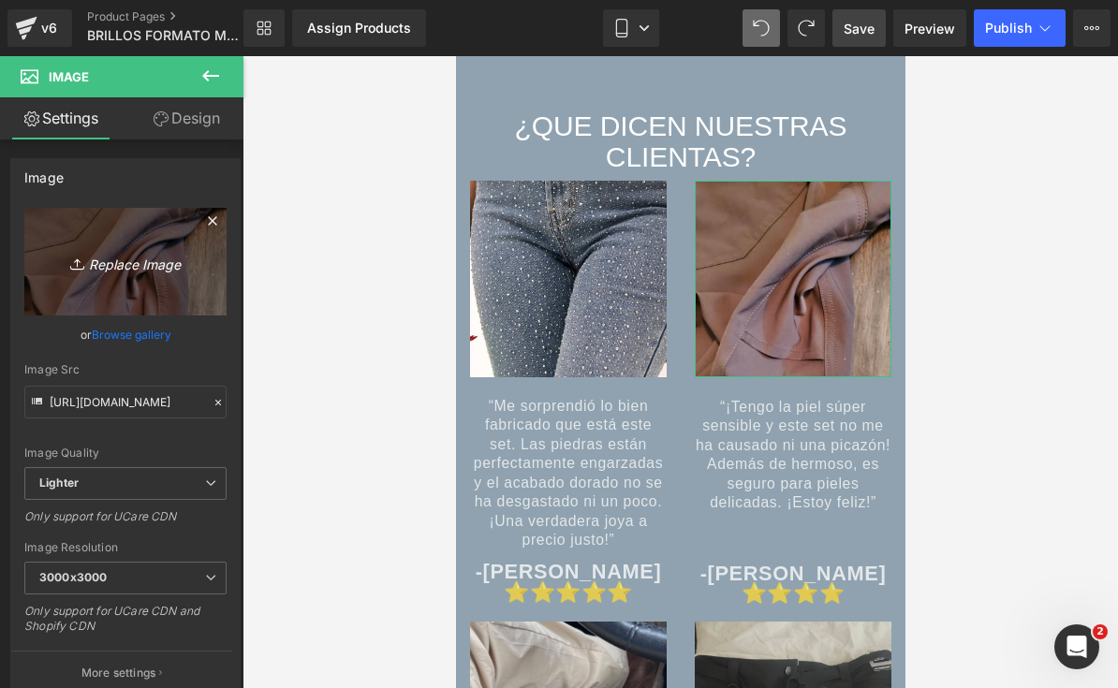
type input "C:\fakepath\IMG_8561.jpeg"
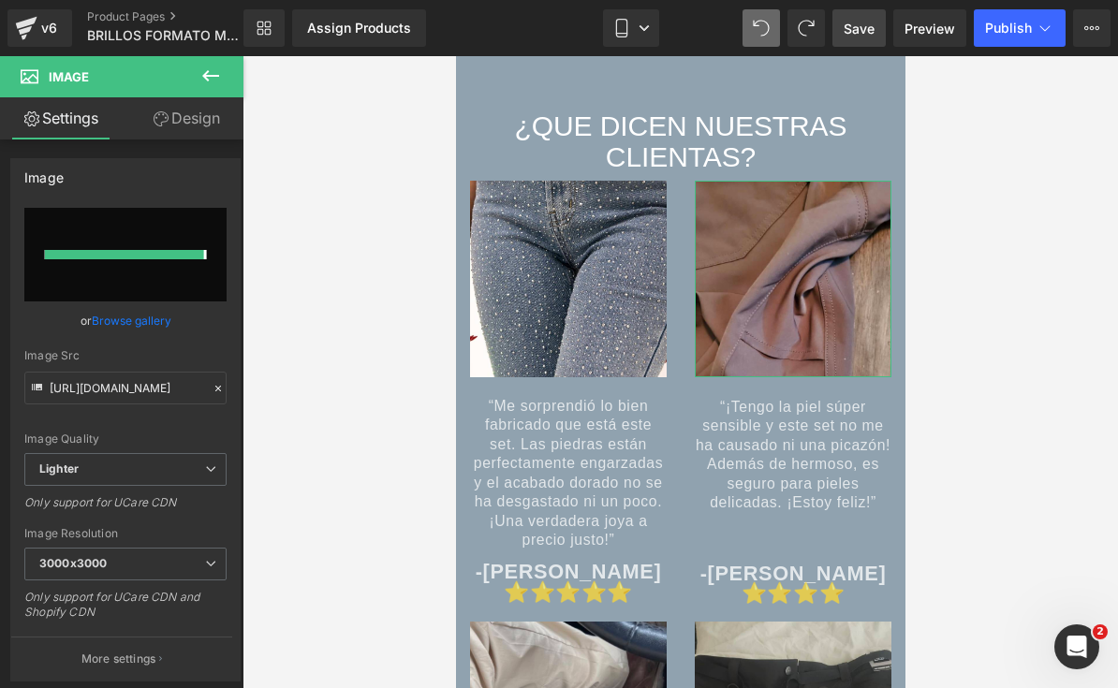
type input "[URL][DOMAIN_NAME]"
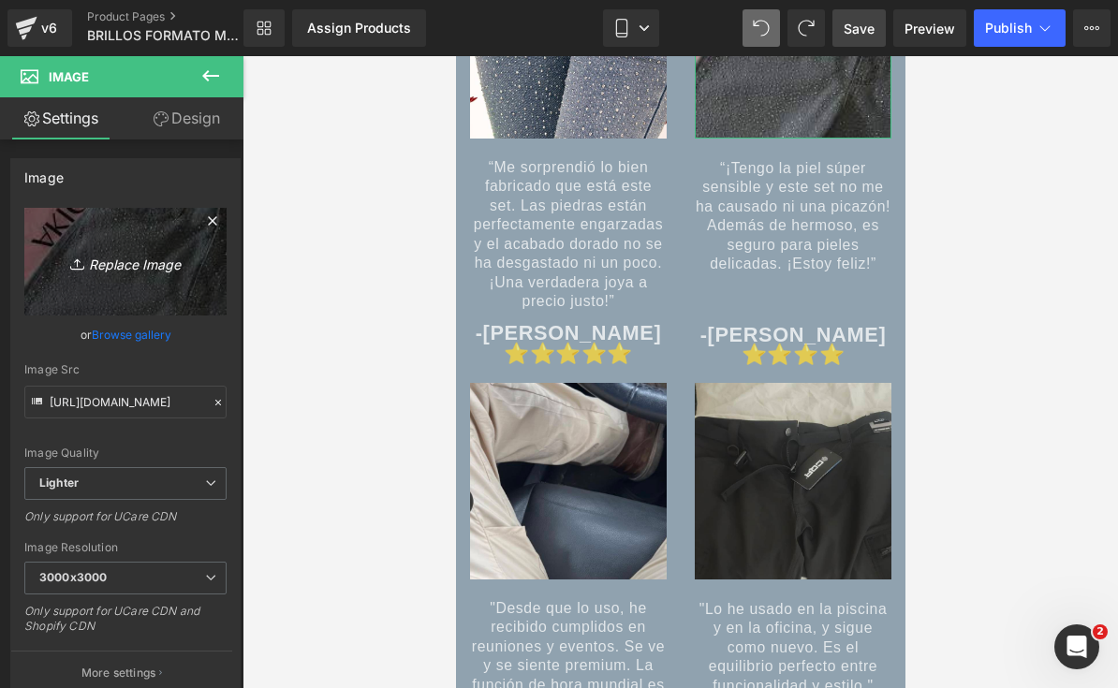
scroll to position [8386, 0]
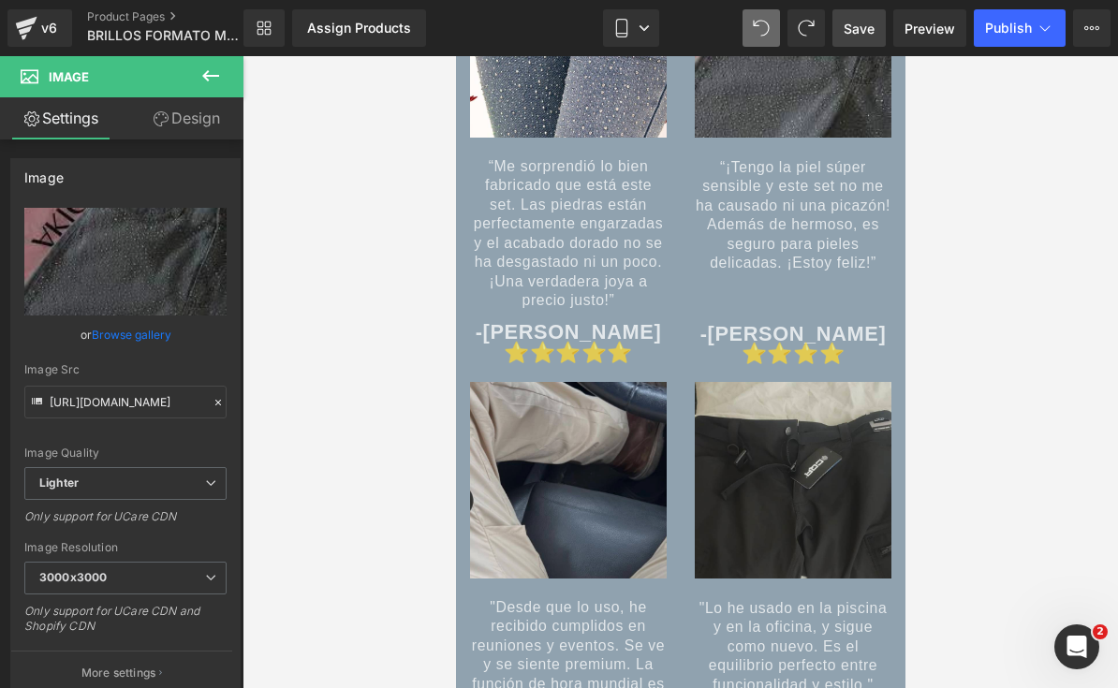
click at [629, 513] on img at bounding box center [567, 490] width 197 height 216
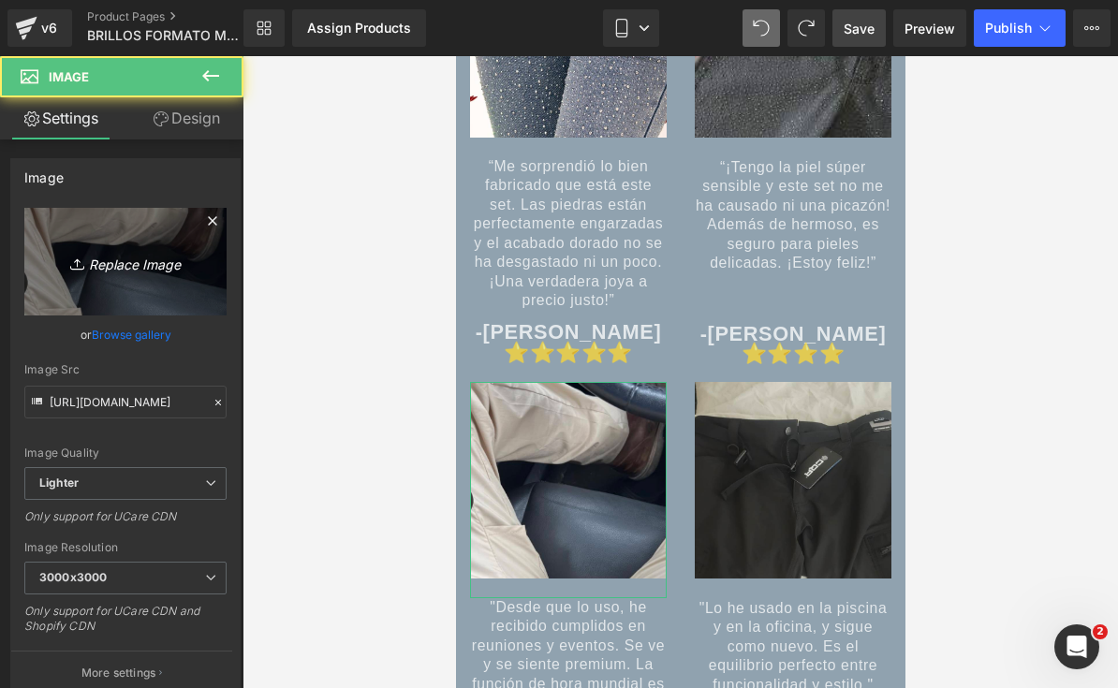
click at [107, 257] on icon "Replace Image" at bounding box center [126, 261] width 150 height 23
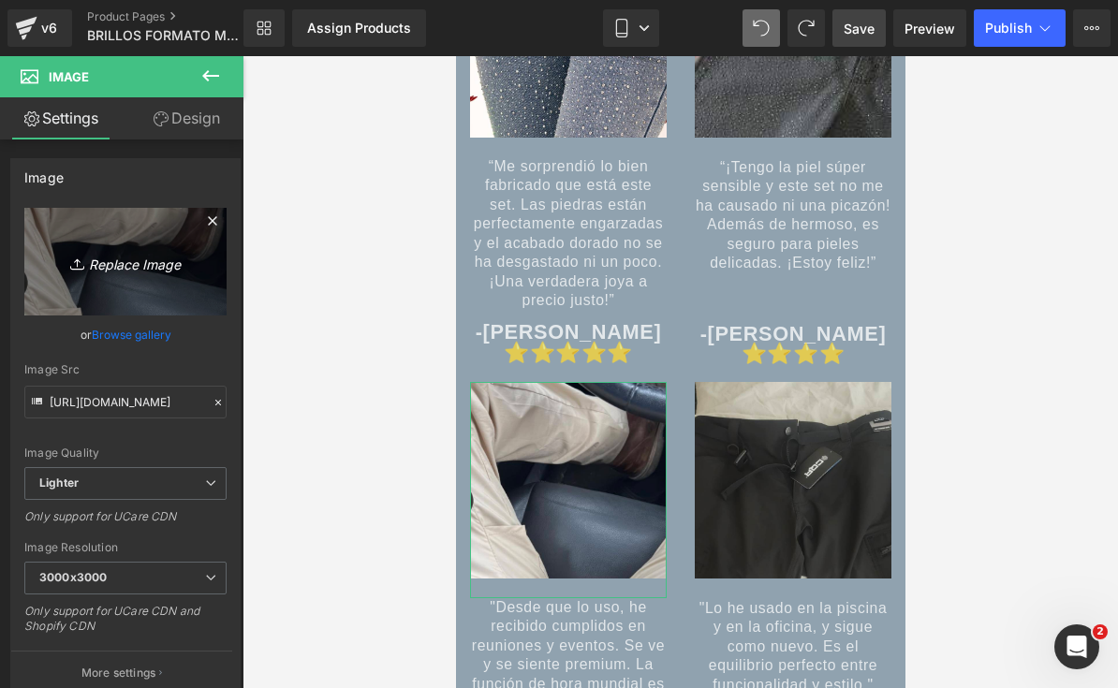
type input "C:\fakepath\IMG_8562.jpeg"
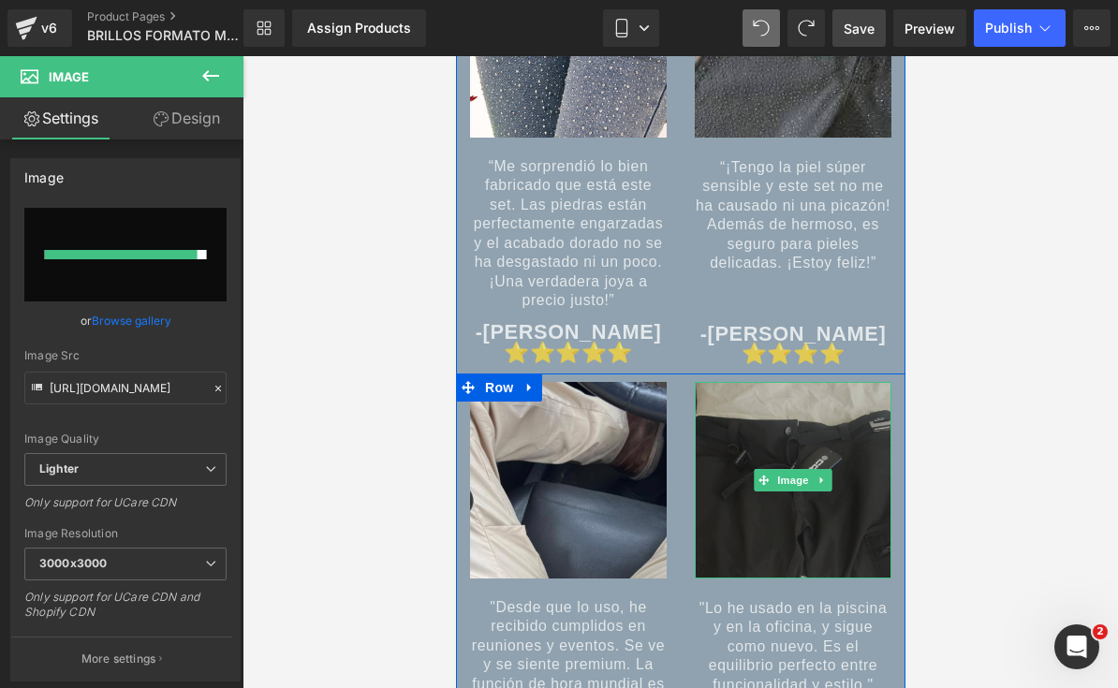
click at [790, 491] on span "Image" at bounding box center [791, 480] width 39 height 22
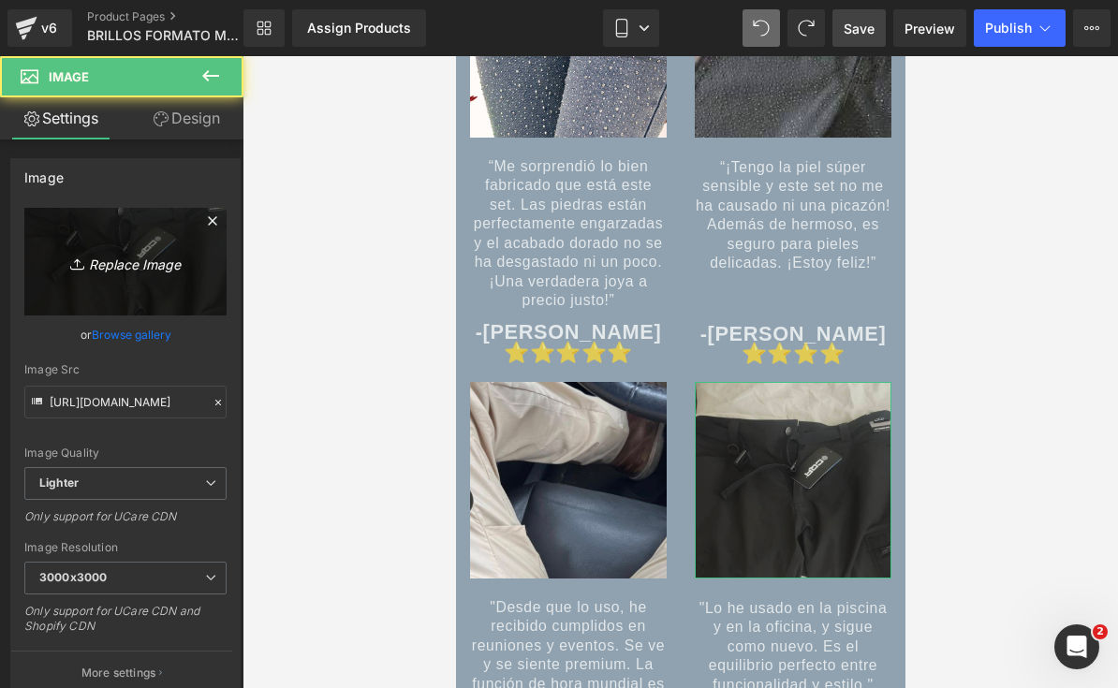
click at [120, 265] on icon "Replace Image" at bounding box center [126, 261] width 150 height 23
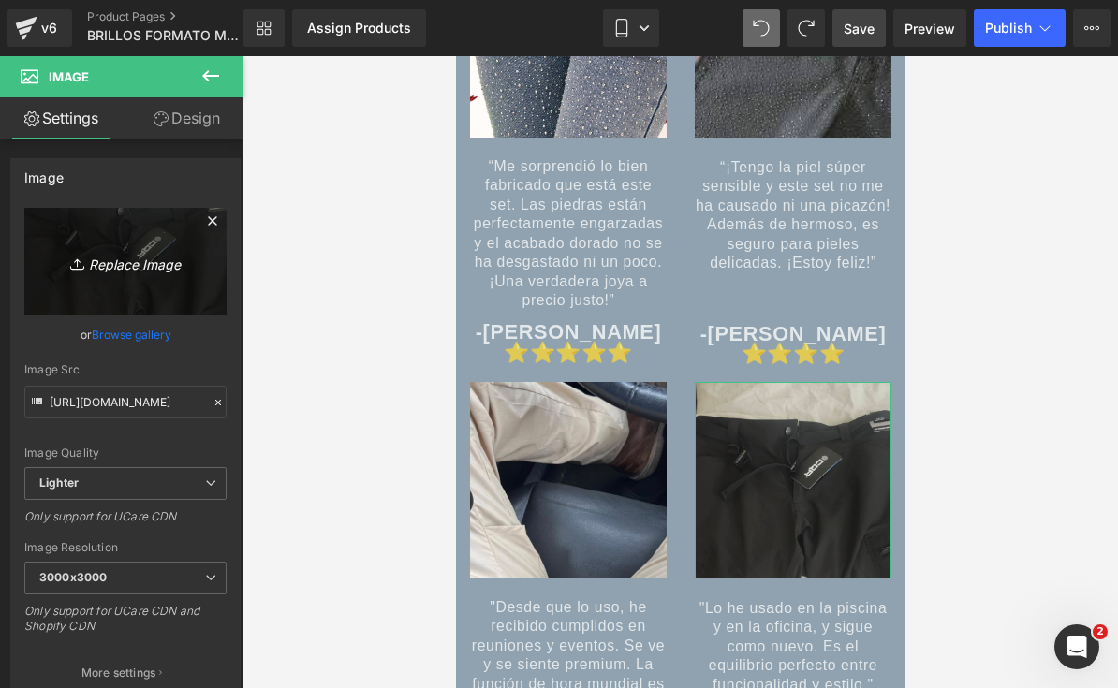
type input "C:\fakepath\IMG_8563.jpeg"
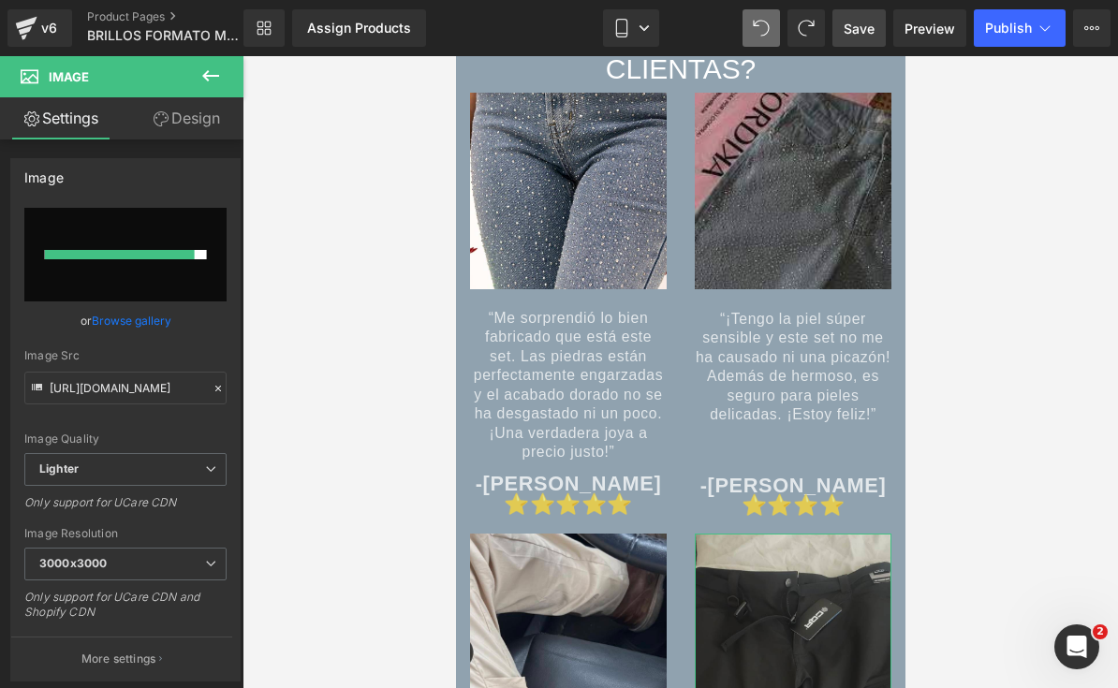
type input "[URL][DOMAIN_NAME]"
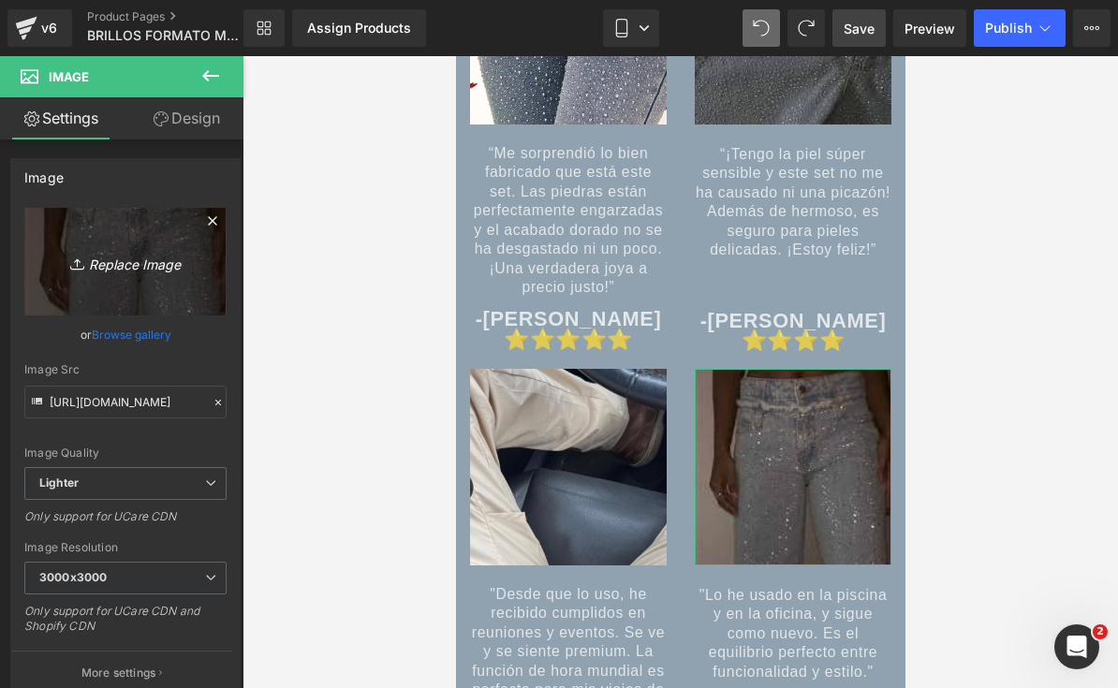
scroll to position [8400, 0]
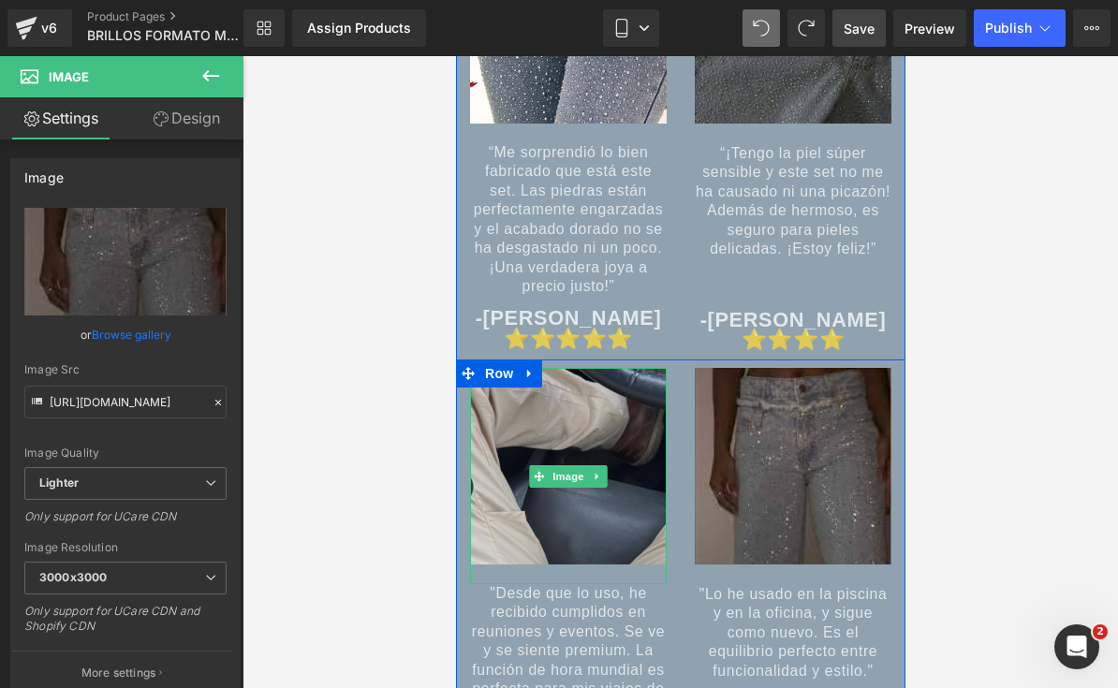
click at [598, 520] on img at bounding box center [567, 476] width 197 height 216
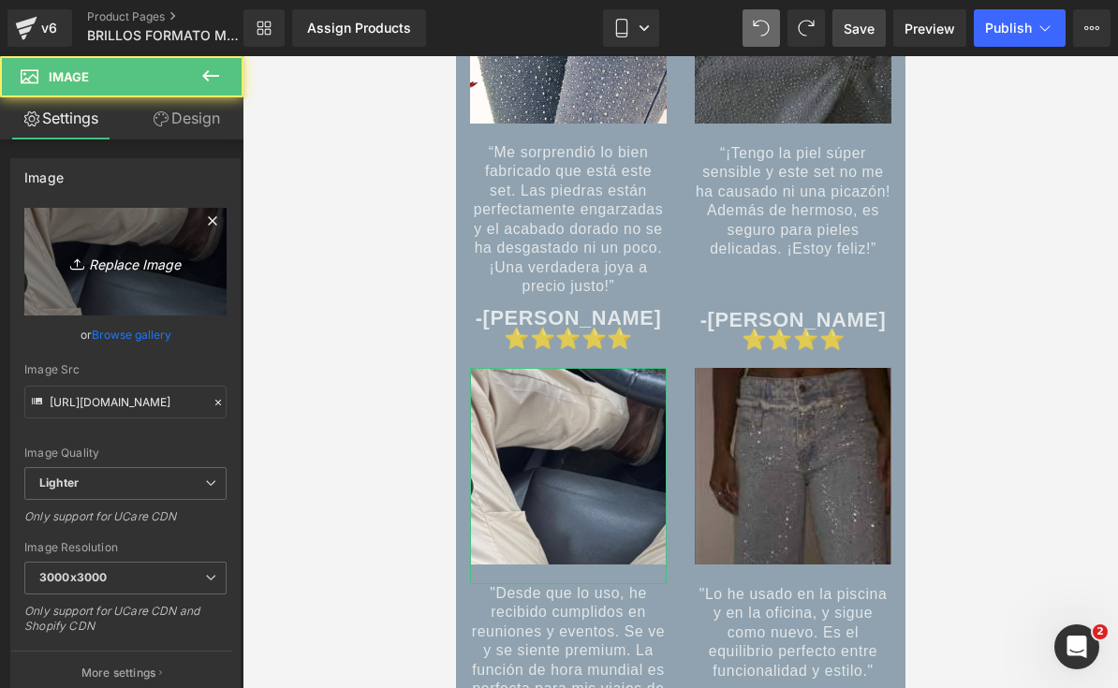
click at [124, 259] on icon "Replace Image" at bounding box center [126, 261] width 150 height 23
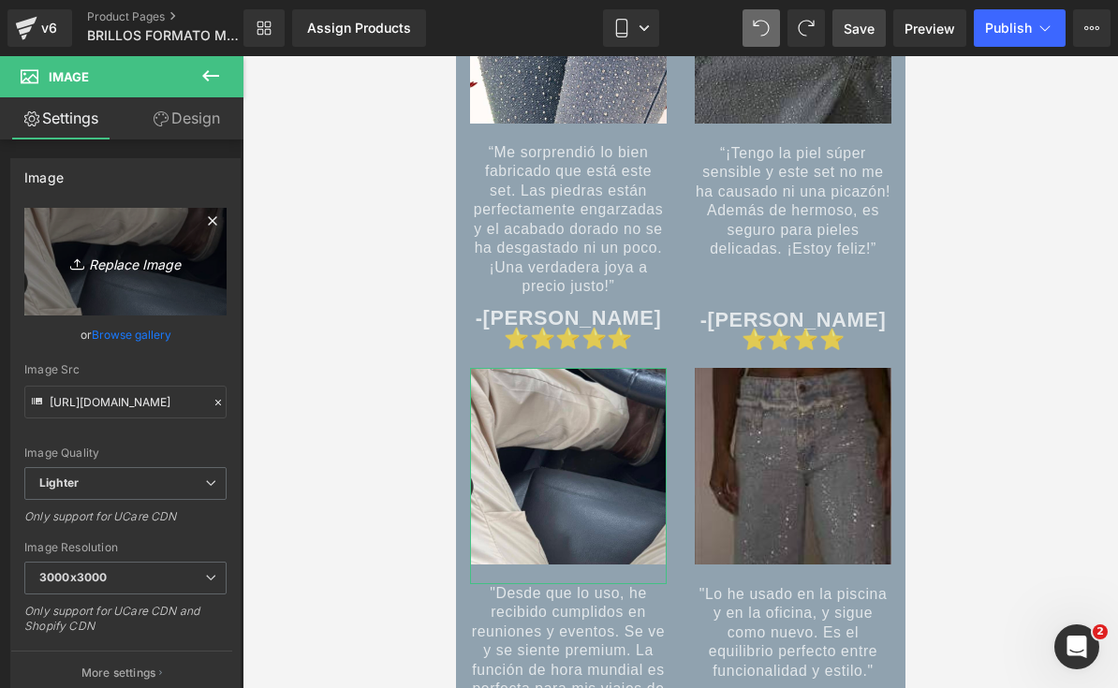
type input "C:\fakepath\IMG_8562.jpeg"
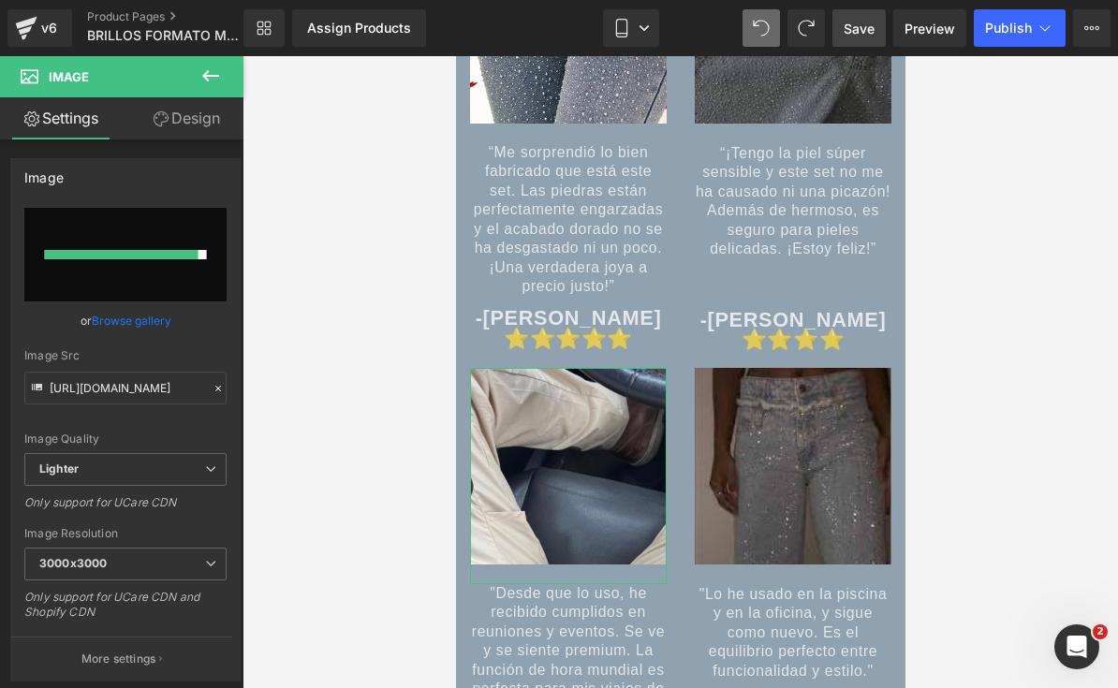
type input "[URL][DOMAIN_NAME]"
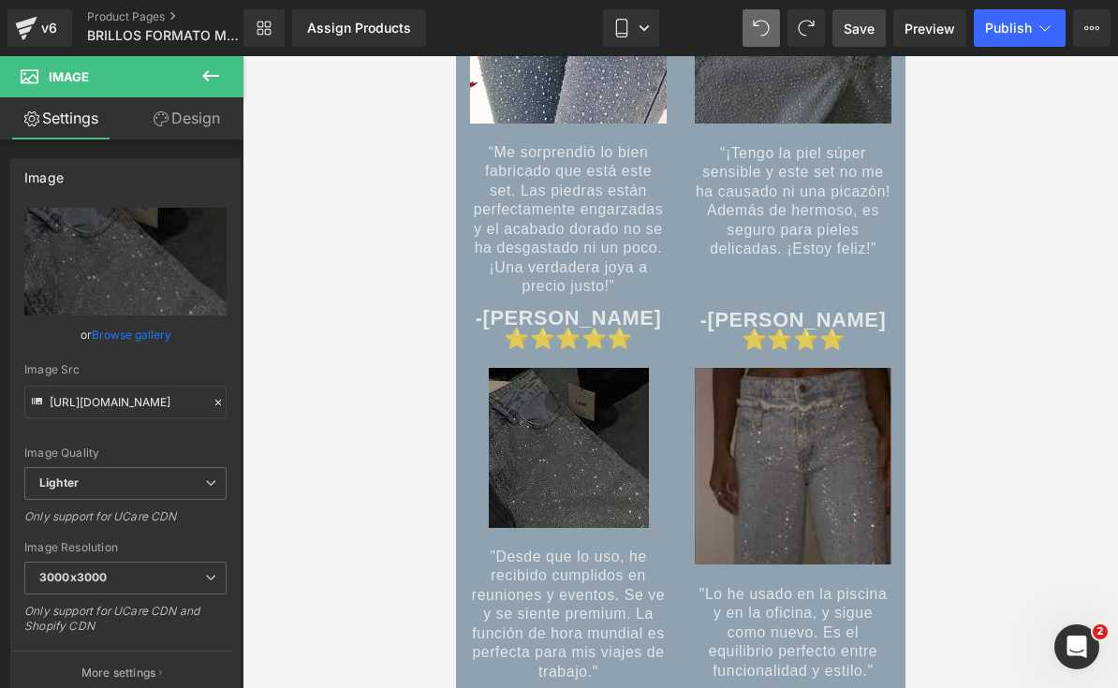
click at [622, 474] on img at bounding box center [568, 458] width 160 height 180
click at [154, 116] on icon at bounding box center [161, 118] width 15 height 15
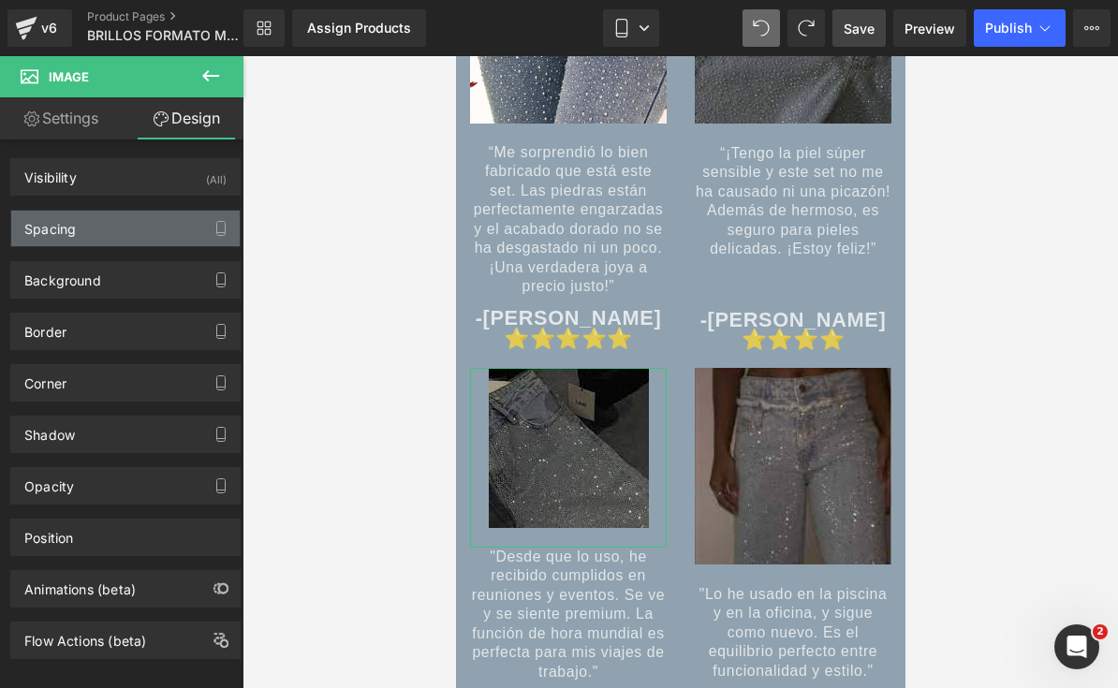
click at [69, 232] on div "Spacing" at bounding box center [49, 224] width 51 height 26
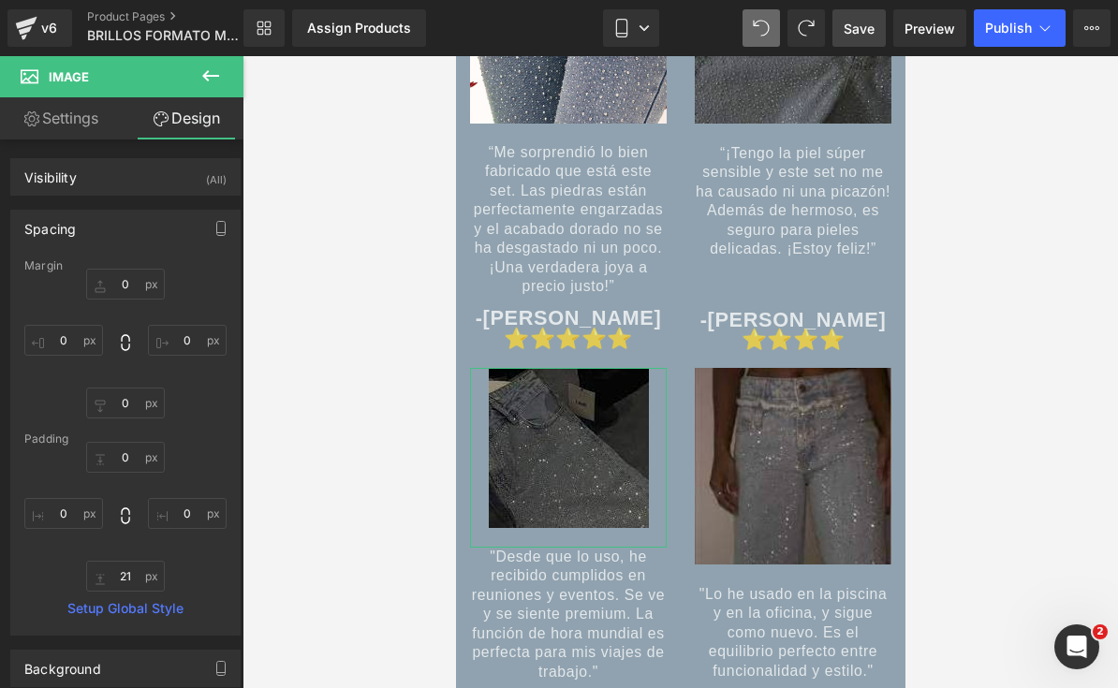
click at [598, 469] on link at bounding box center [597, 458] width 20 height 22
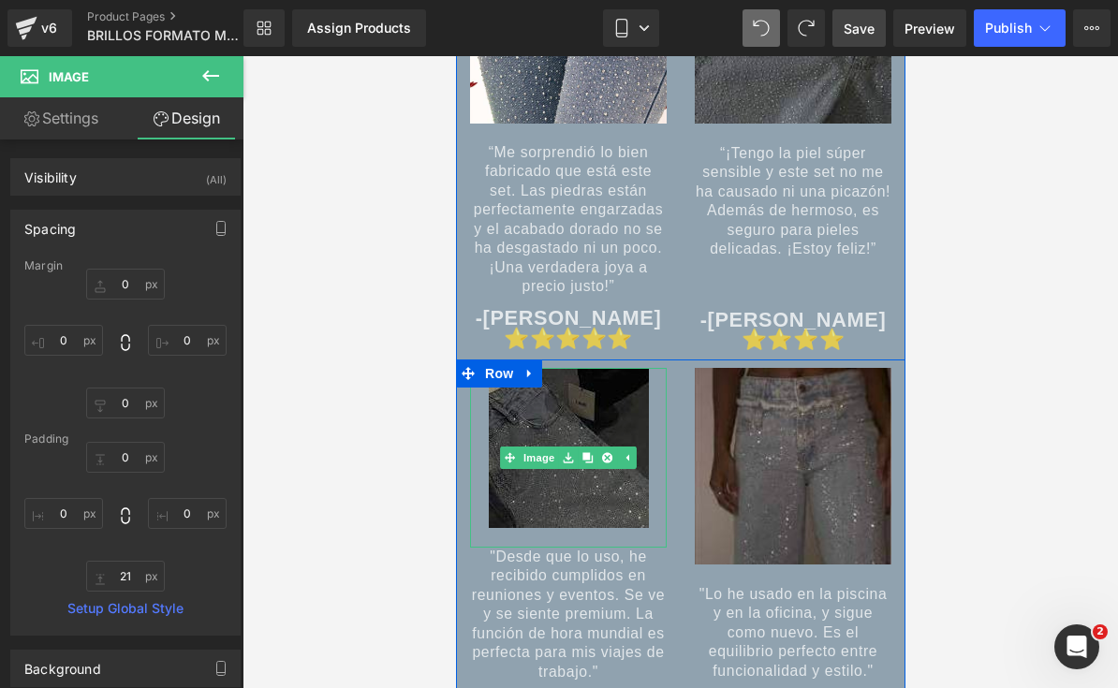
click at [595, 508] on img at bounding box center [568, 458] width 160 height 180
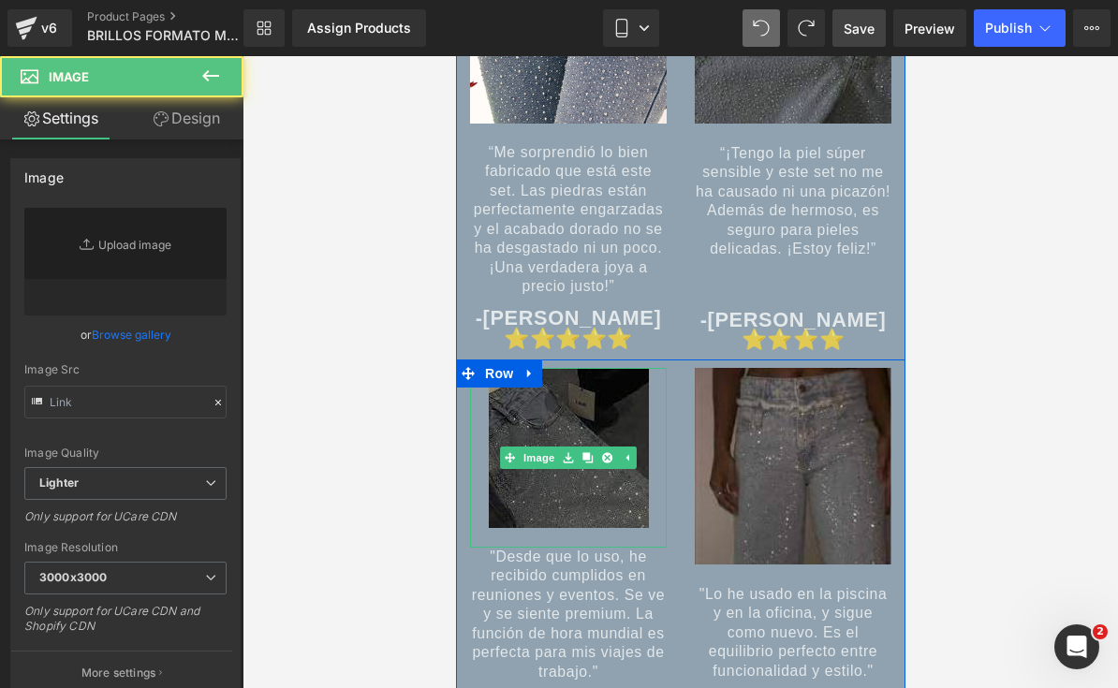
type input "[URL][DOMAIN_NAME]"
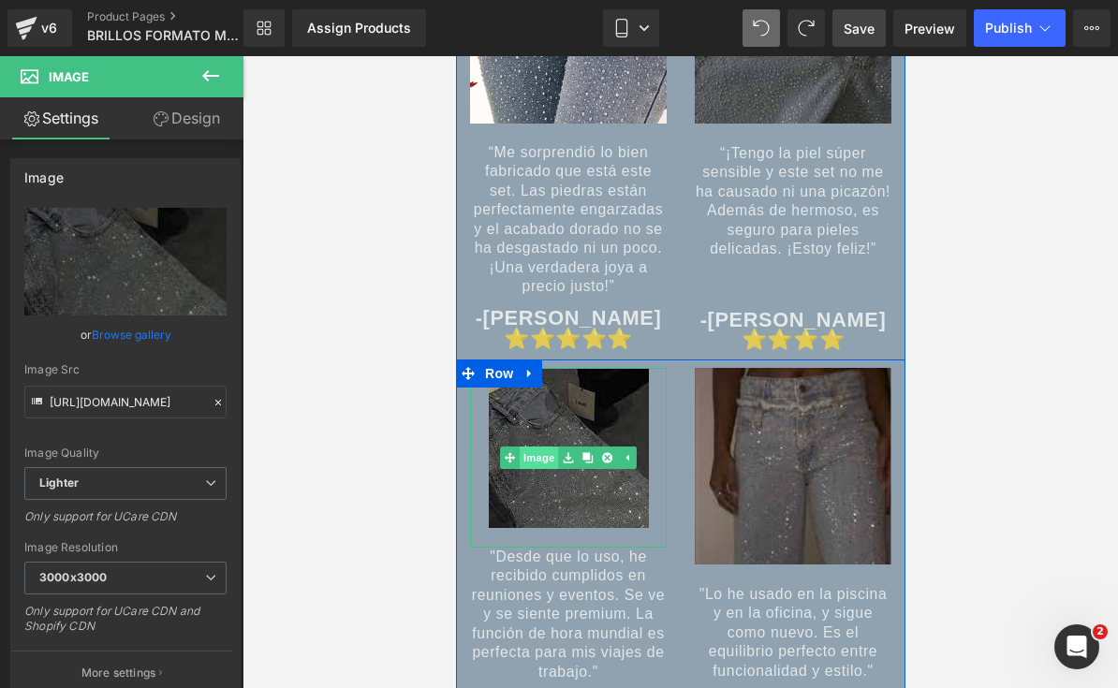
click at [548, 453] on span "Image" at bounding box center [538, 458] width 39 height 22
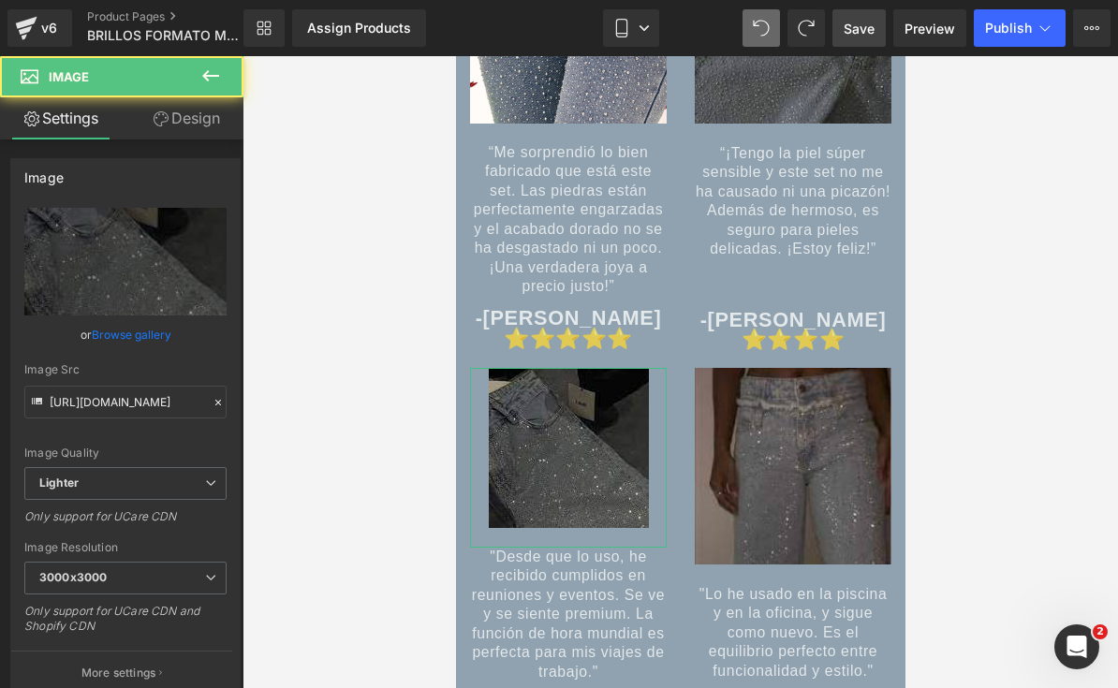
click at [169, 104] on link "Design" at bounding box center [186, 118] width 122 height 42
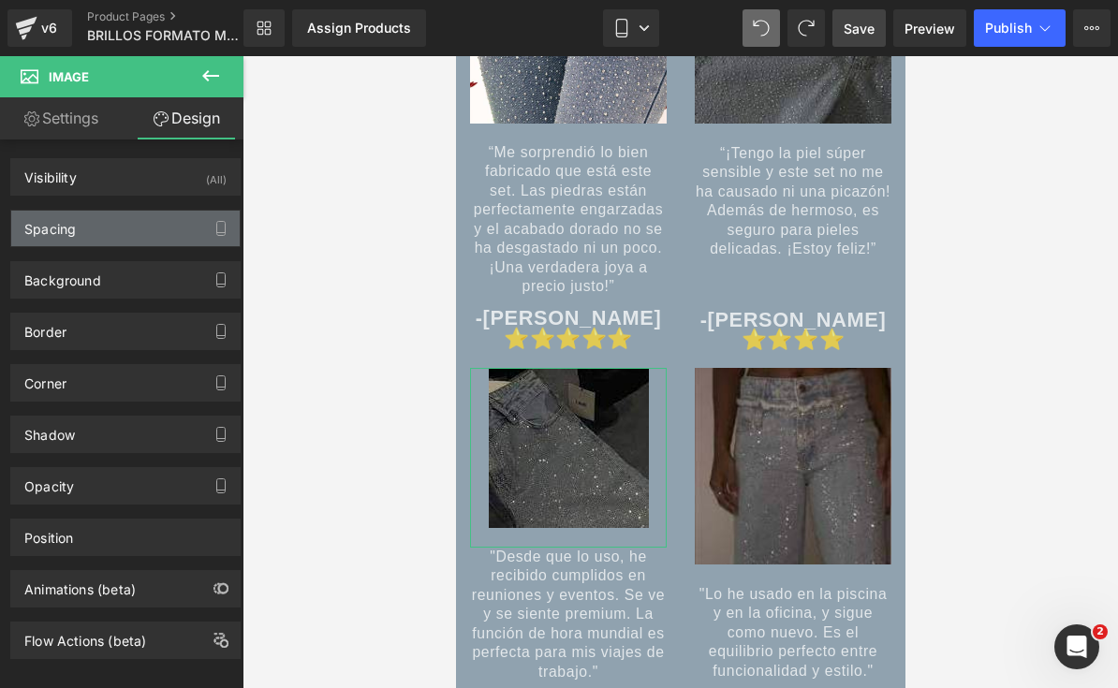
click at [40, 237] on div "Spacing" at bounding box center [49, 224] width 51 height 26
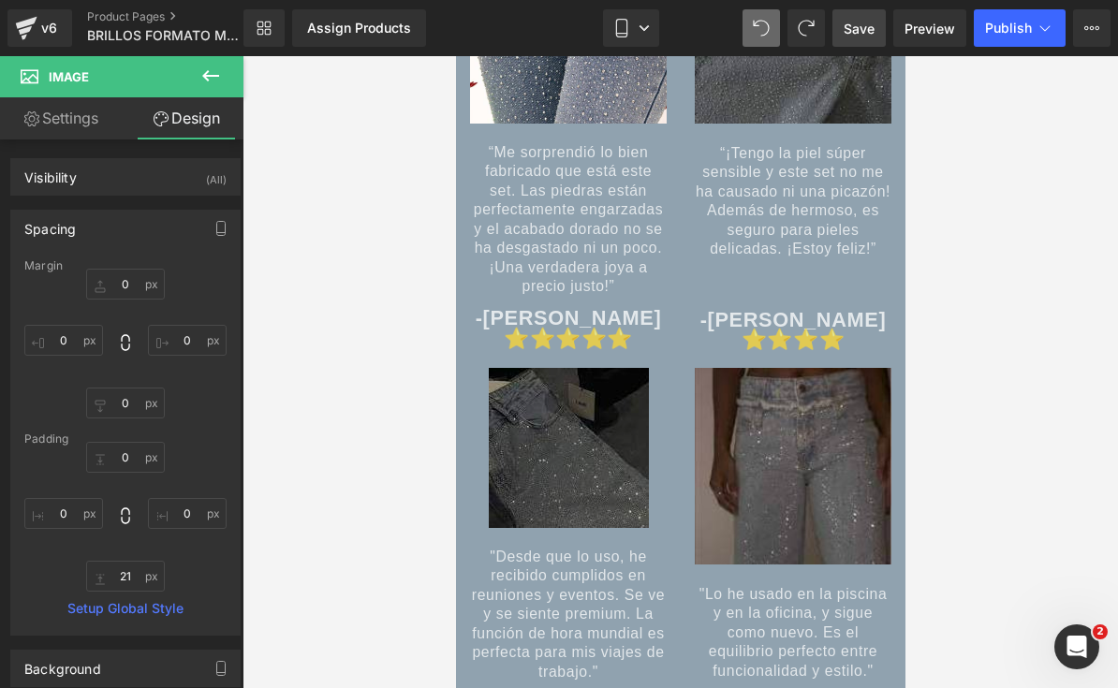
click at [597, 394] on img at bounding box center [568, 458] width 160 height 180
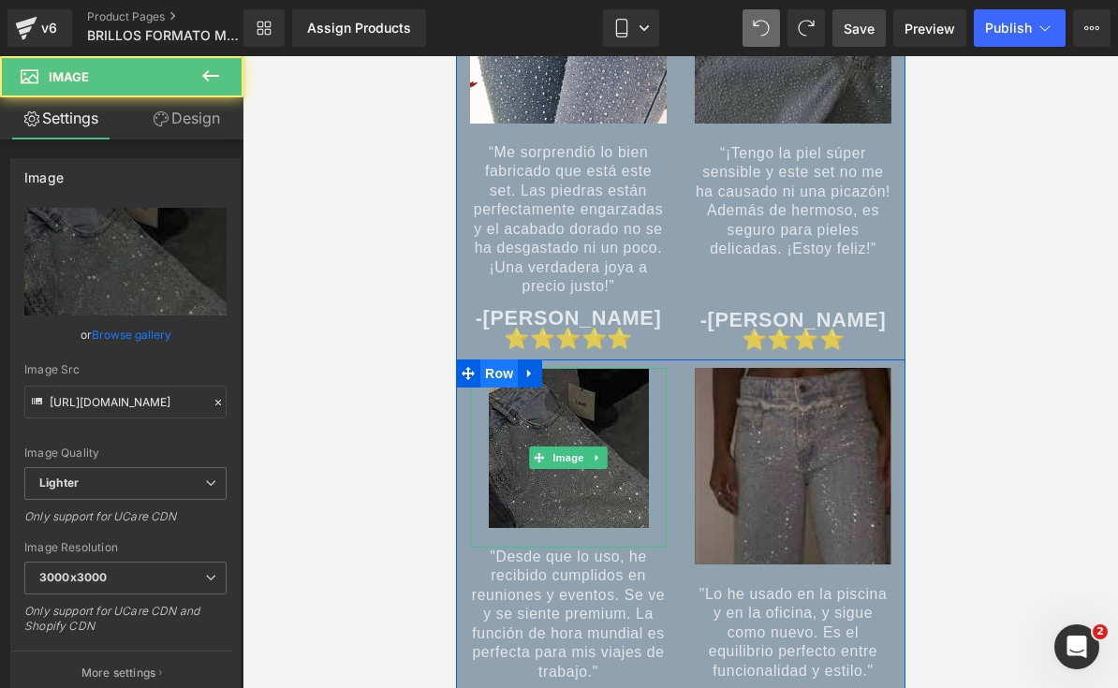
click at [505, 380] on span "Row" at bounding box center [497, 373] width 37 height 28
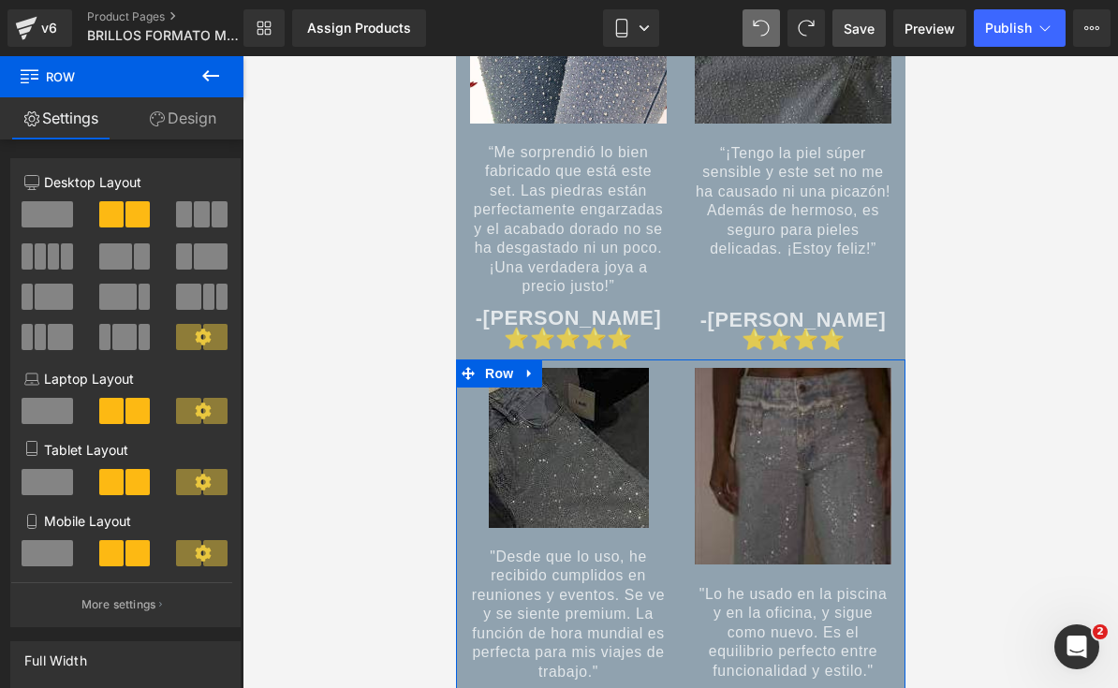
click at [169, 112] on link "Design" at bounding box center [183, 118] width 122 height 42
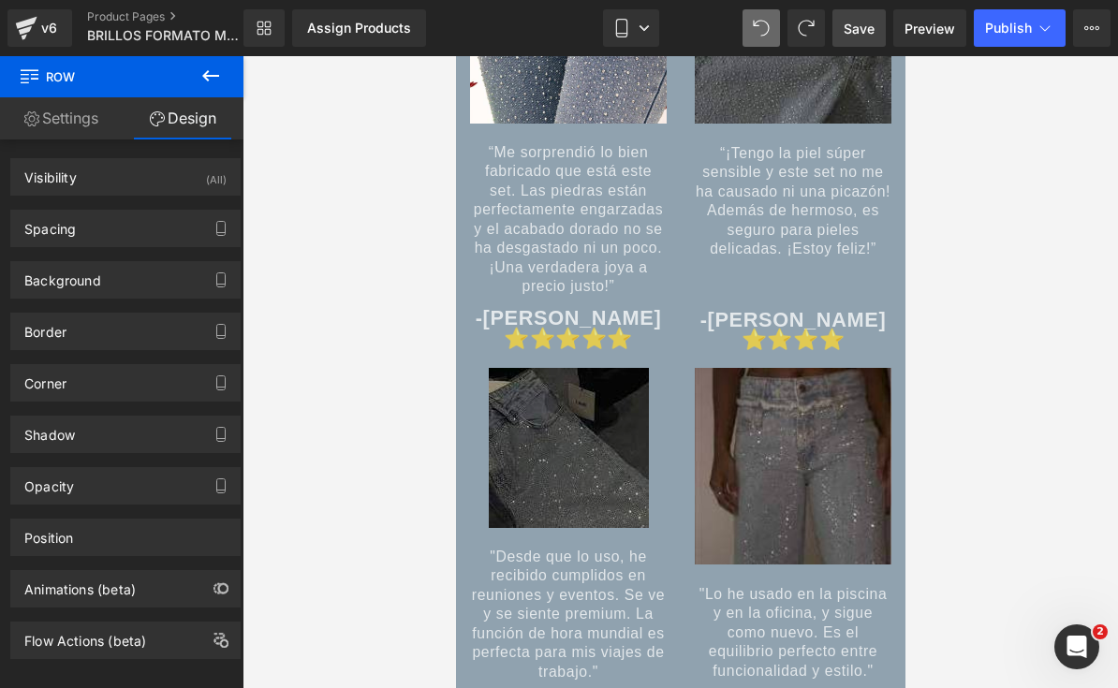
click at [618, 525] on img at bounding box center [568, 458] width 160 height 180
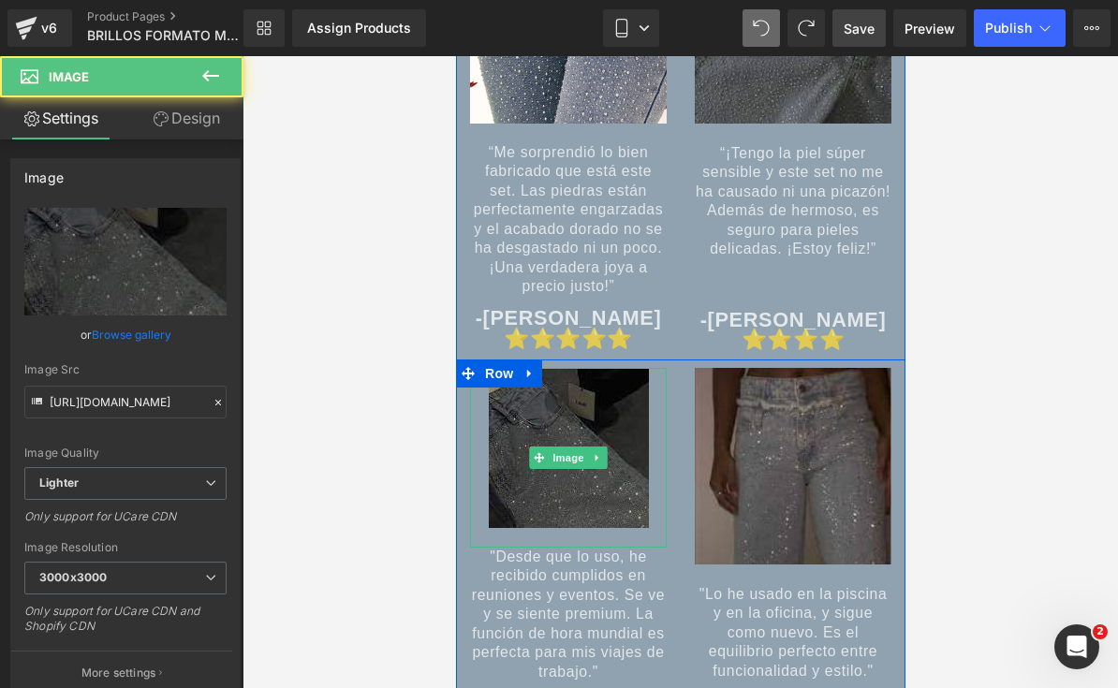
click at [616, 547] on img at bounding box center [568, 458] width 160 height 180
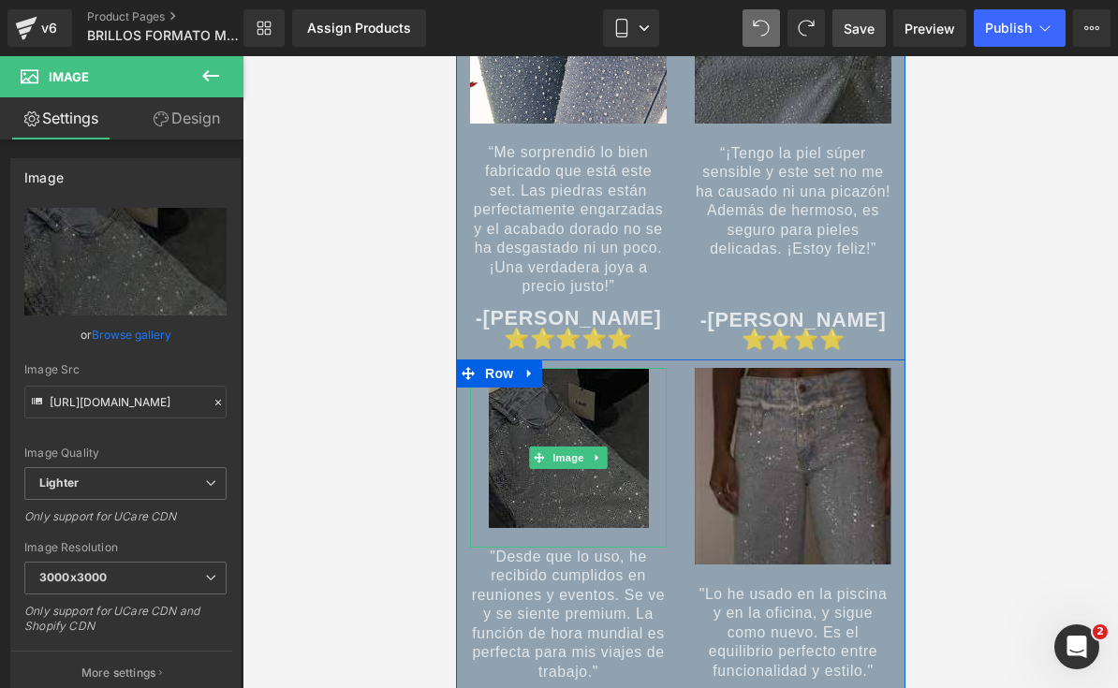
click at [610, 506] on img at bounding box center [568, 458] width 160 height 180
click at [638, 508] on img at bounding box center [568, 458] width 160 height 180
drag, startPoint x: 642, startPoint y: 526, endPoint x: 651, endPoint y: 544, distance: 19.7
click at [651, 544] on div at bounding box center [567, 458] width 197 height 180
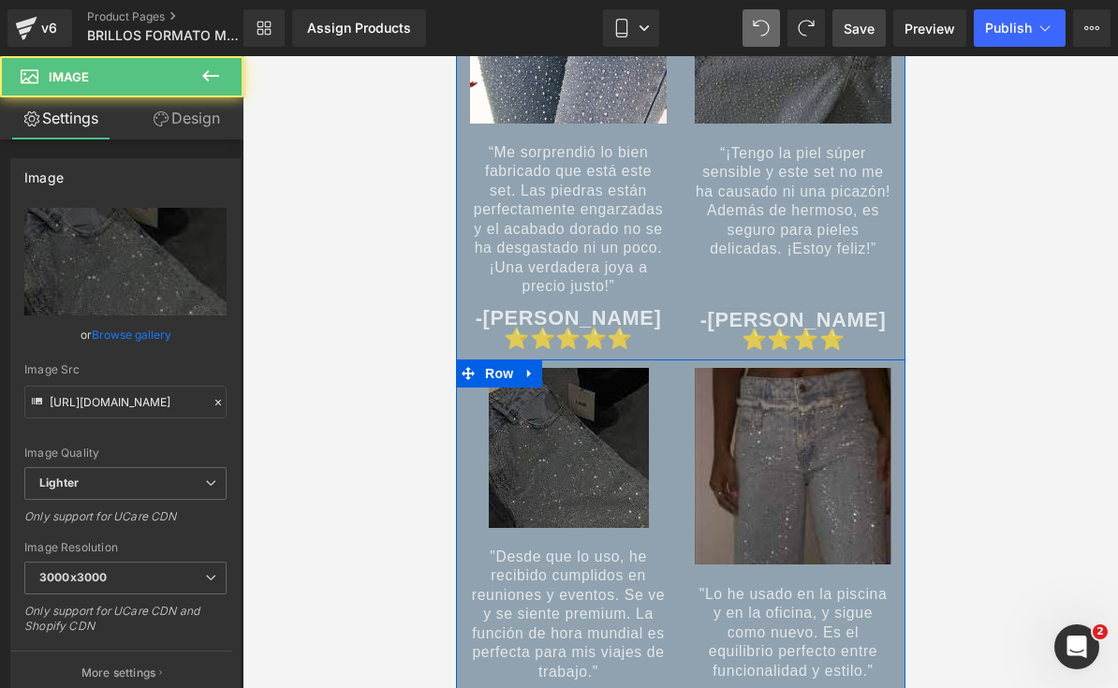
click at [597, 534] on img at bounding box center [568, 458] width 160 height 180
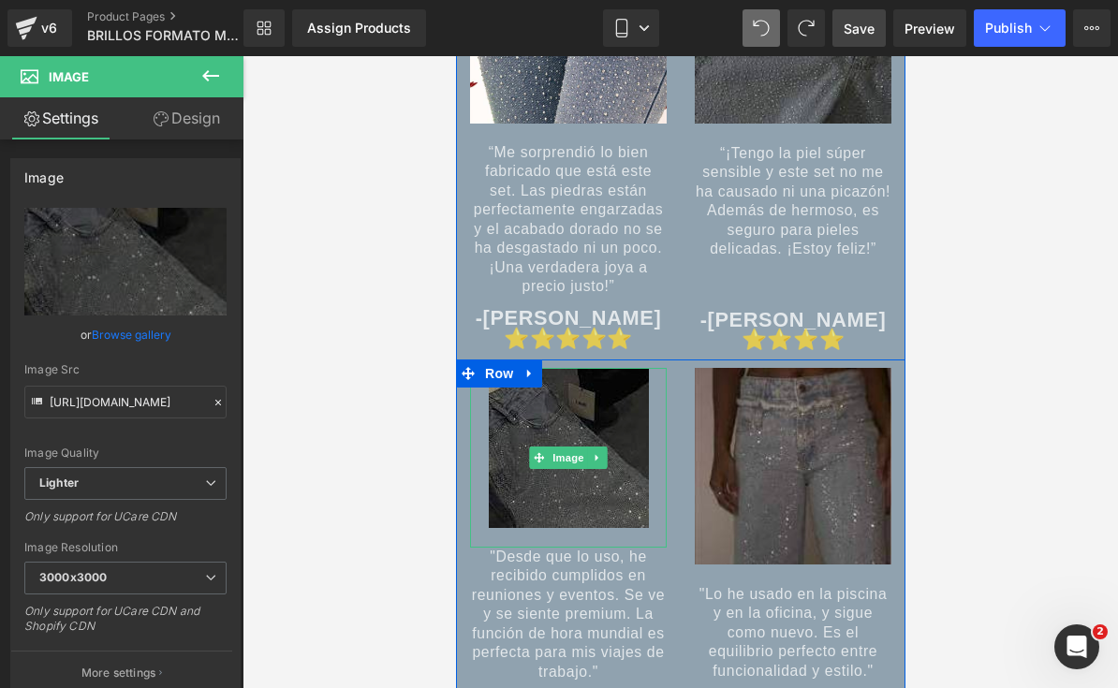
click at [597, 534] on img at bounding box center [568, 458] width 160 height 180
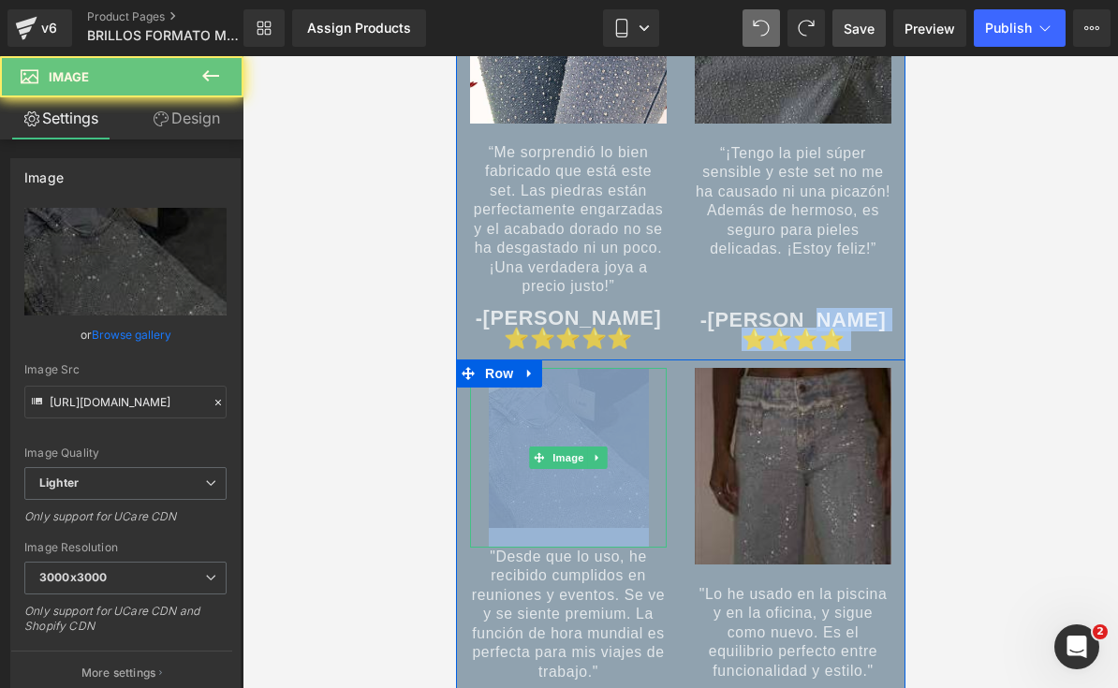
drag, startPoint x: 597, startPoint y: 529, endPoint x: 597, endPoint y: 481, distance: 47.7
click at [597, 480] on img at bounding box center [568, 458] width 160 height 180
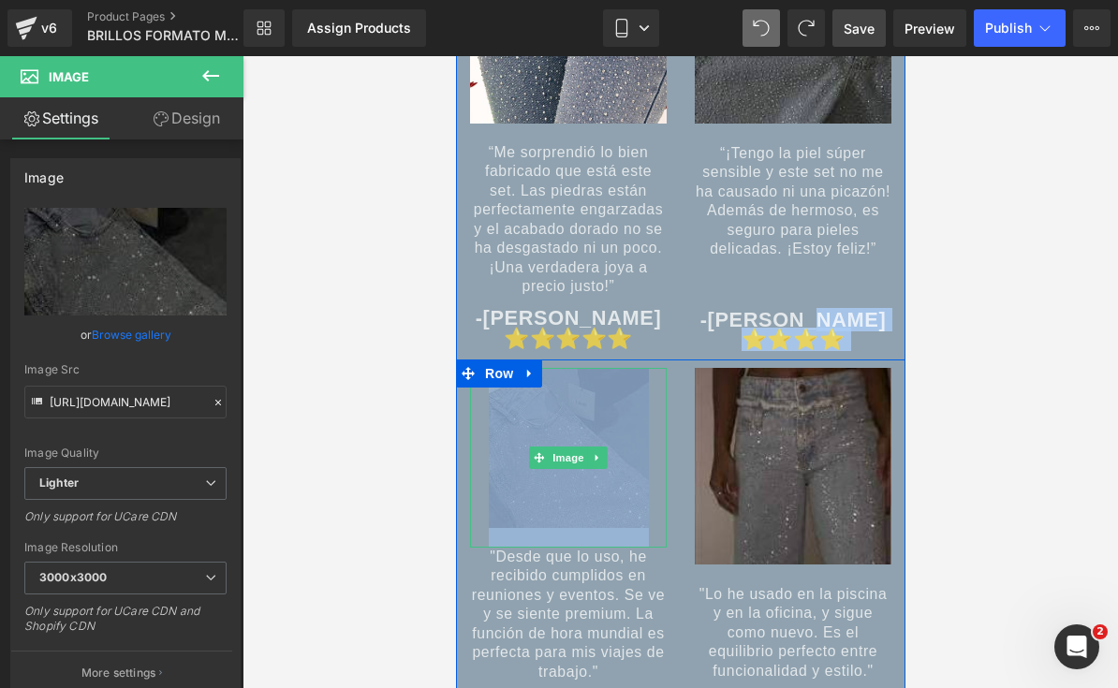
click at [640, 449] on img at bounding box center [568, 458] width 160 height 180
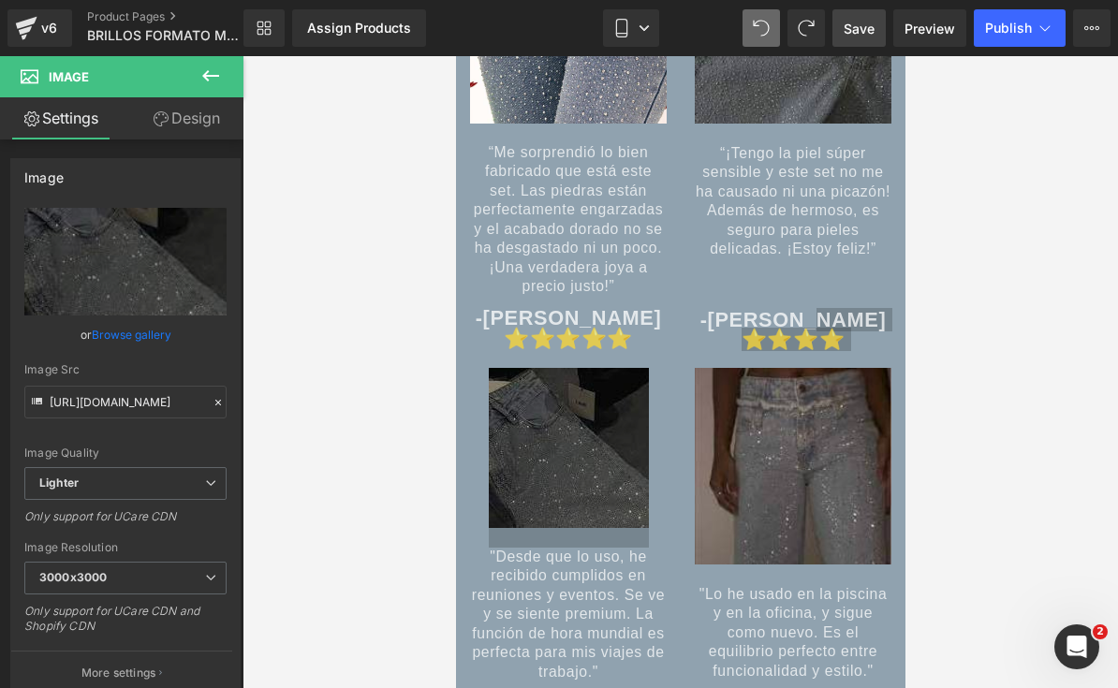
click at [954, 455] on div at bounding box center [679, 372] width 875 height 632
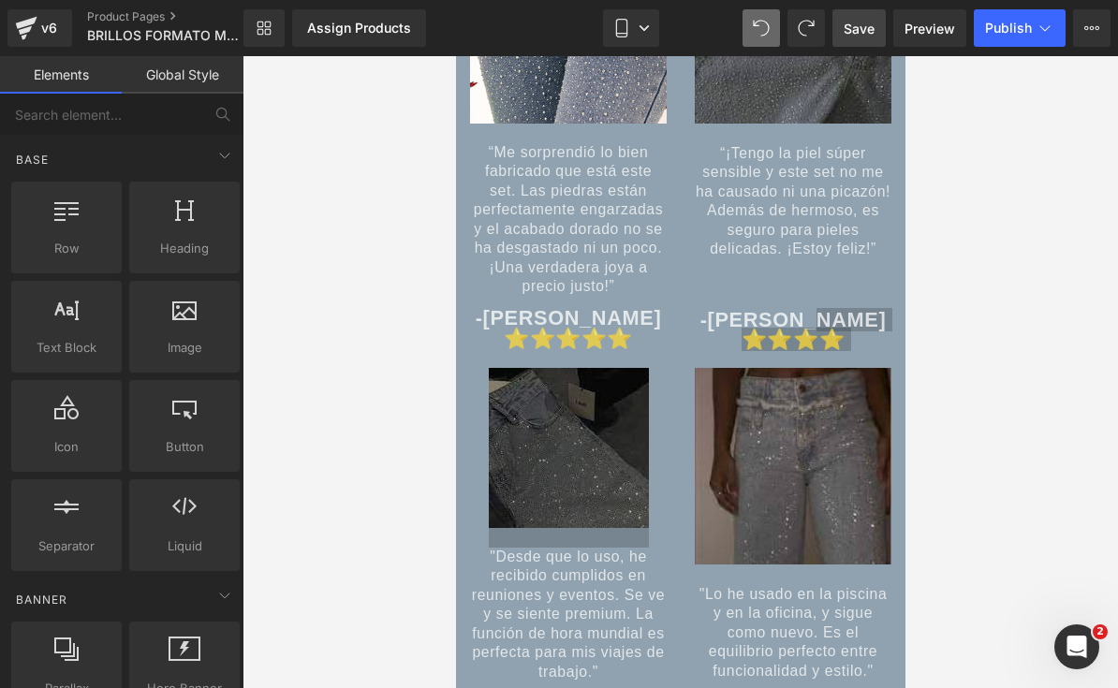
click at [859, 23] on span "Save" at bounding box center [858, 29] width 31 height 20
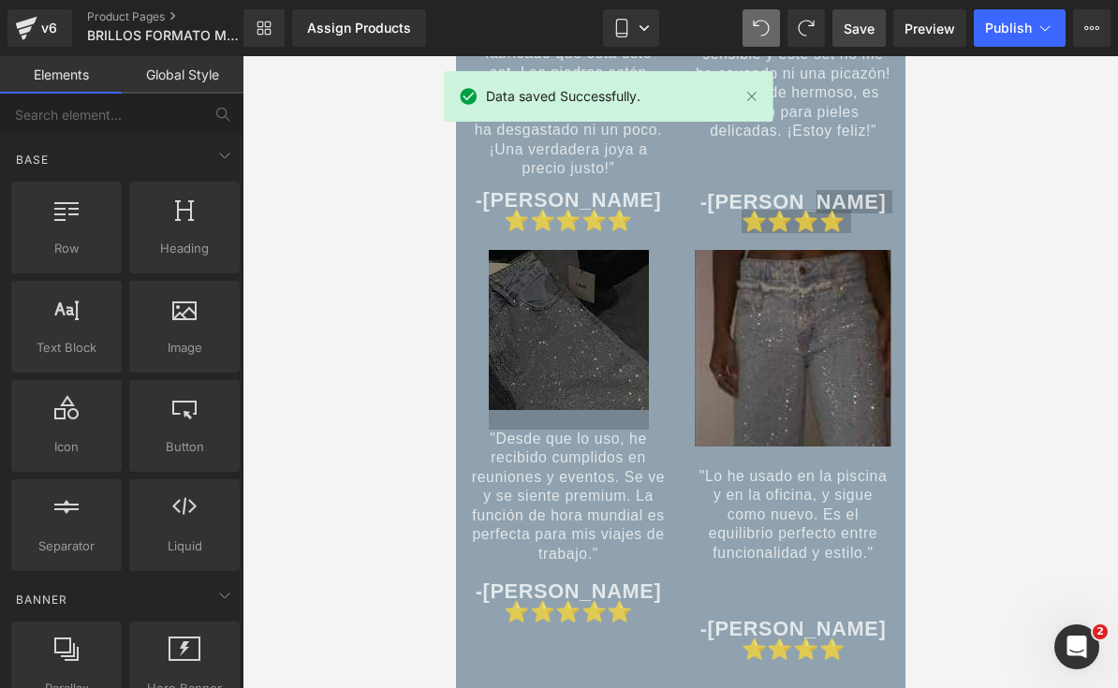
scroll to position [8519, 0]
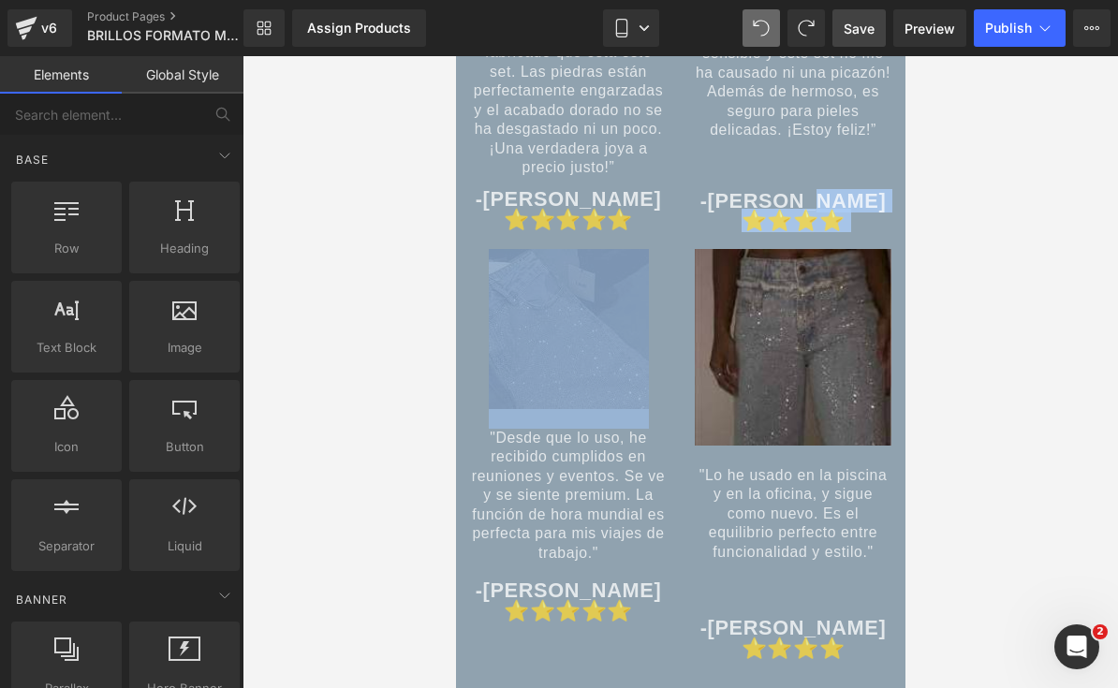
click at [570, 337] on div "Image" at bounding box center [567, 339] width 197 height 180
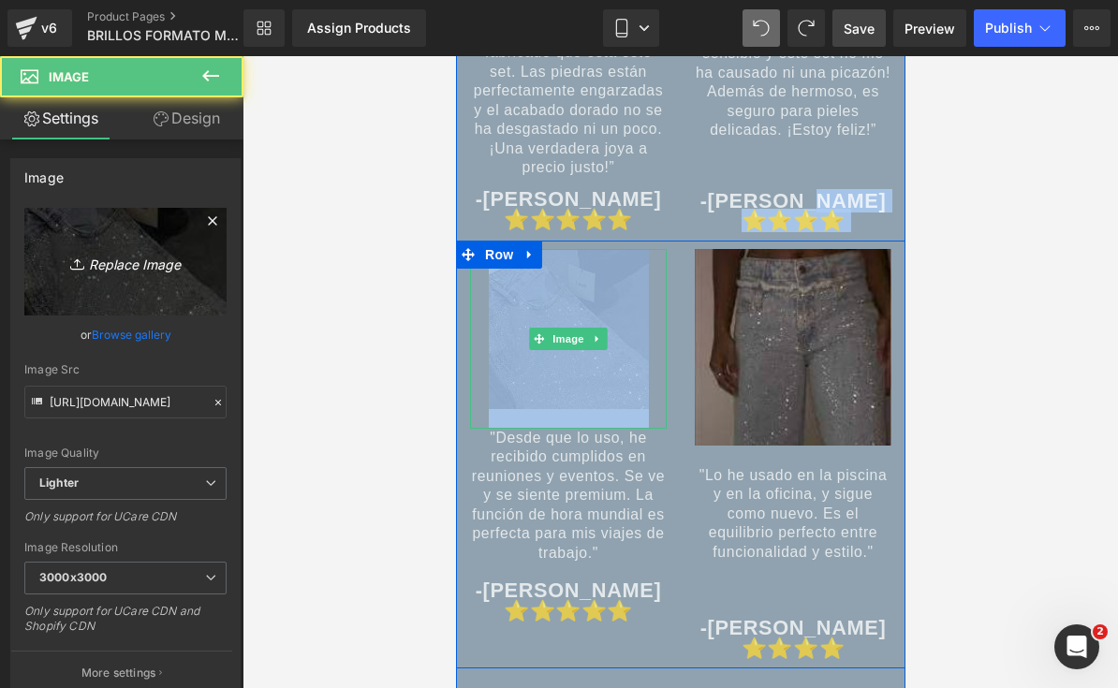
click at [109, 222] on link "Replace Image" at bounding box center [125, 262] width 202 height 108
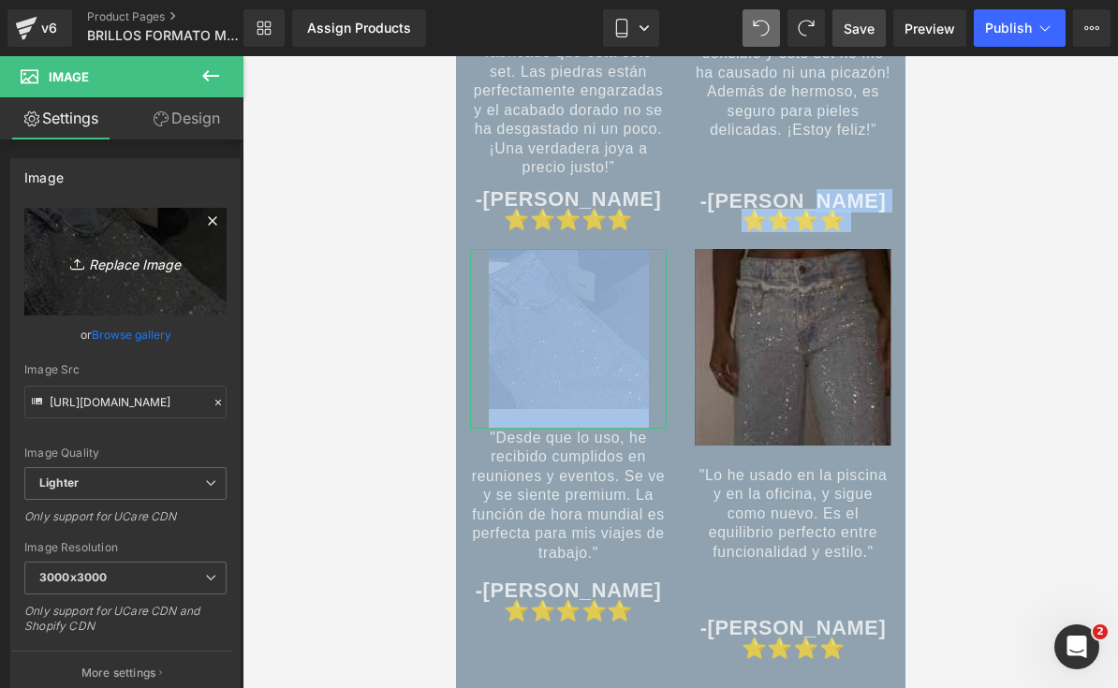
type input "C:\fakepath\¡POCAS UNIDADES DISPONIBLES! 🛍️ ¡ENVÍO GRATIS A TODA [GEOGRAPHIC_D…"
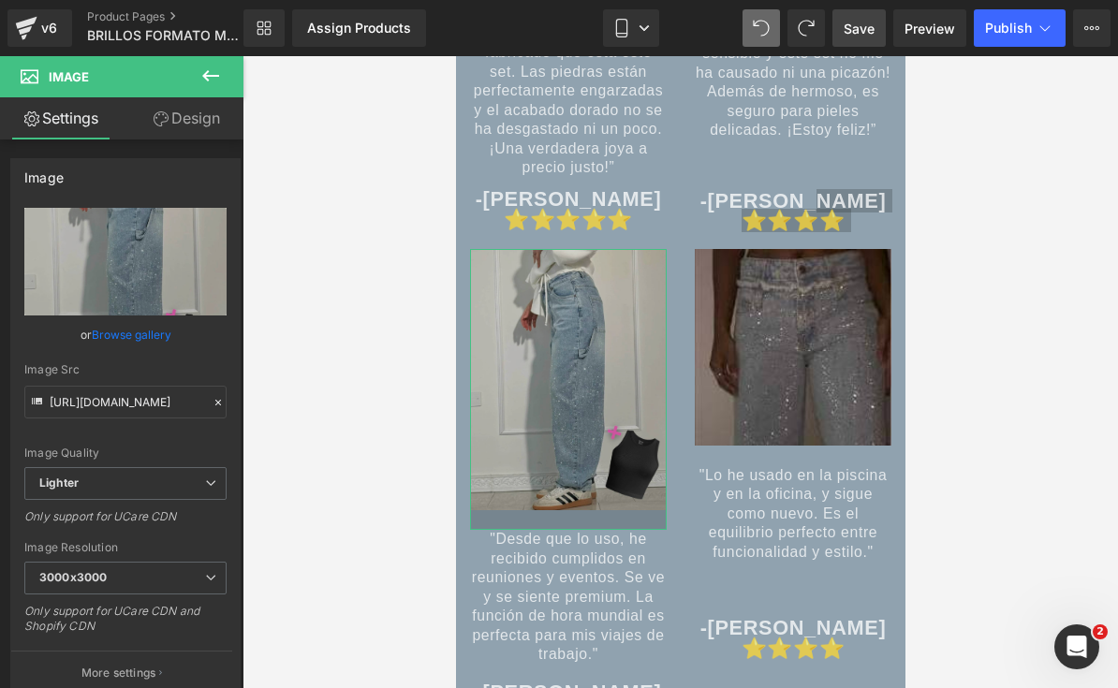
type input "[URL][DOMAIN_NAME]"
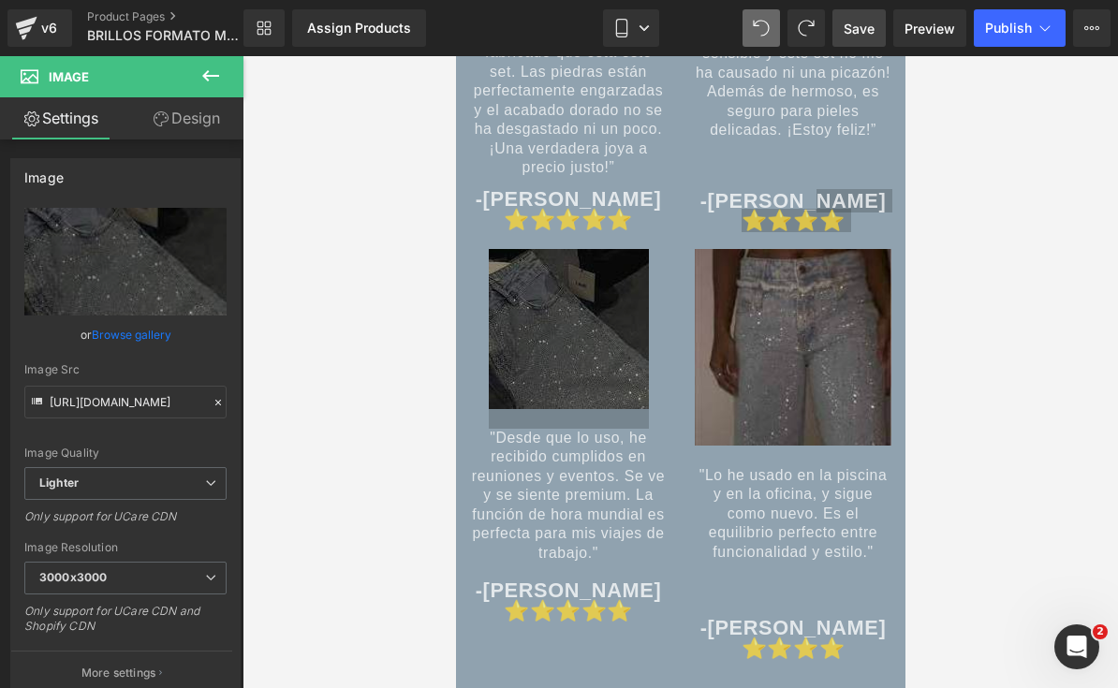
click at [859, 28] on span "Save" at bounding box center [858, 29] width 31 height 20
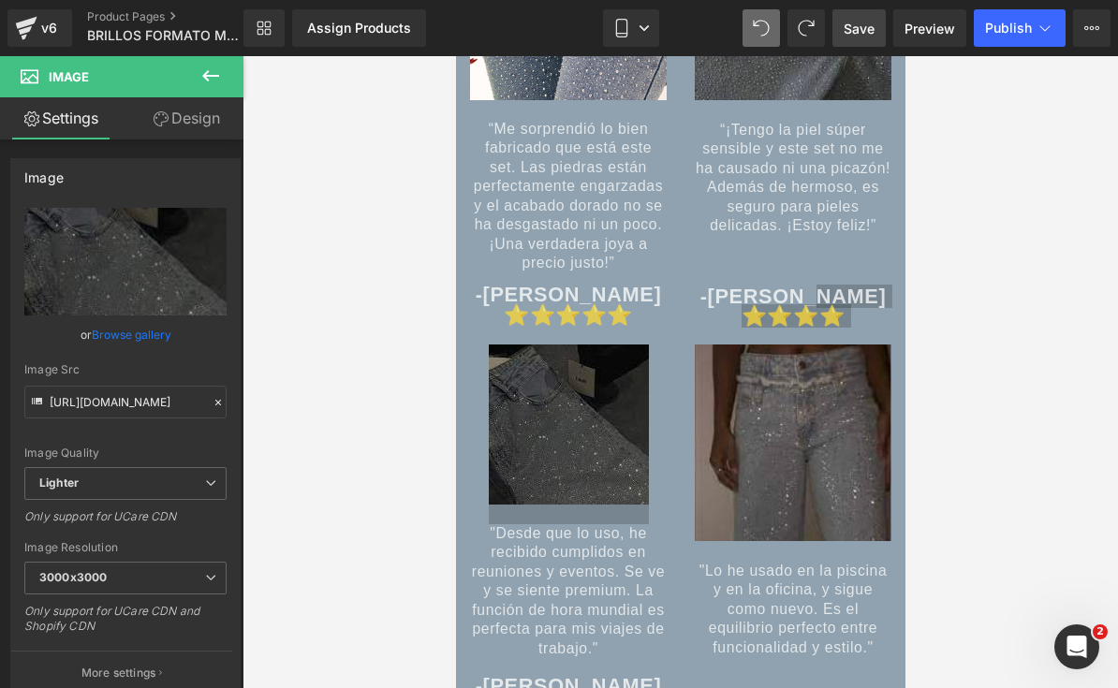
scroll to position [8422, 0]
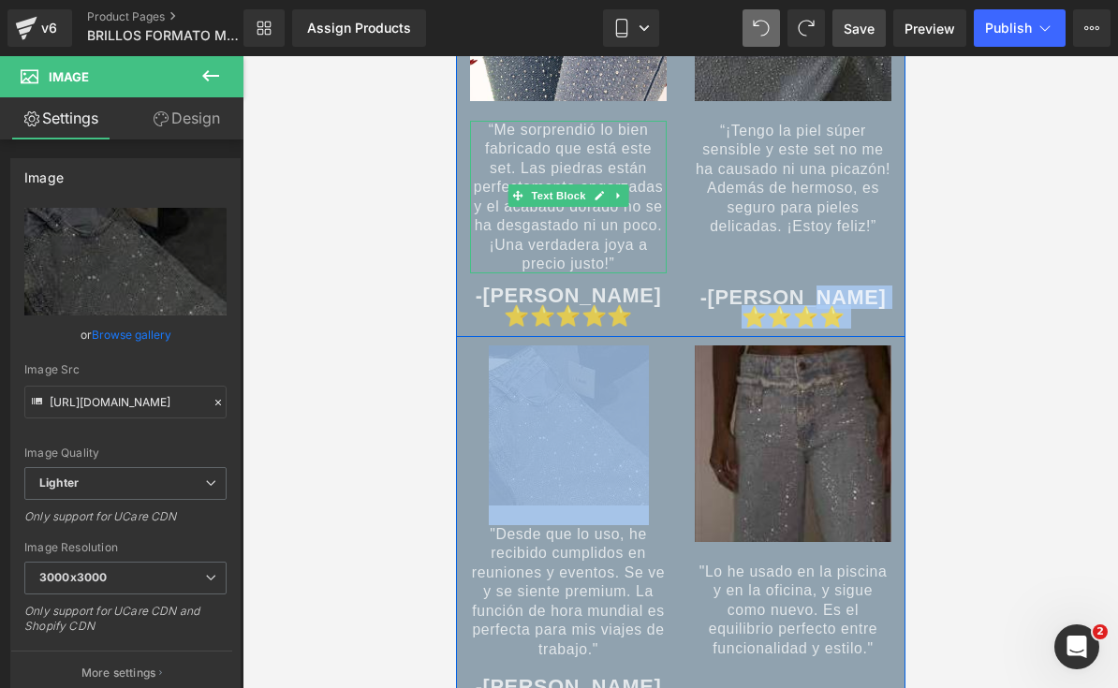
click at [594, 230] on span "“Me sorprendió lo bien fabricado que está este set. Las piedras están perfectam…" at bounding box center [568, 197] width 190 height 150
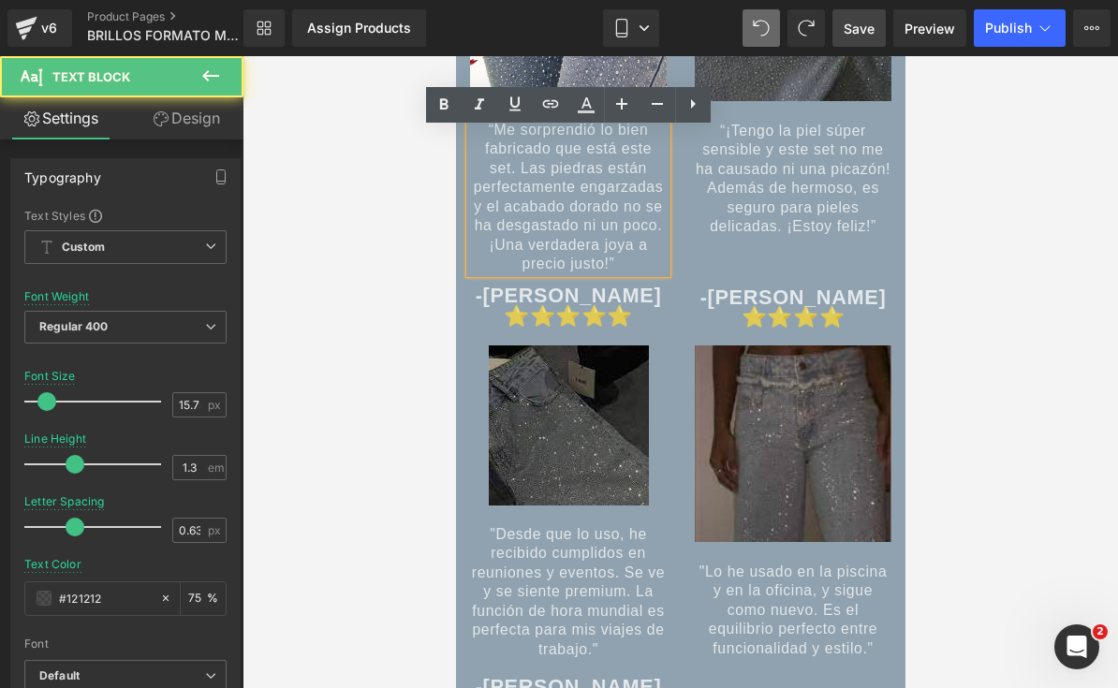
click at [580, 197] on span "“Me sorprendió lo bien fabricado que está este set. Las piedras están perfectam…" at bounding box center [568, 197] width 190 height 150
click at [581, 197] on span "“Me sorprendió lo bien fabricado que está este set. Las piedras están perfectam…" at bounding box center [568, 197] width 190 height 150
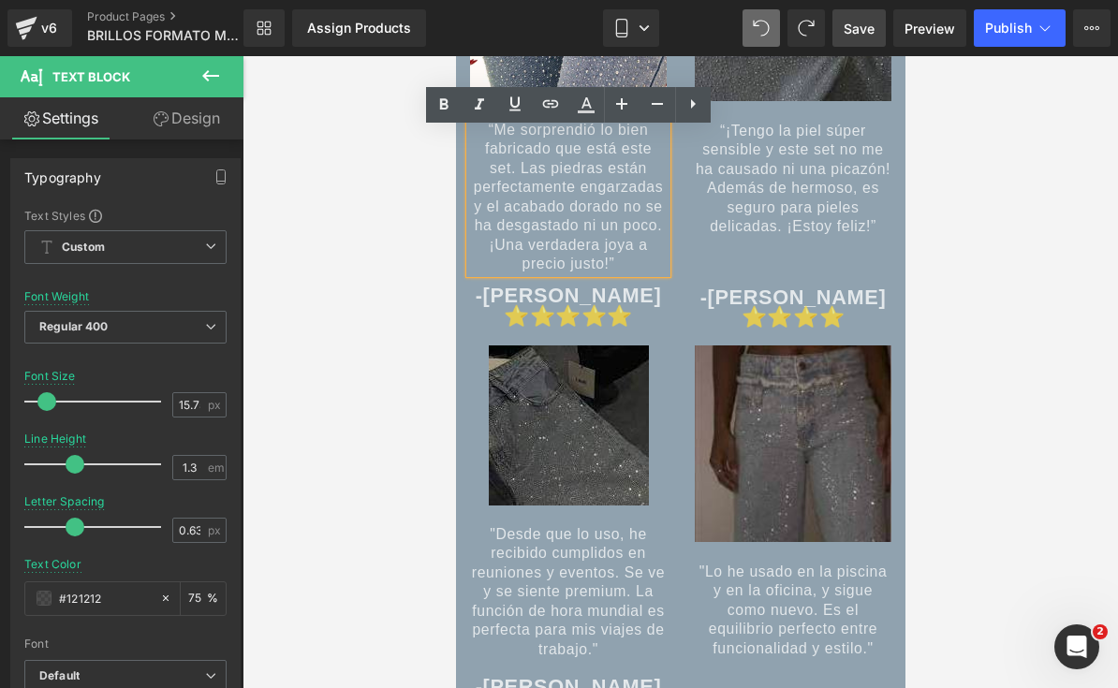
click at [617, 220] on span "“Me sorprendió lo bien fabricado que está este set. Las piedras están perfectam…" at bounding box center [568, 197] width 190 height 150
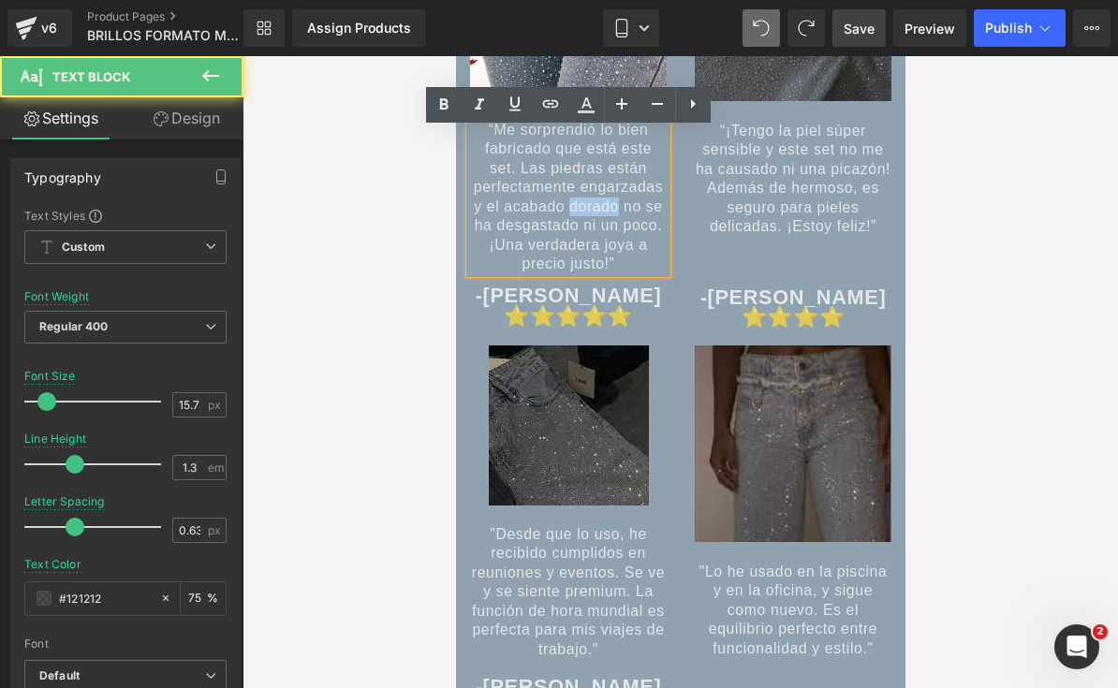
click at [620, 227] on span "“Me sorprendió lo bien fabricado que está este set. Las piedras están perfectam…" at bounding box center [568, 197] width 190 height 150
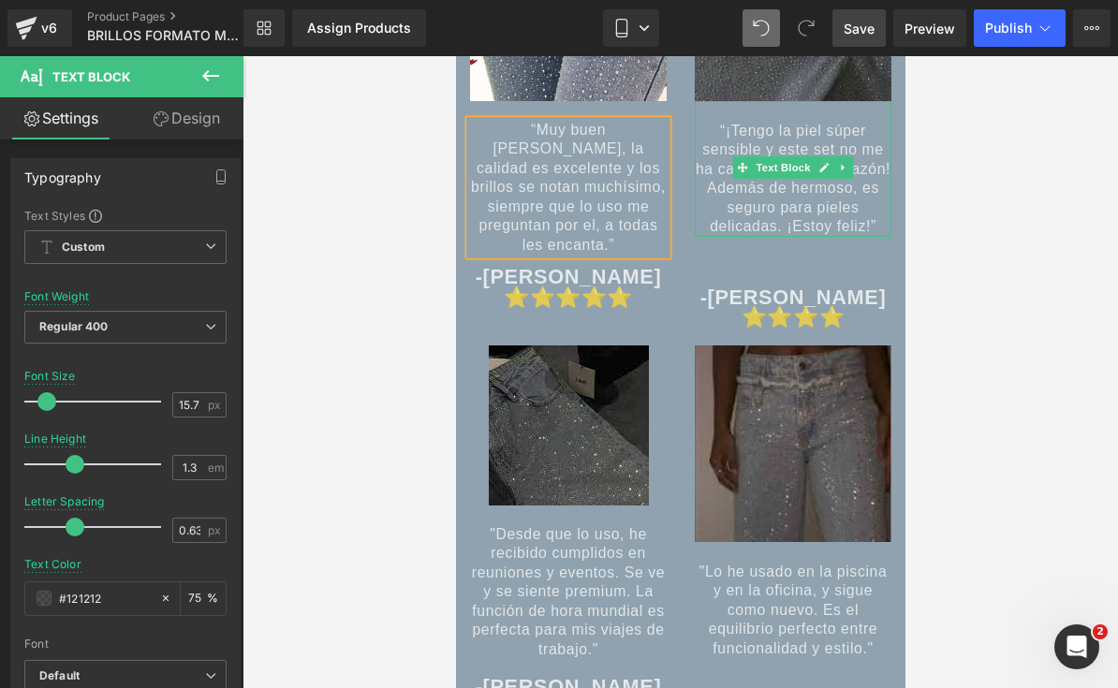
click at [806, 155] on span "“¡Tengo la piel súper sensible y este set no me ha causado ni una picazón! Adem…" at bounding box center [792, 178] width 195 height 111
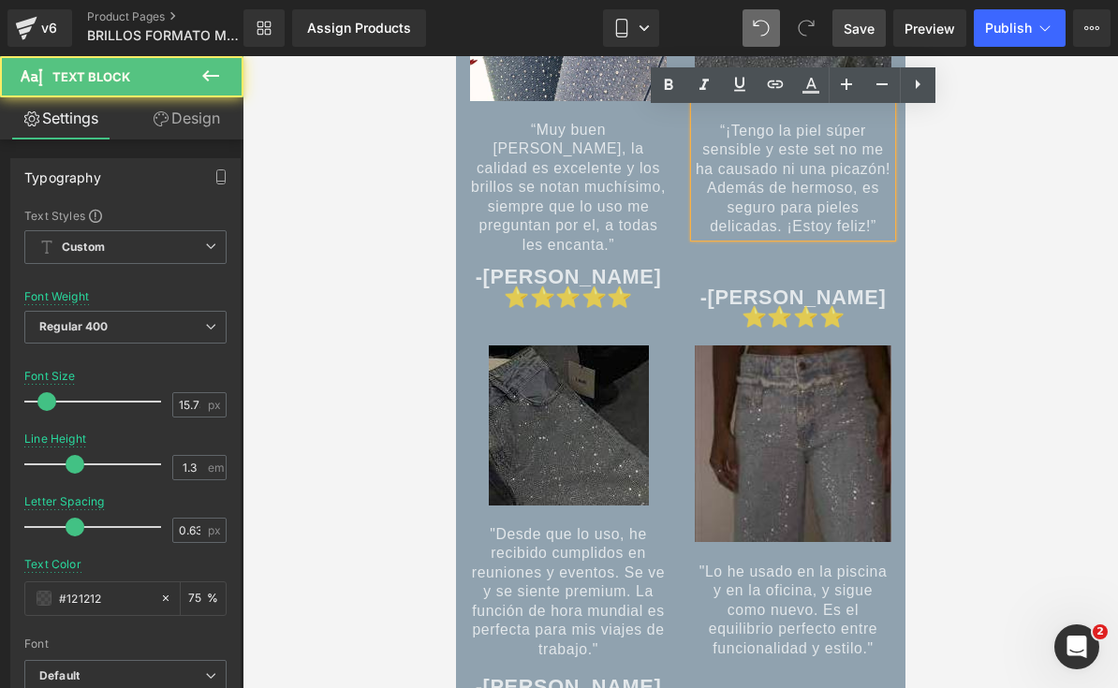
click at [813, 150] on span "“¡Tengo la piel súper sensible y este set no me ha causado ni una picazón! Adem…" at bounding box center [792, 178] width 195 height 111
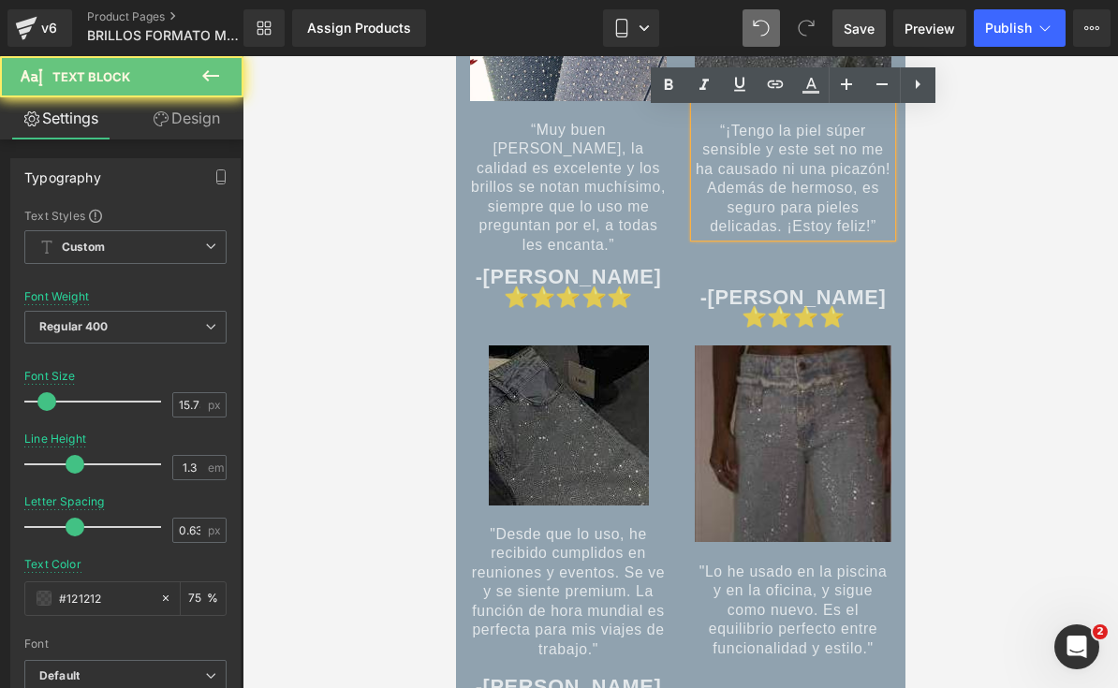
click at [814, 154] on span "“¡Tengo la piel súper sensible y este set no me ha causado ni una picazón! Adem…" at bounding box center [792, 178] width 195 height 111
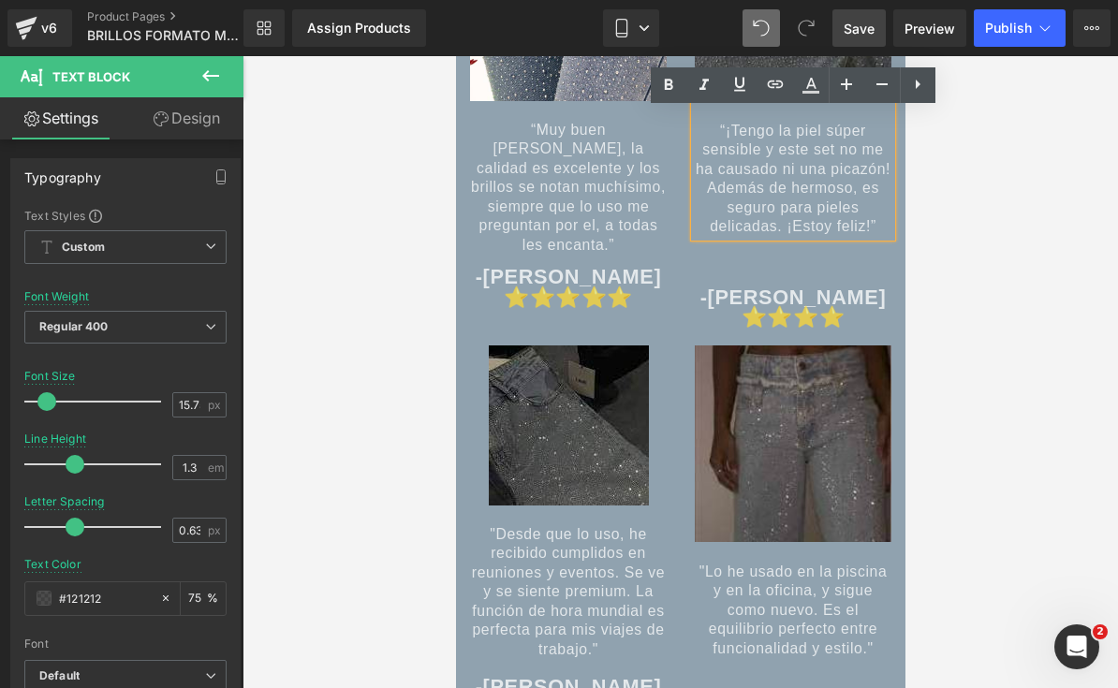
click at [806, 170] on span "“¡Tengo la piel súper sensible y este set no me ha causado ni una picazón! Adem…" at bounding box center [792, 178] width 195 height 111
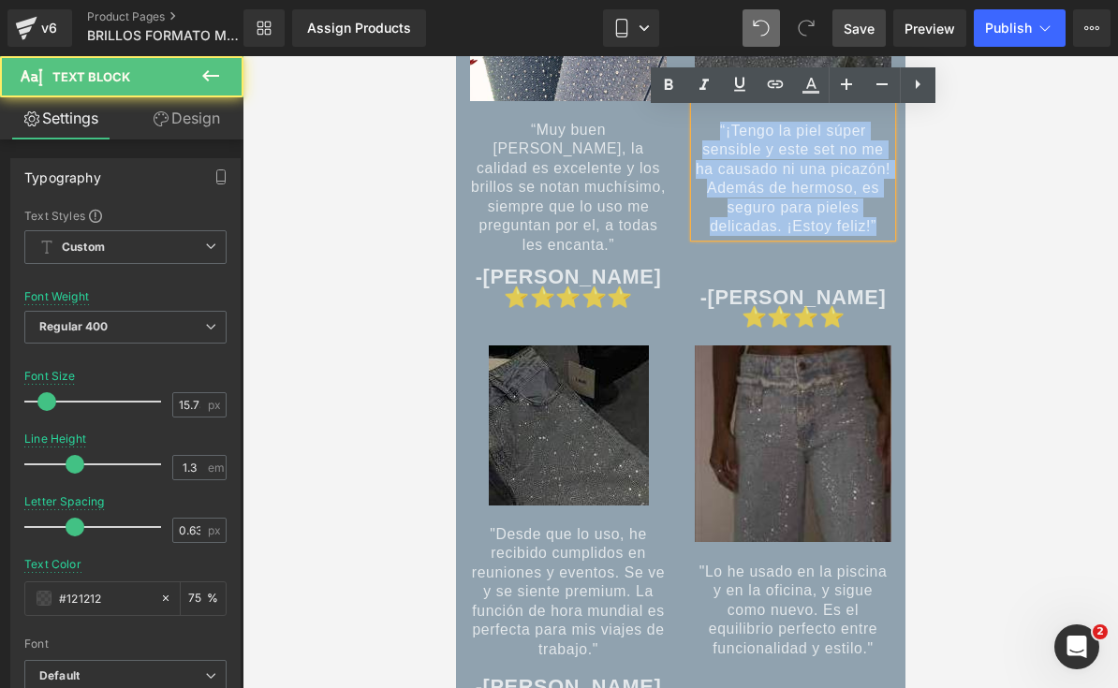
click at [799, 178] on span "“¡Tengo la piel súper sensible y este set no me ha causado ni una picazón! Adem…" at bounding box center [792, 178] width 195 height 111
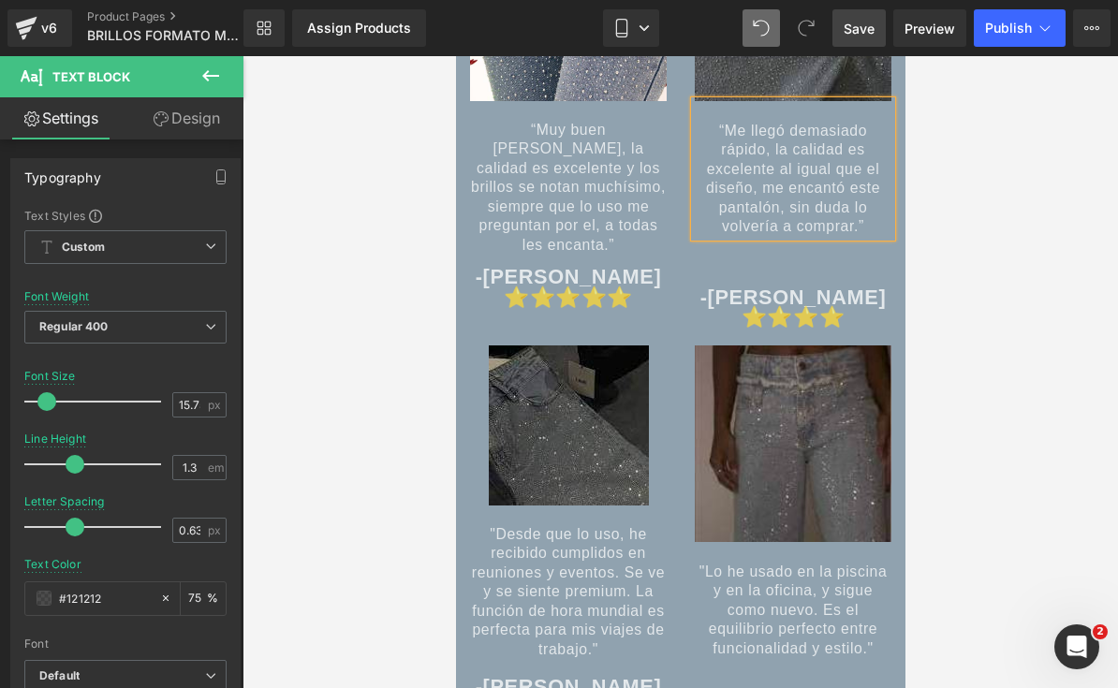
click at [859, 31] on span "Save" at bounding box center [858, 29] width 31 height 20
click at [784, 265] on div "-[PERSON_NAME] ⭐⭐⭐⭐" at bounding box center [792, 283] width 197 height 92
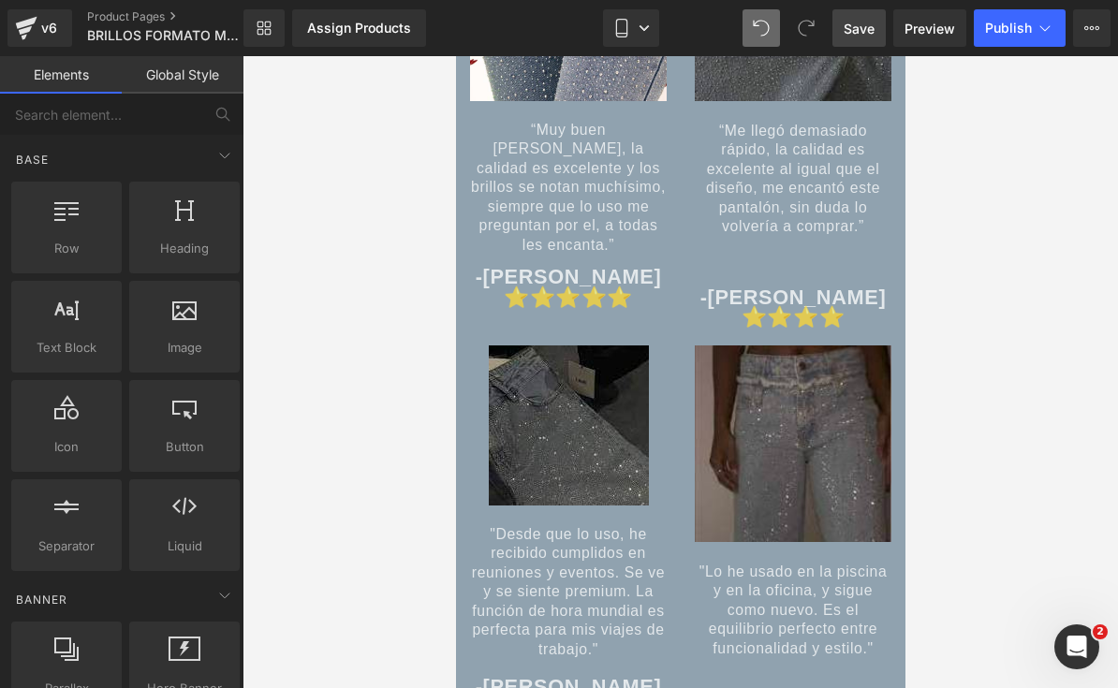
click at [926, 277] on div at bounding box center [679, 372] width 875 height 632
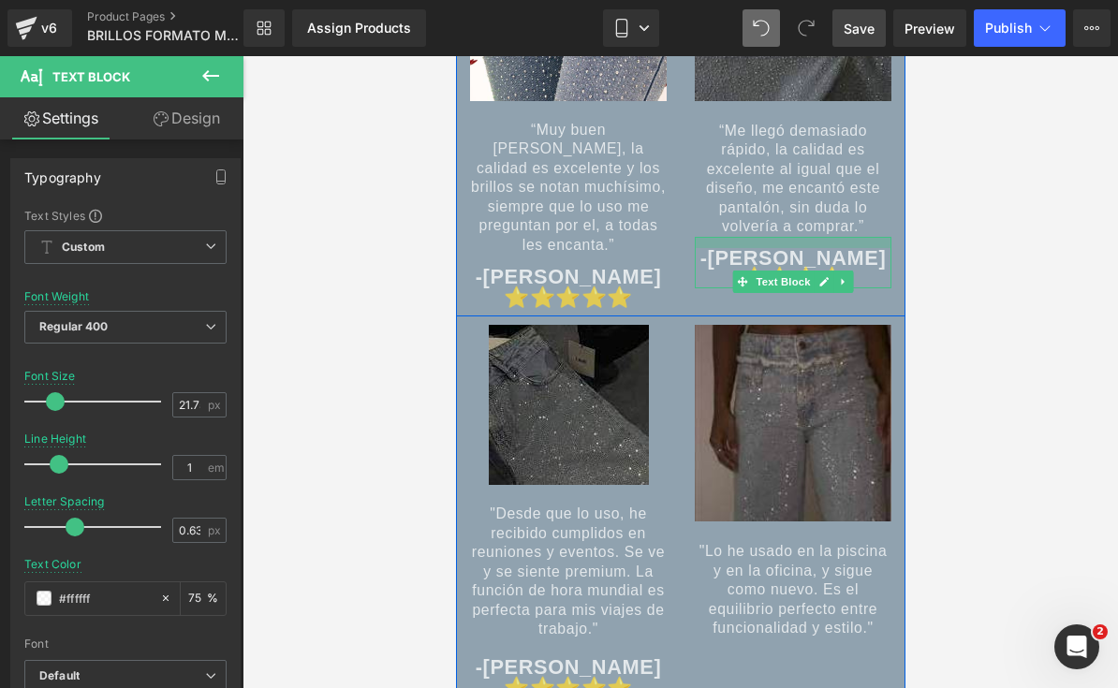
drag, startPoint x: 832, startPoint y: 244, endPoint x: 831, endPoint y: 205, distance: 39.3
click at [831, 205] on div "Image “Me llegó demasiado rápido, la calidad es excelente al igual que el diseñ…" at bounding box center [792, 97] width 225 height 384
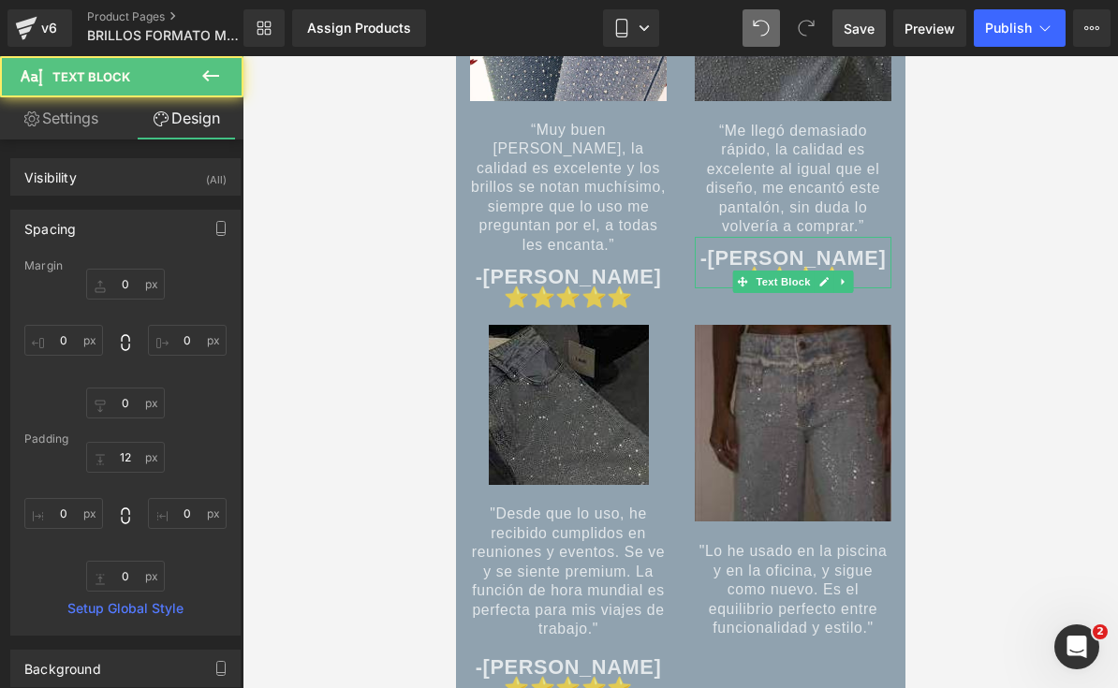
click at [929, 298] on div at bounding box center [679, 372] width 875 height 632
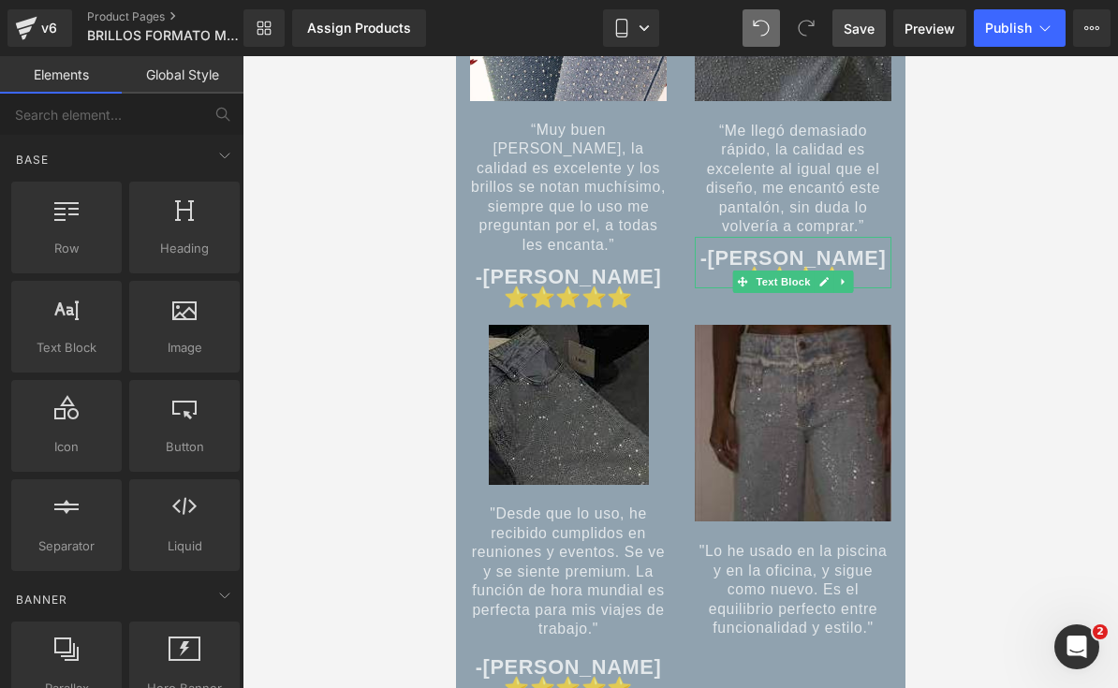
click at [954, 334] on div at bounding box center [679, 372] width 875 height 632
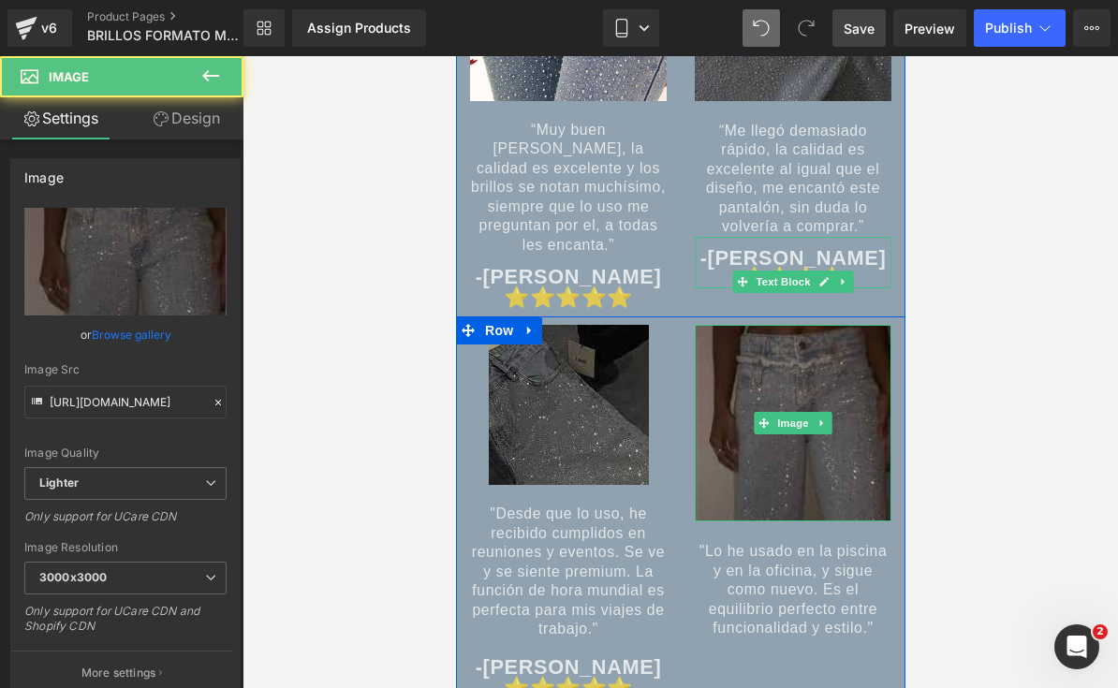
click at [832, 412] on img at bounding box center [792, 423] width 197 height 197
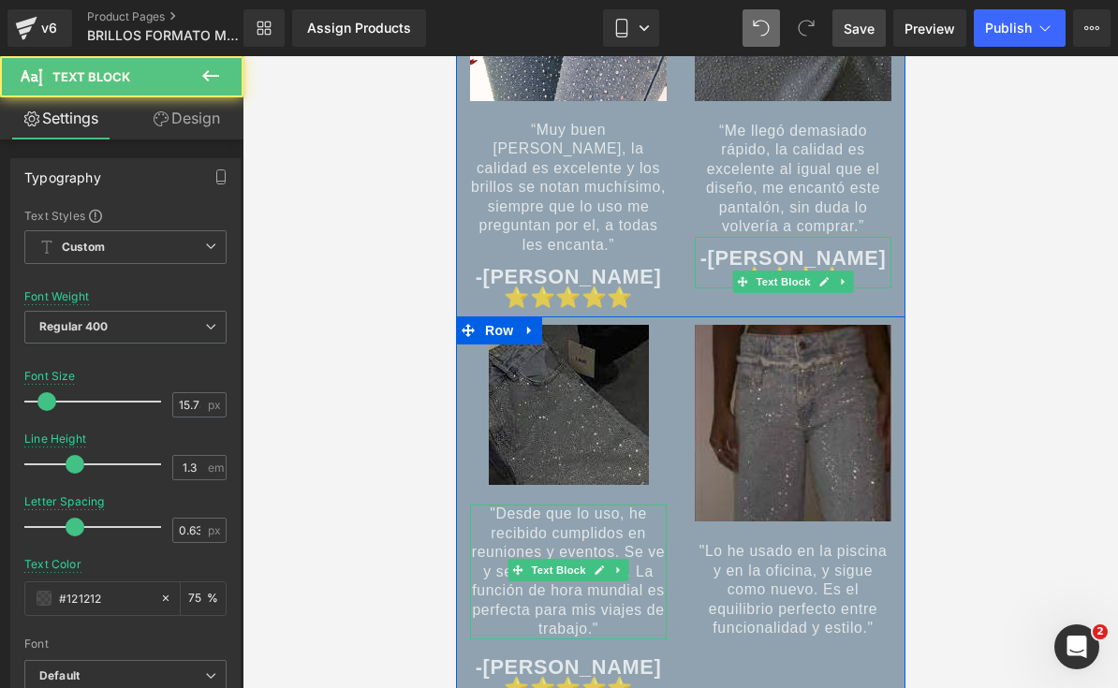
click at [596, 542] on span ""Desde que lo uso, he recibido cumplidos en reuniones y eventos. Se ve y se sie…" at bounding box center [567, 571] width 193 height 131
